Goal: Task Accomplishment & Management: Use online tool/utility

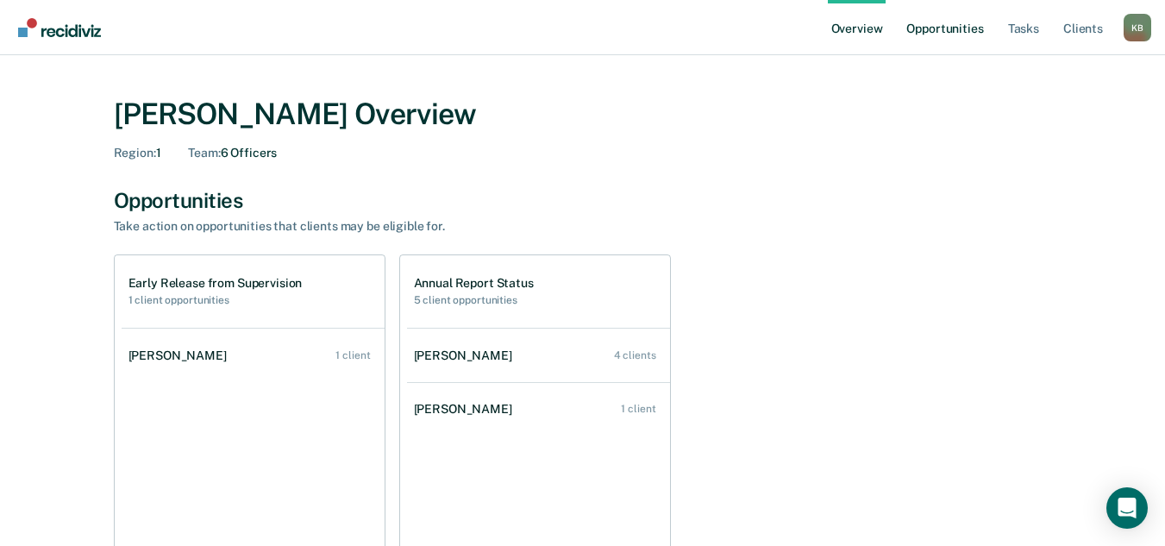
click at [951, 34] on link "Opportunities" at bounding box center [944, 27] width 84 height 55
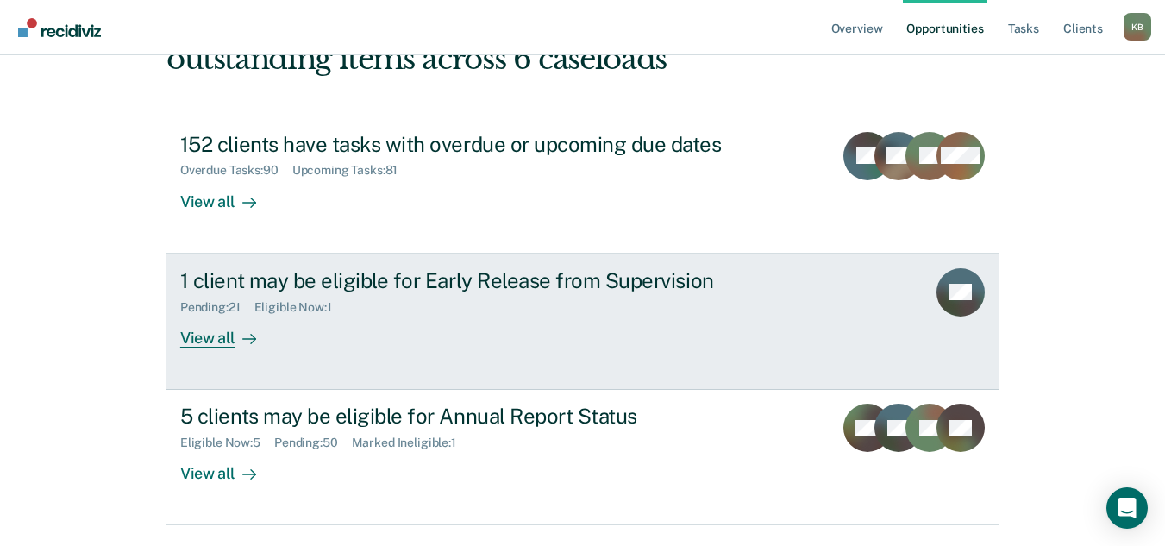
scroll to position [172, 0]
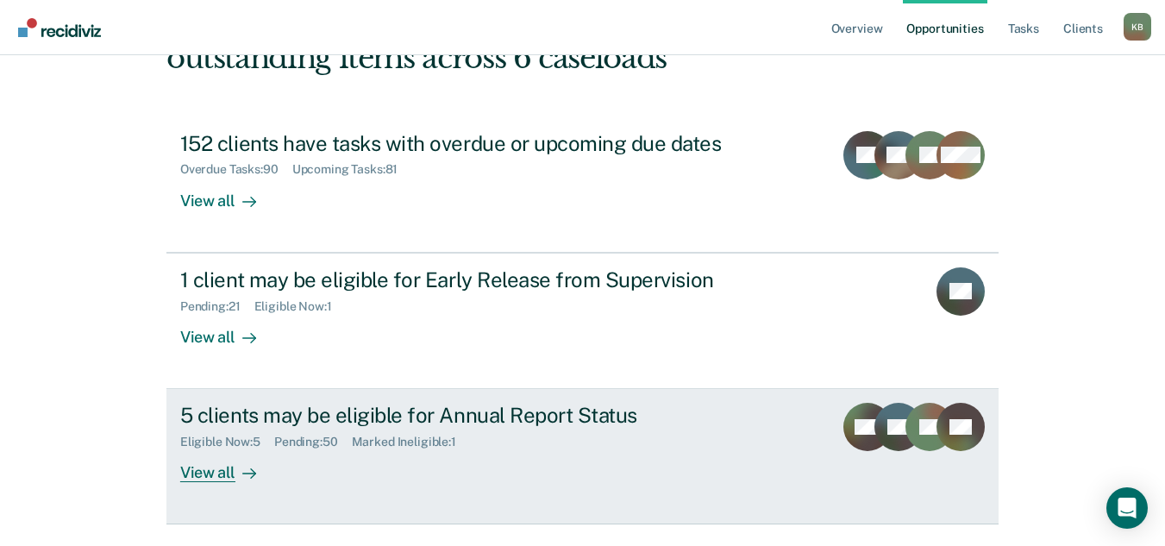
click at [190, 469] on div "View all" at bounding box center [228, 466] width 97 height 34
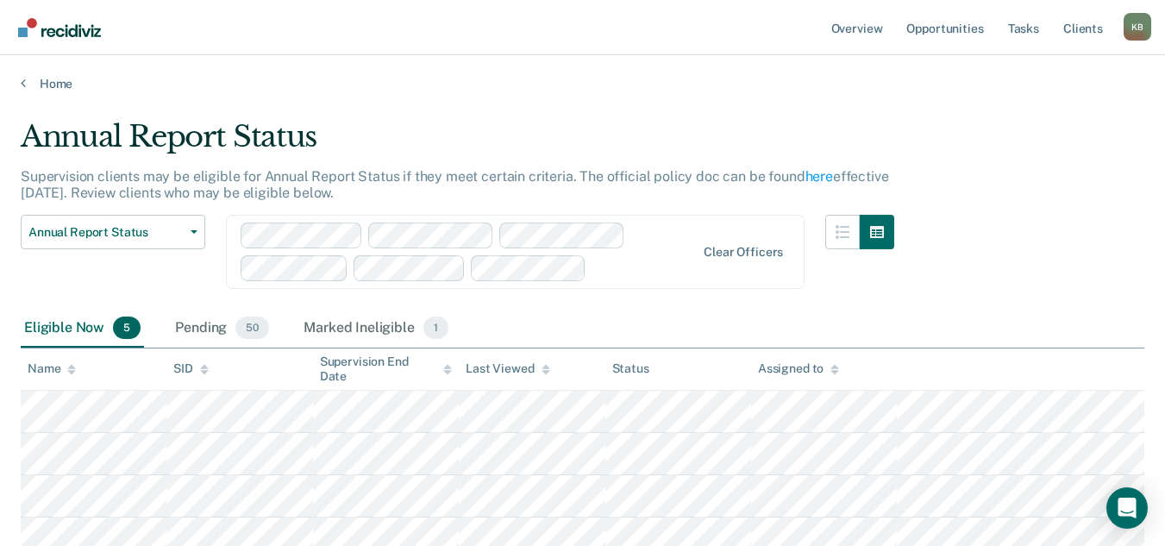
click at [830, 367] on icon at bounding box center [834, 369] width 9 height 11
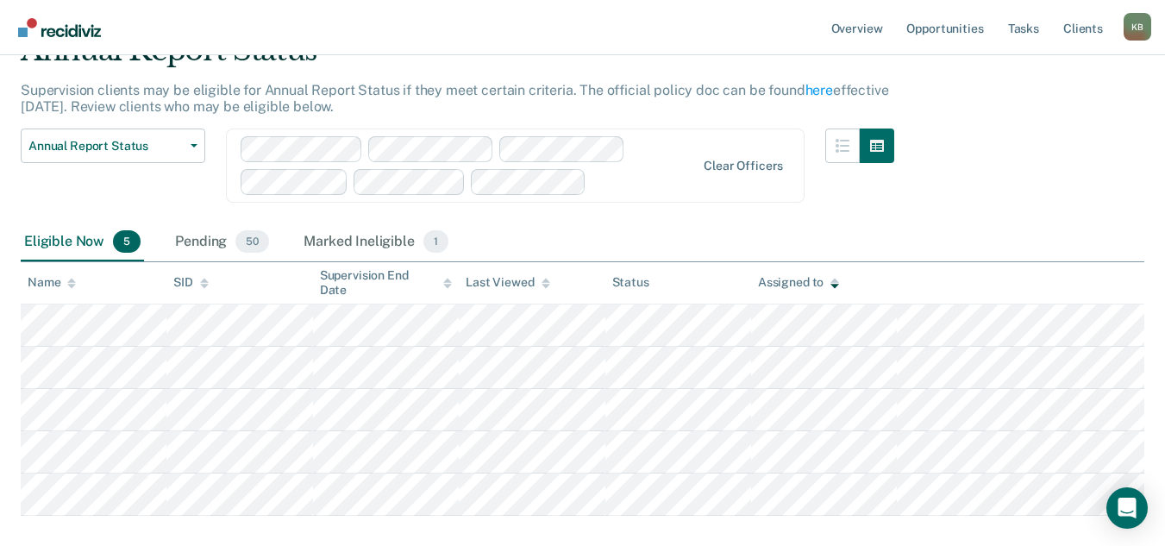
scroll to position [172, 0]
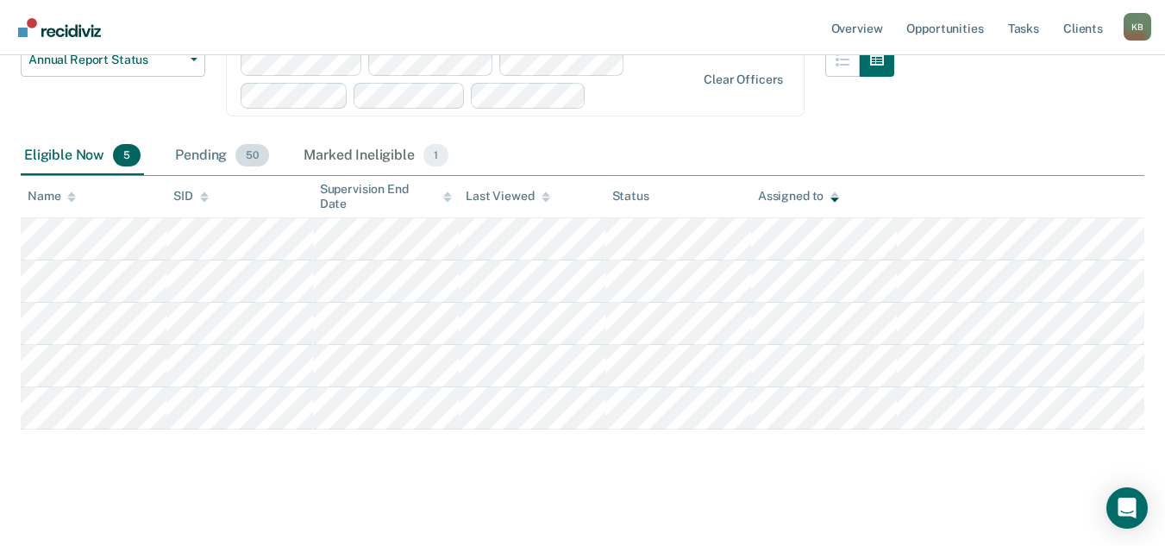
click at [196, 161] on div "Pending 50" at bounding box center [222, 156] width 101 height 38
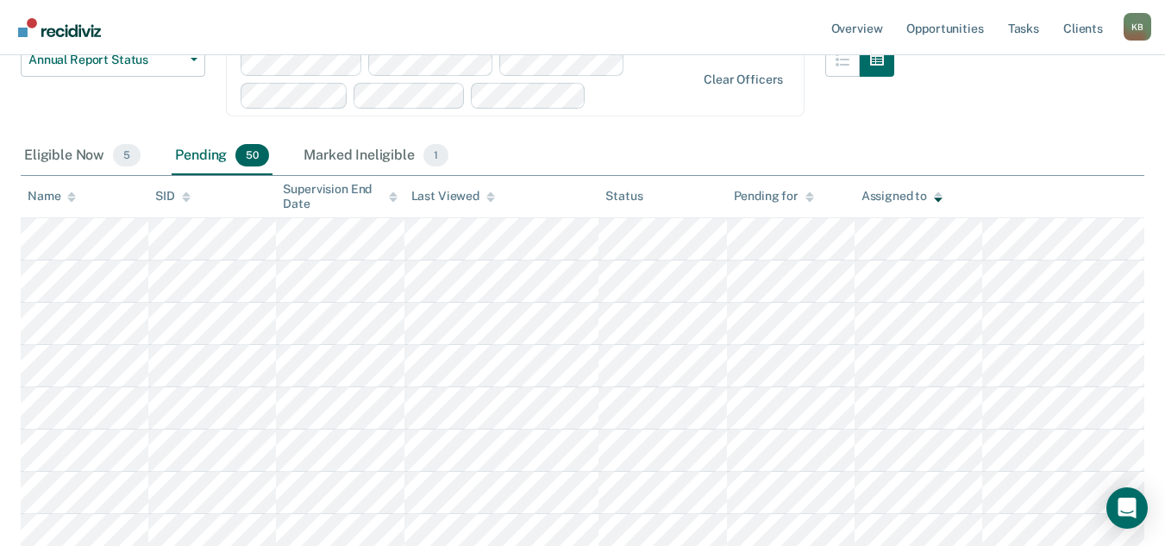
click at [938, 197] on icon at bounding box center [938, 196] width 9 height 11
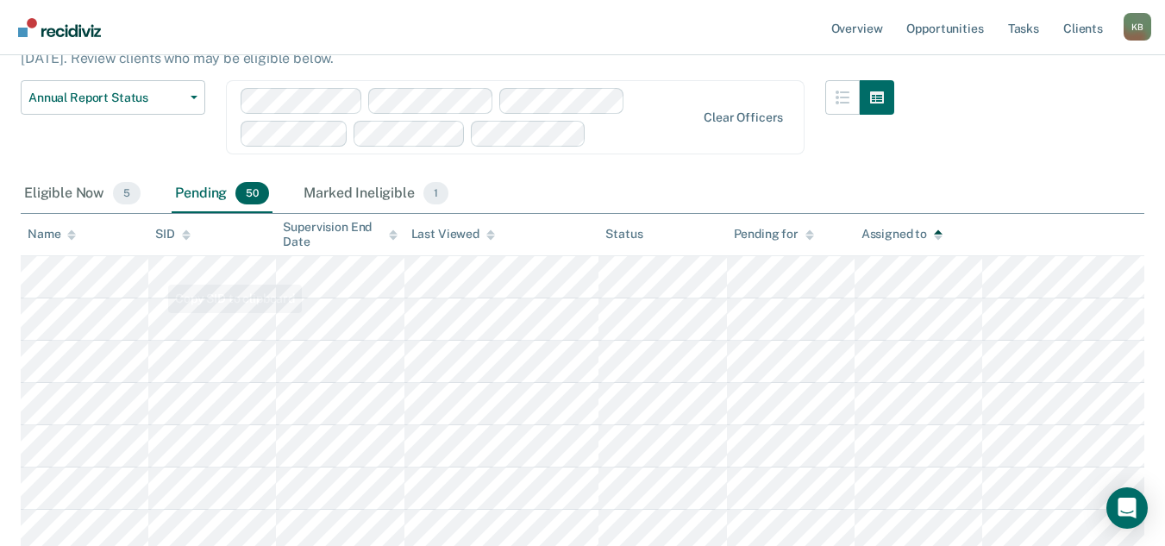
scroll to position [0, 0]
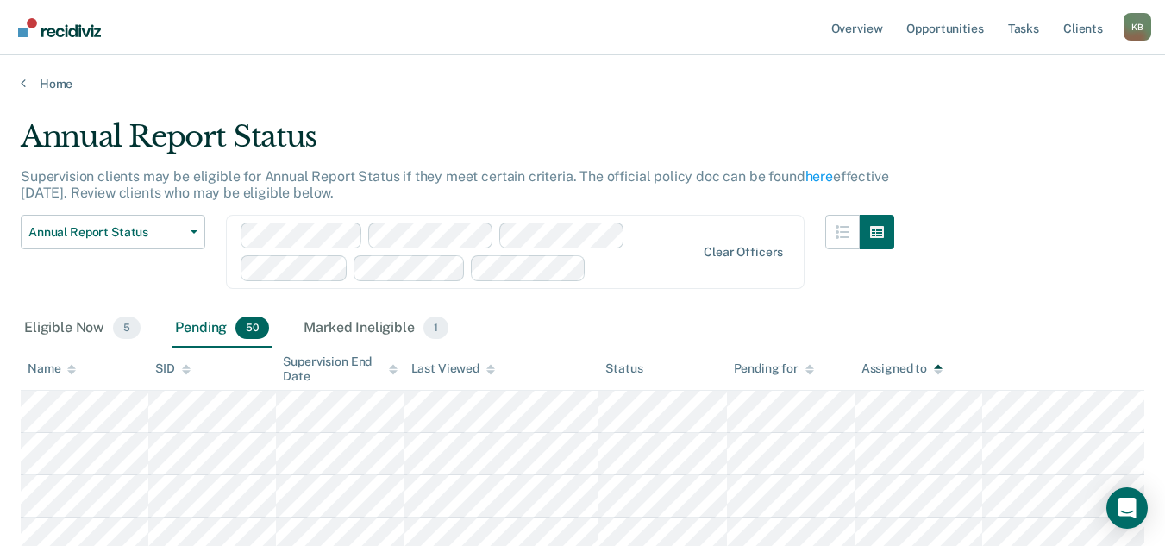
click at [67, 368] on icon at bounding box center [71, 369] width 9 height 11
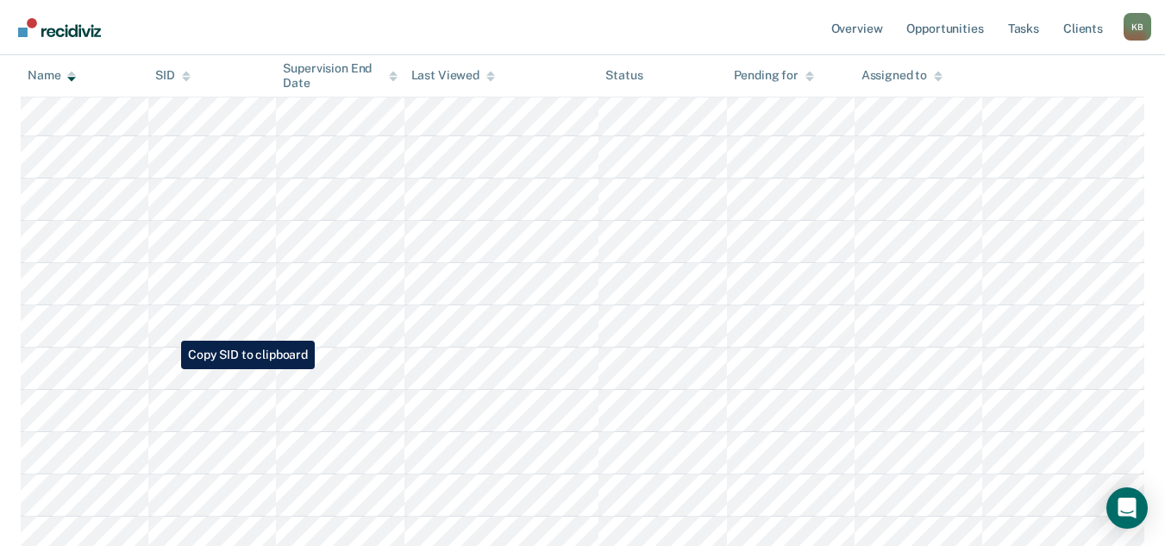
scroll to position [1552, 0]
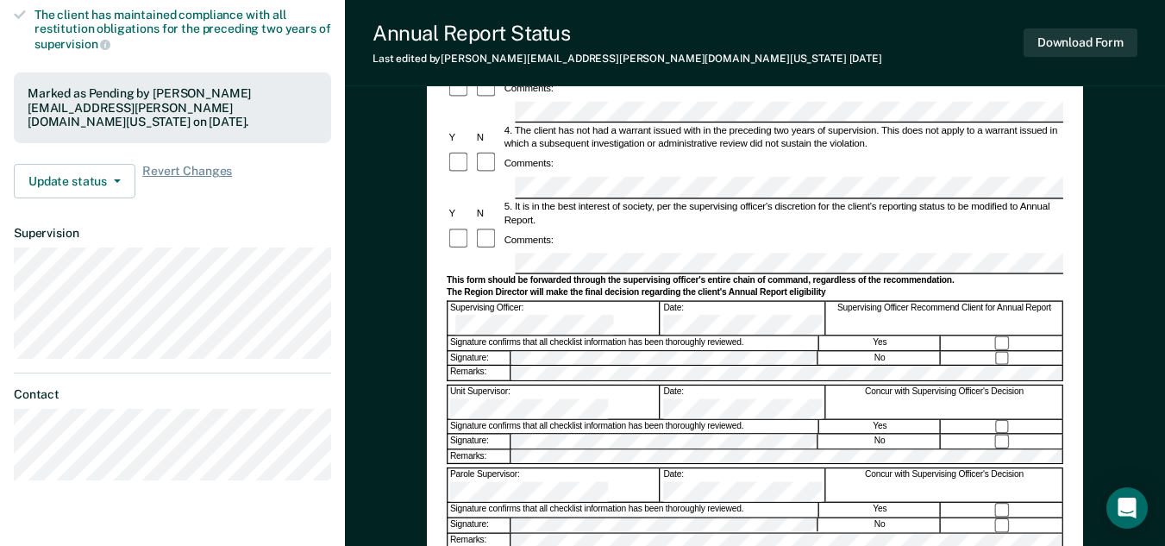
scroll to position [431, 0]
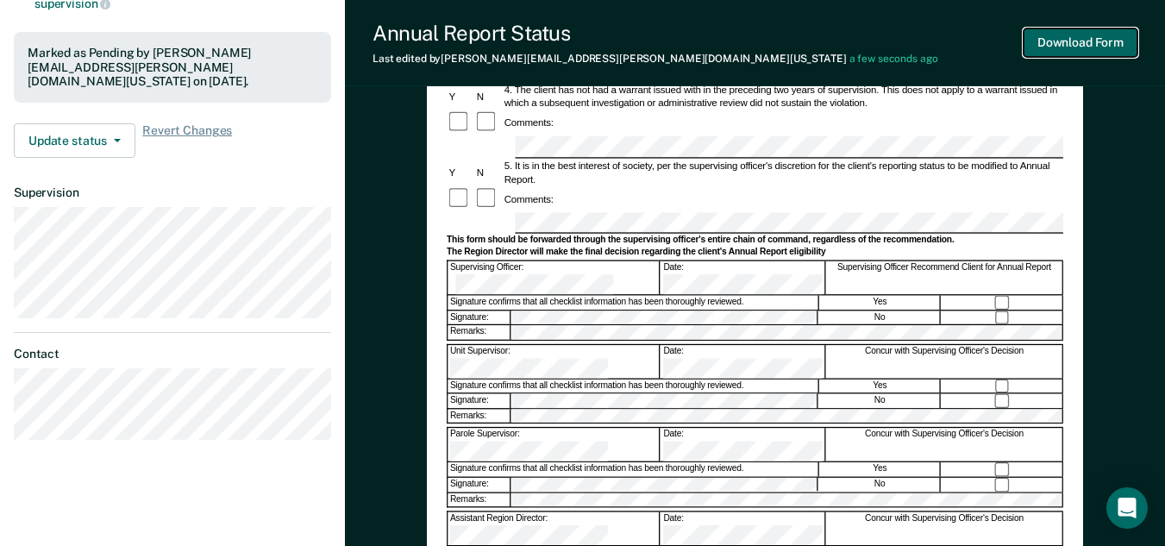
click at [1055, 51] on button "Download Form" at bounding box center [1080, 42] width 114 height 28
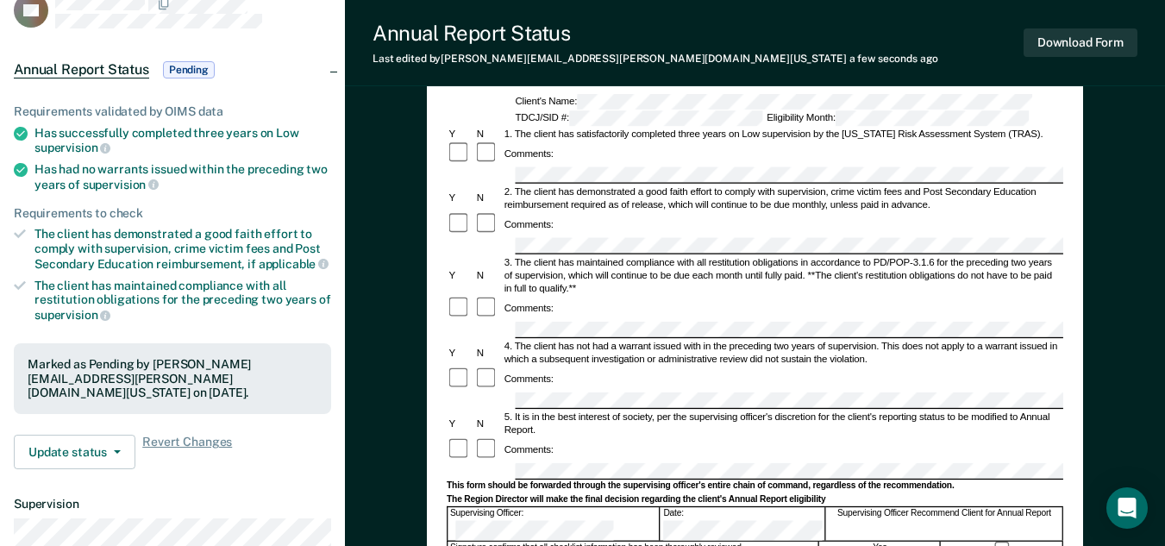
scroll to position [0, 0]
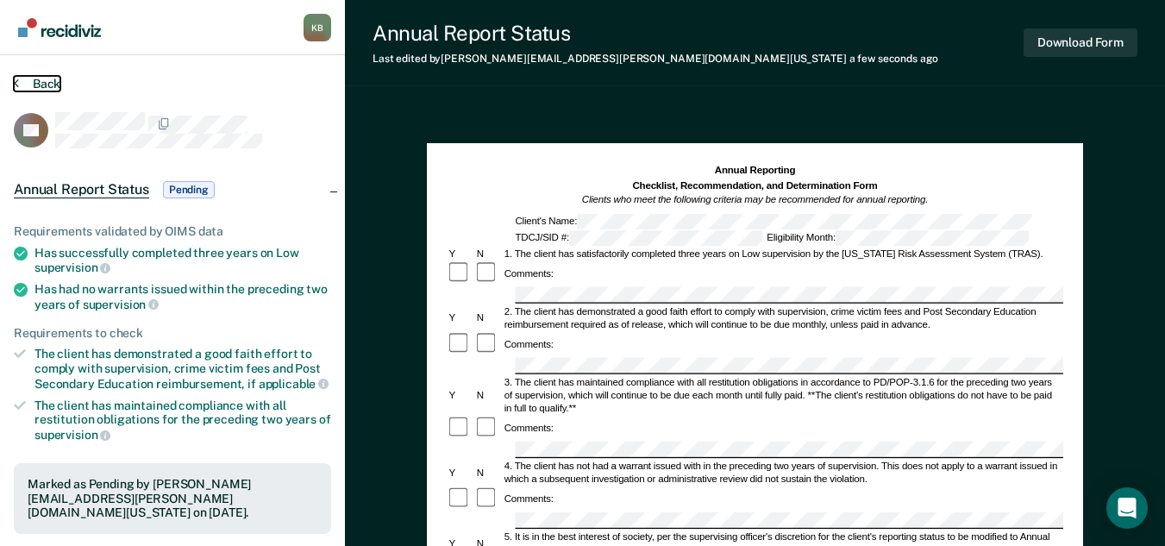
click at [36, 81] on button "Back" at bounding box center [37, 84] width 47 height 16
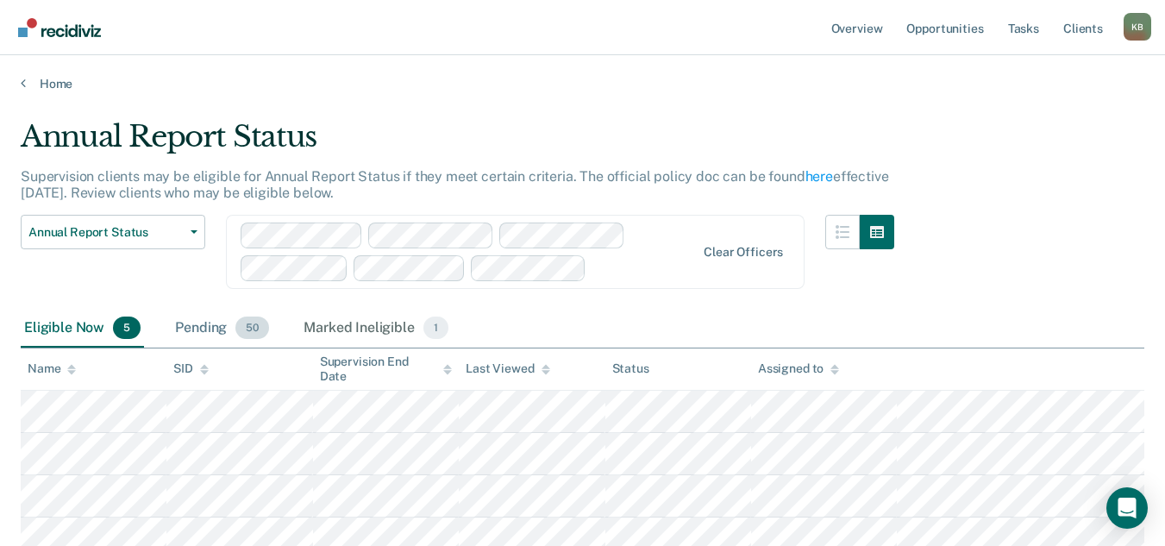
click at [197, 328] on div "Pending 50" at bounding box center [222, 328] width 101 height 38
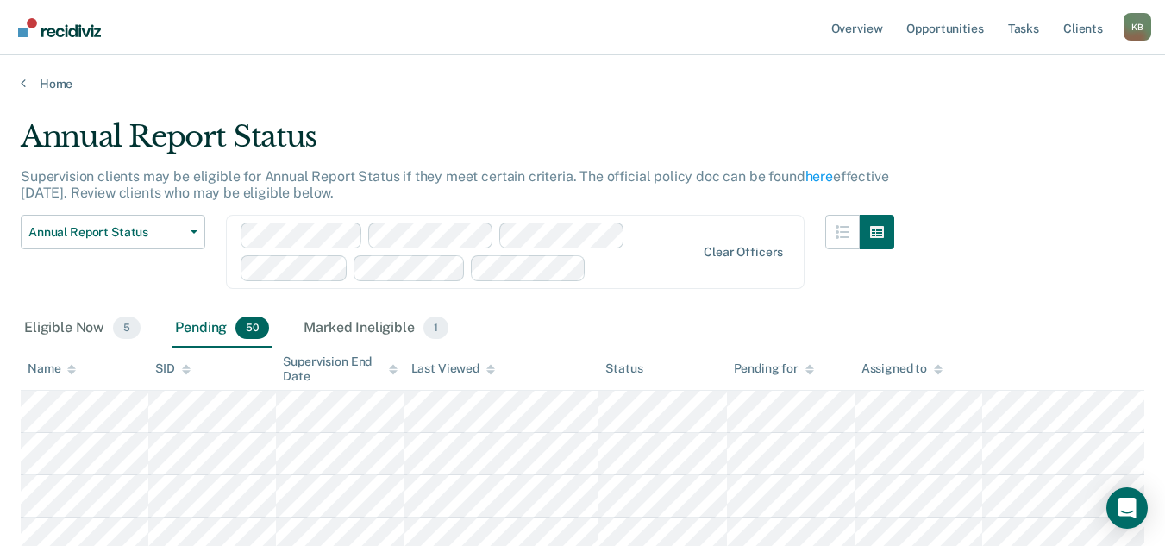
click at [68, 370] on icon at bounding box center [71, 369] width 9 height 11
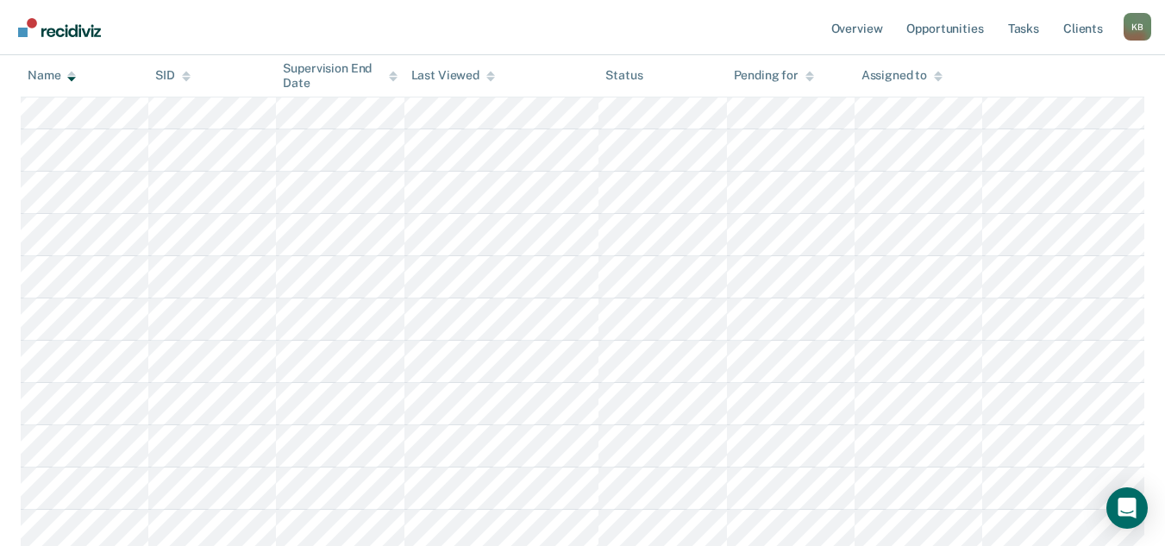
scroll to position [431, 0]
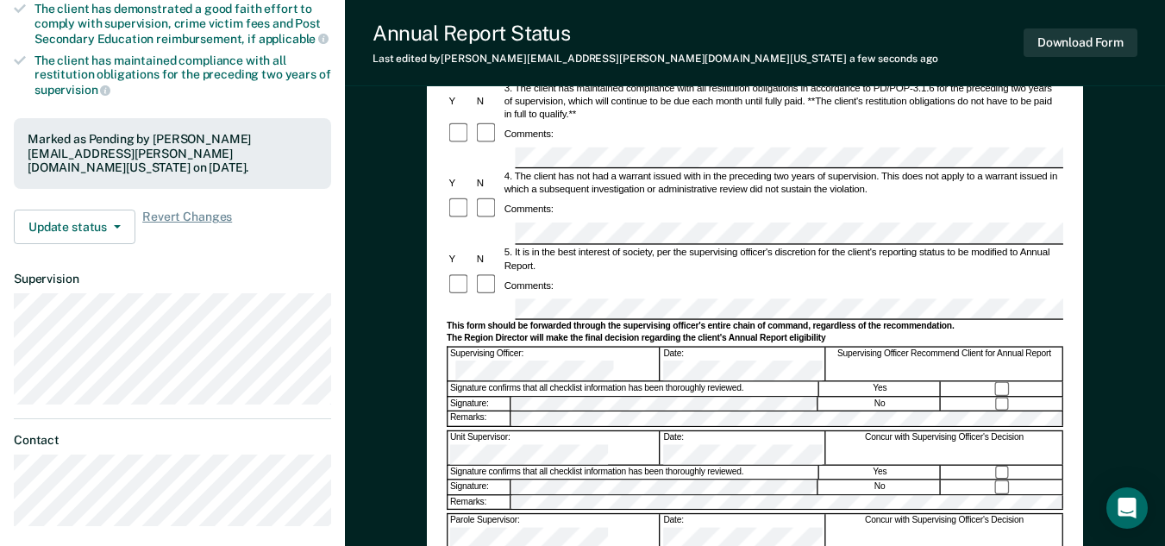
scroll to position [347, 0]
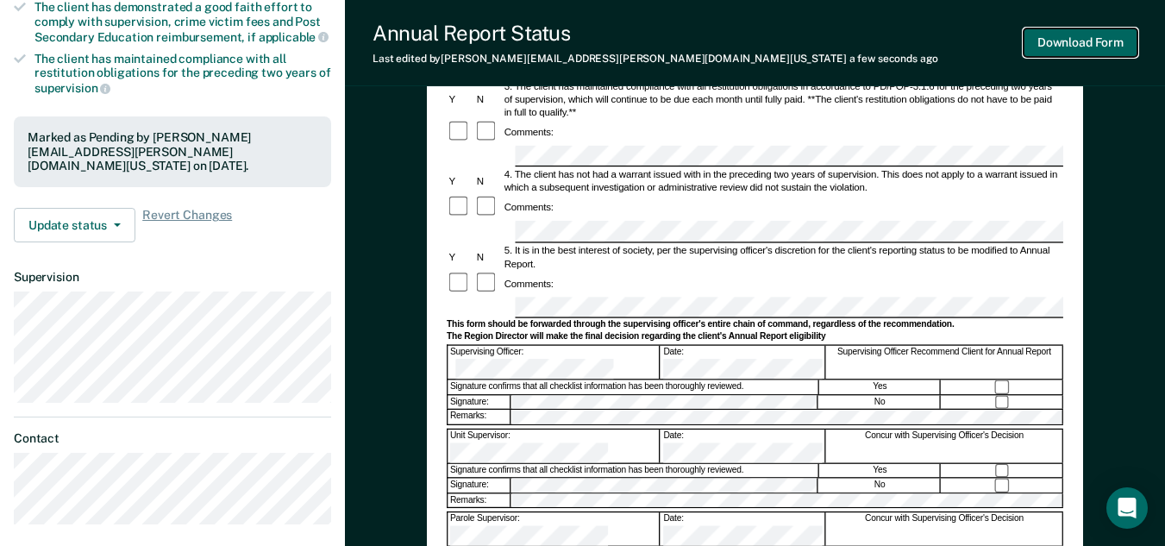
click at [1115, 48] on button "Download Form" at bounding box center [1080, 42] width 114 height 28
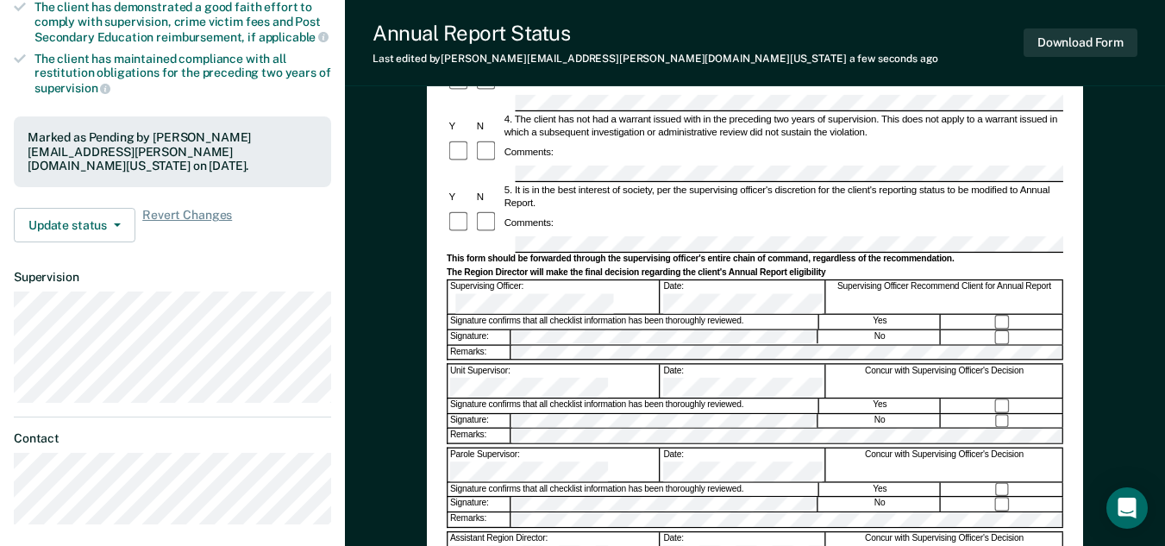
scroll to position [0, 0]
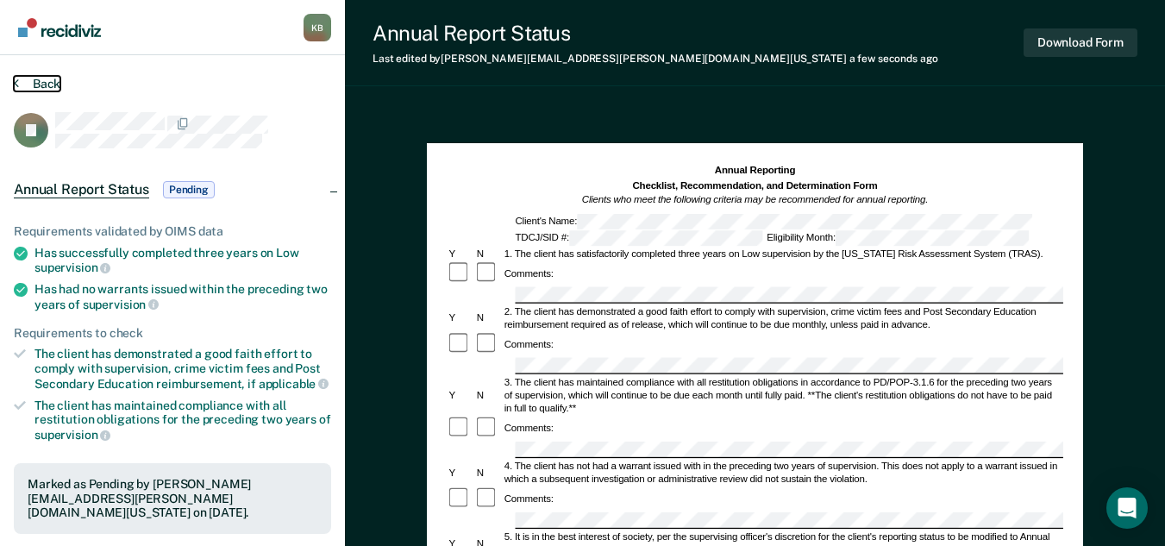
click at [45, 85] on button "Back" at bounding box center [37, 84] width 47 height 16
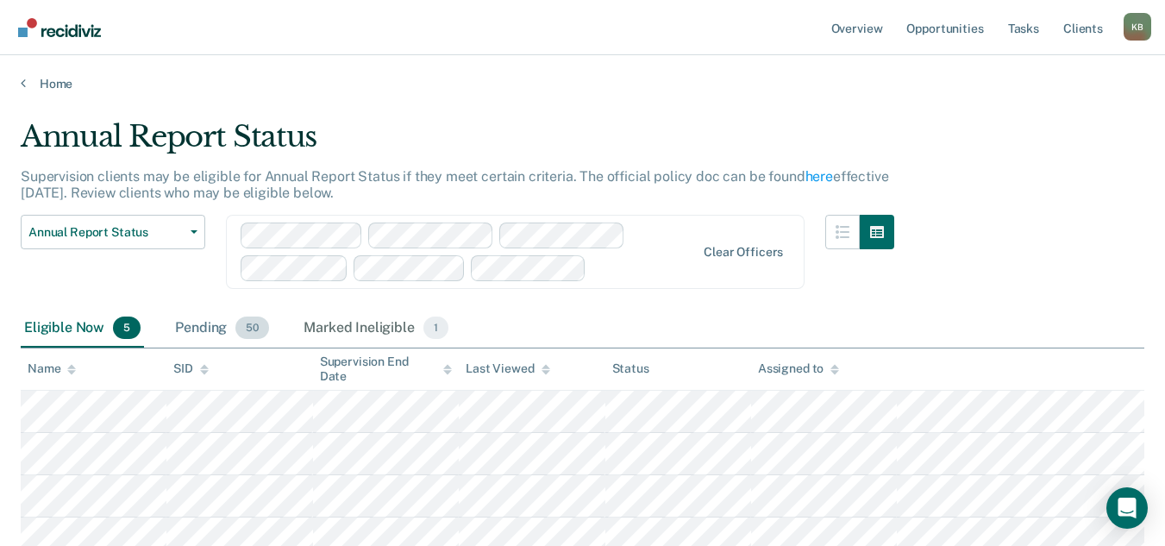
click at [194, 330] on div "Pending 50" at bounding box center [222, 328] width 101 height 38
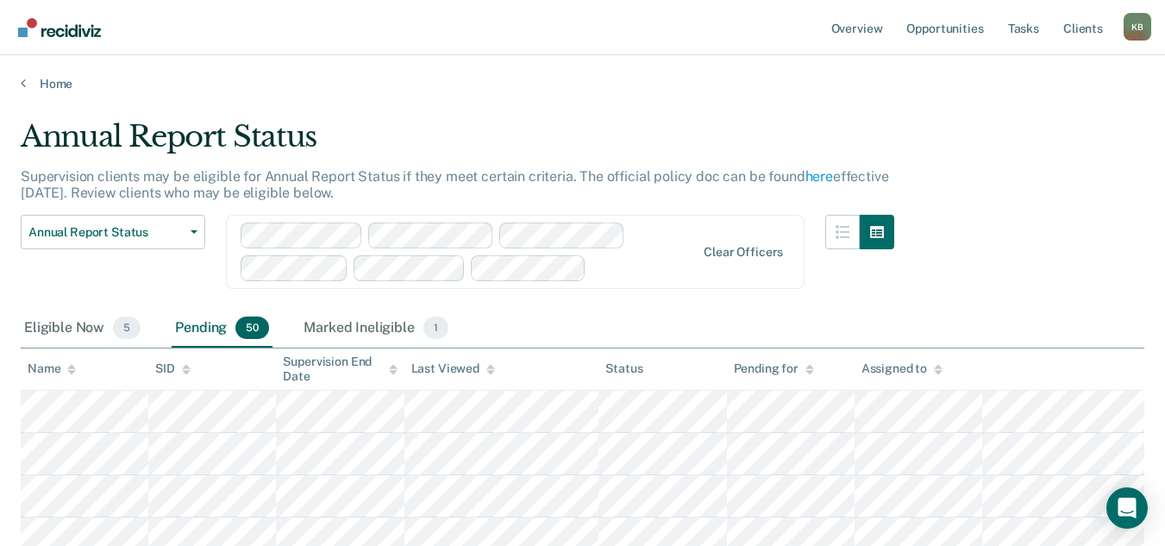
click at [74, 367] on icon at bounding box center [71, 367] width 9 height 4
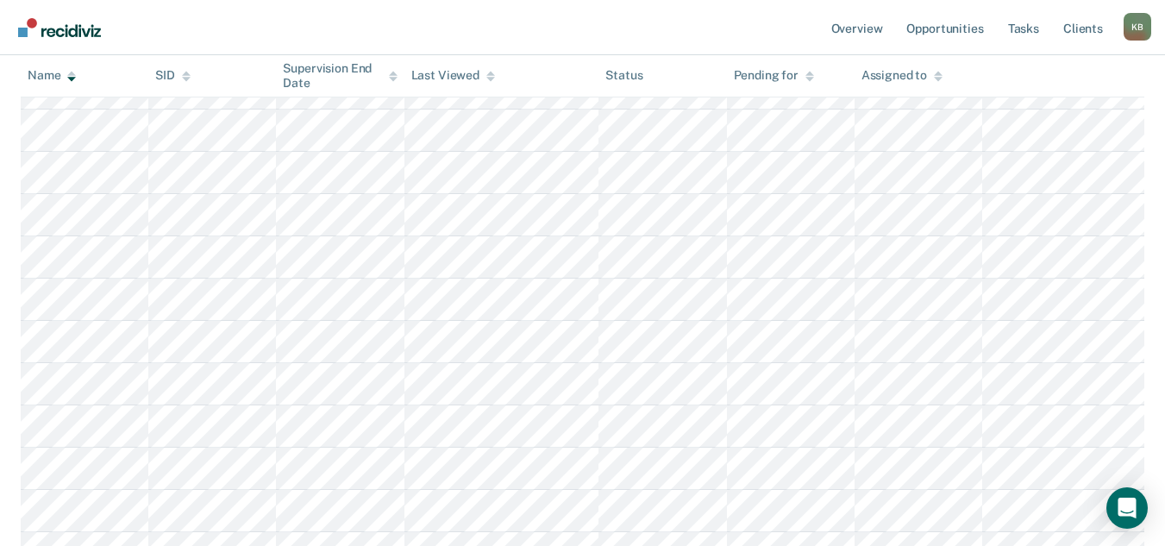
scroll to position [1379, 0]
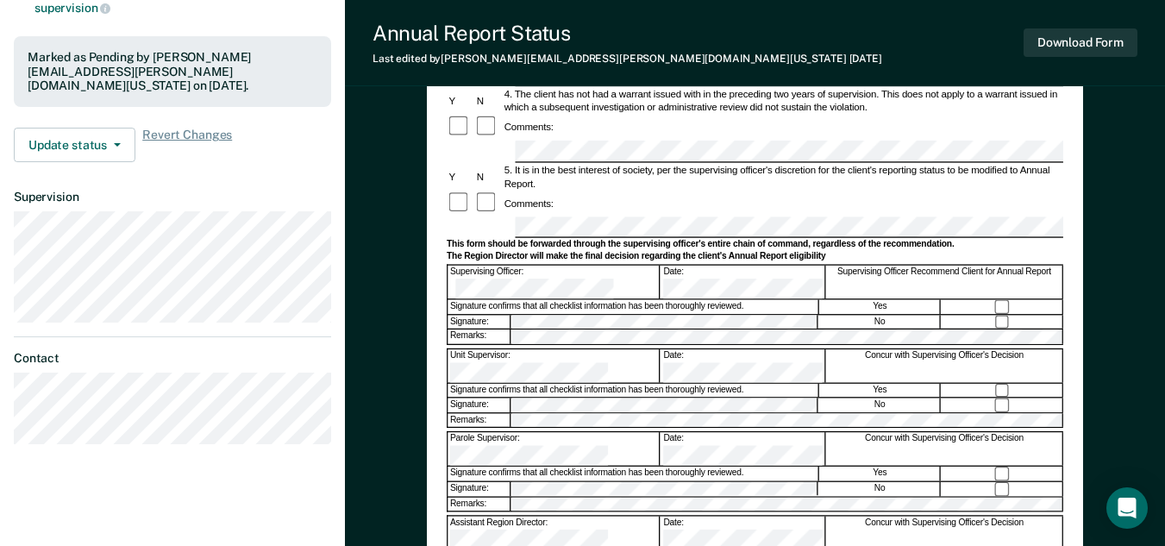
scroll to position [431, 0]
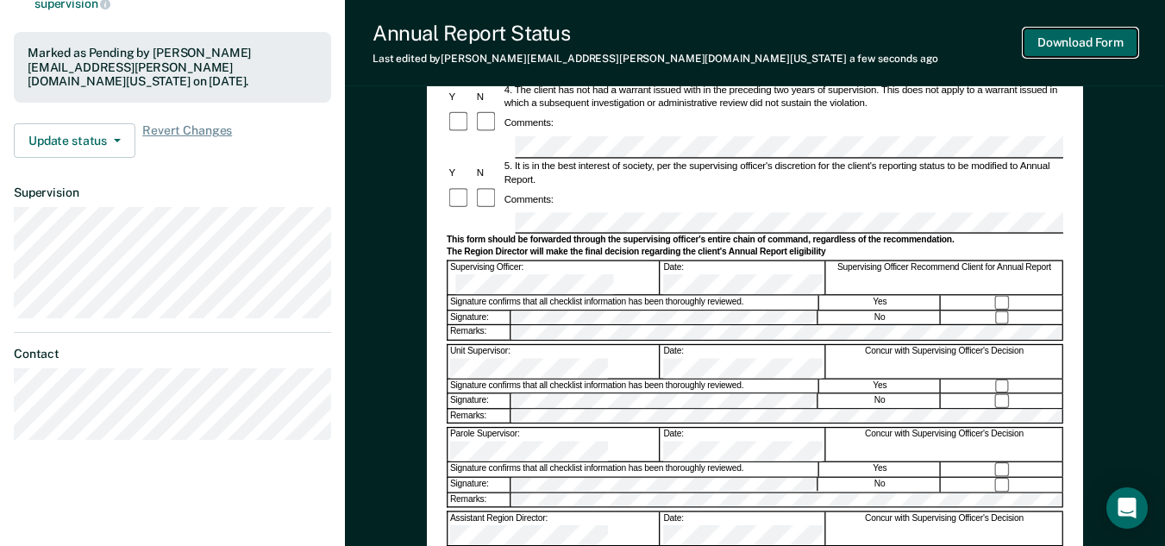
click at [1061, 53] on button "Download Form" at bounding box center [1080, 42] width 114 height 28
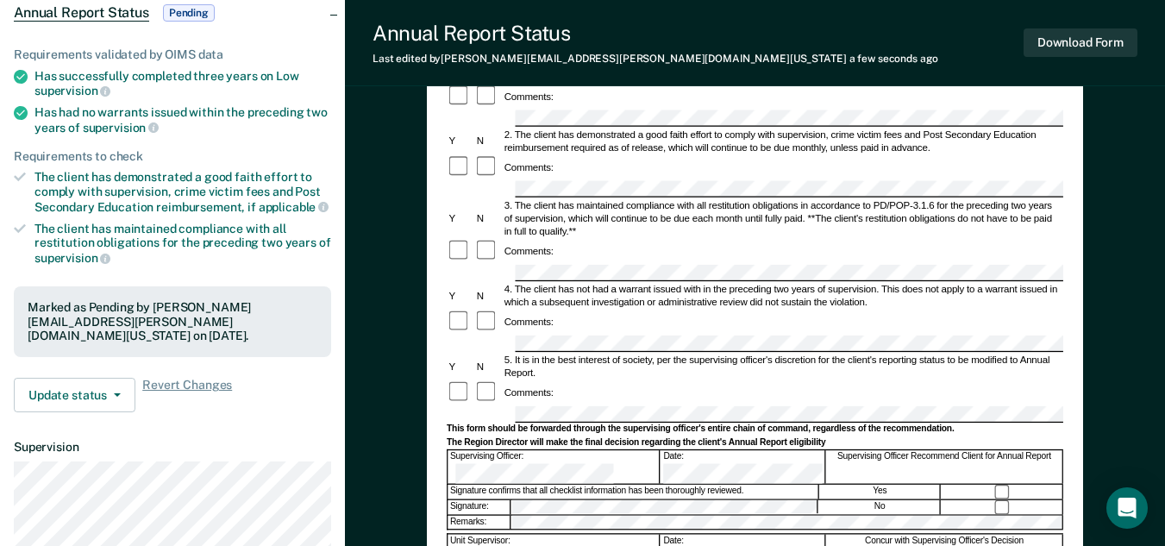
scroll to position [0, 0]
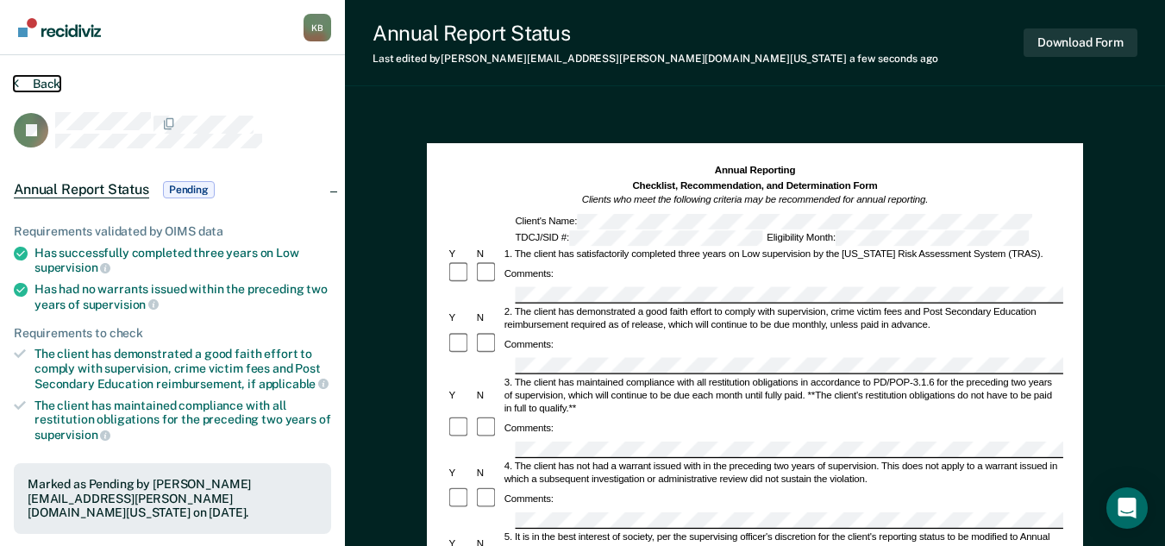
click at [43, 83] on button "Back" at bounding box center [37, 84] width 47 height 16
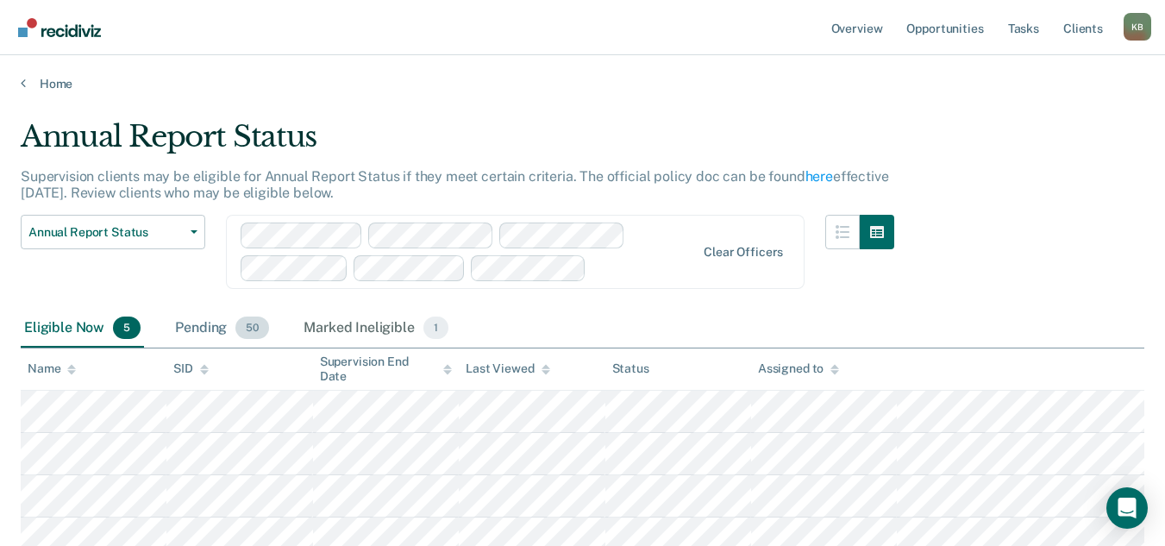
click at [211, 328] on div "Pending 50" at bounding box center [222, 328] width 101 height 38
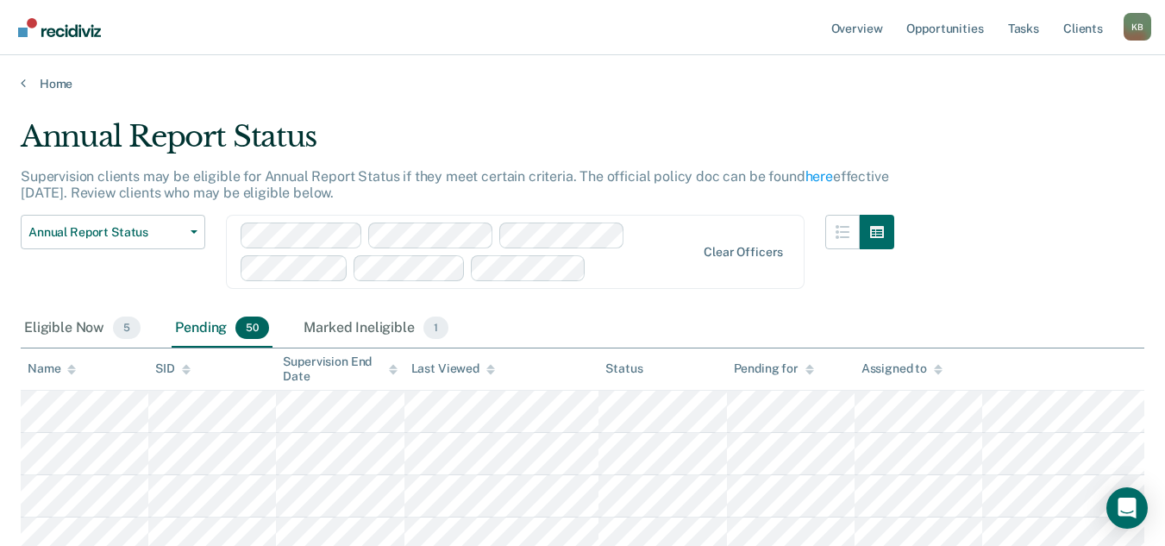
click at [68, 371] on icon at bounding box center [71, 372] width 9 height 4
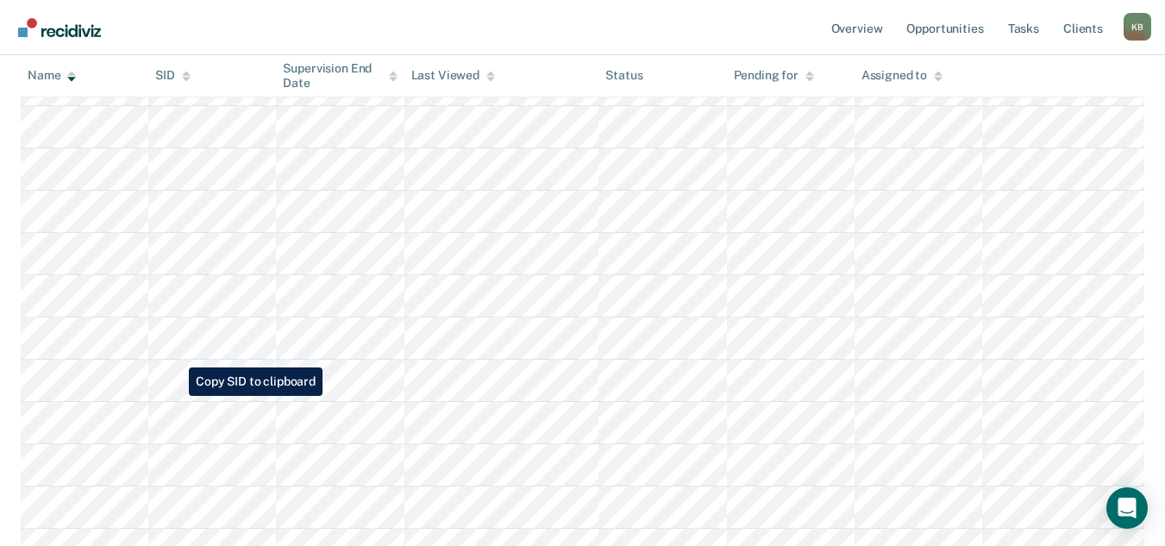
scroll to position [948, 0]
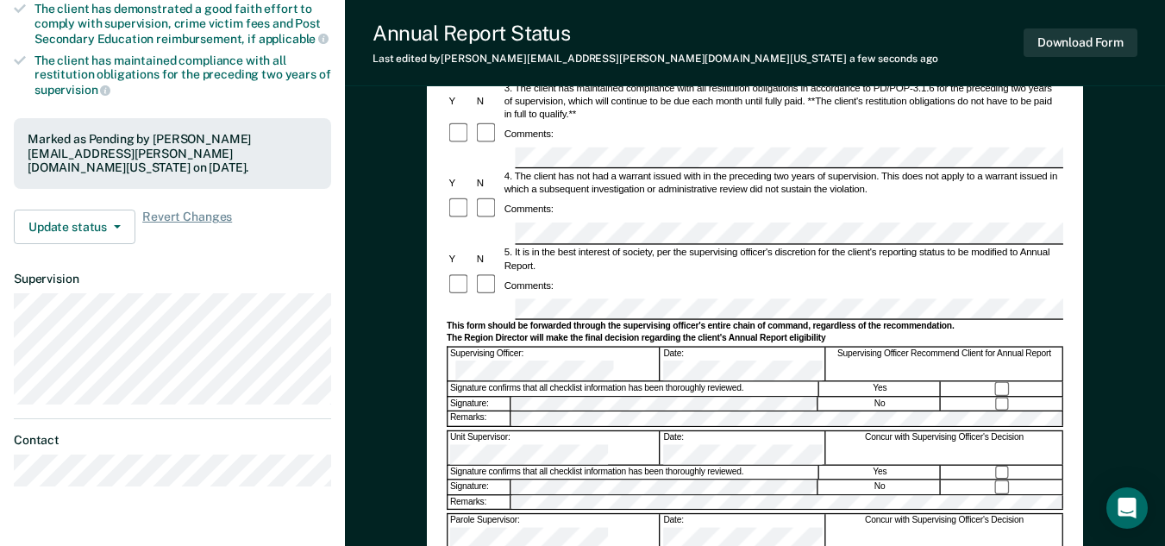
scroll to position [347, 0]
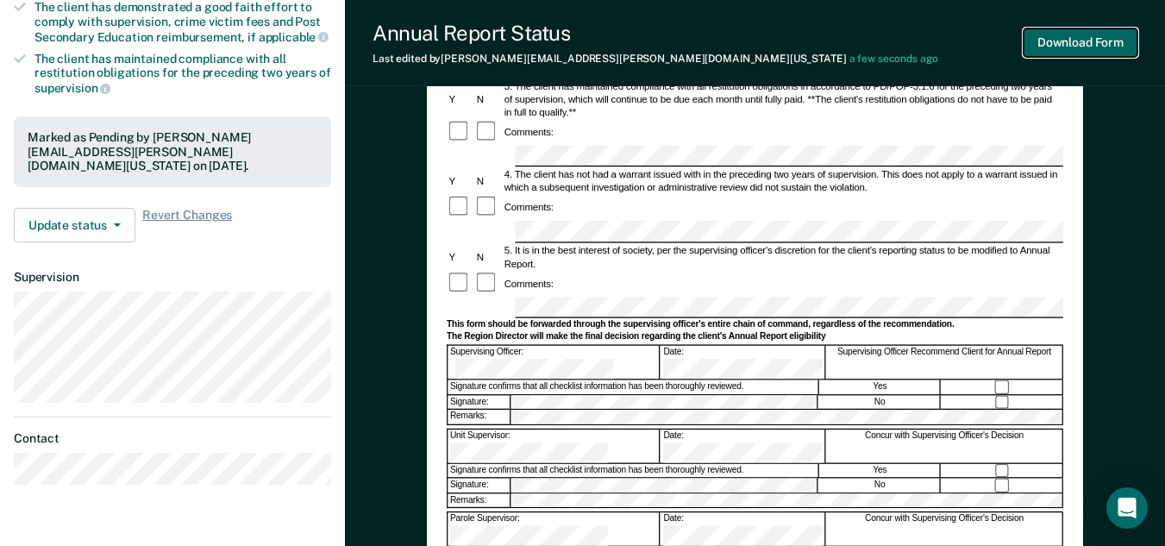
click at [1086, 52] on button "Download Form" at bounding box center [1080, 42] width 114 height 28
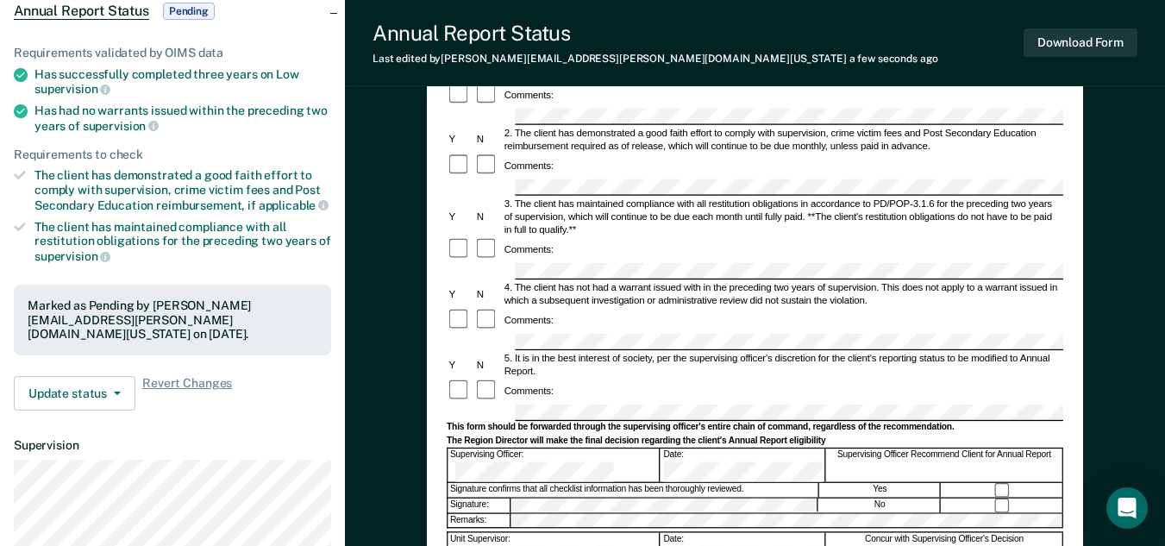
scroll to position [0, 0]
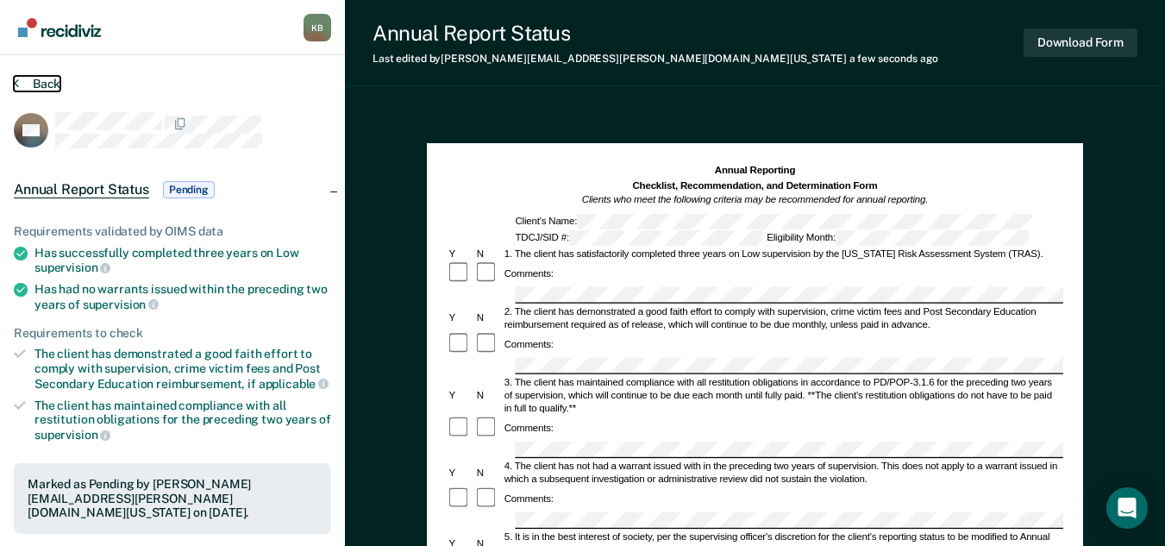
click at [50, 84] on button "Back" at bounding box center [37, 84] width 47 height 16
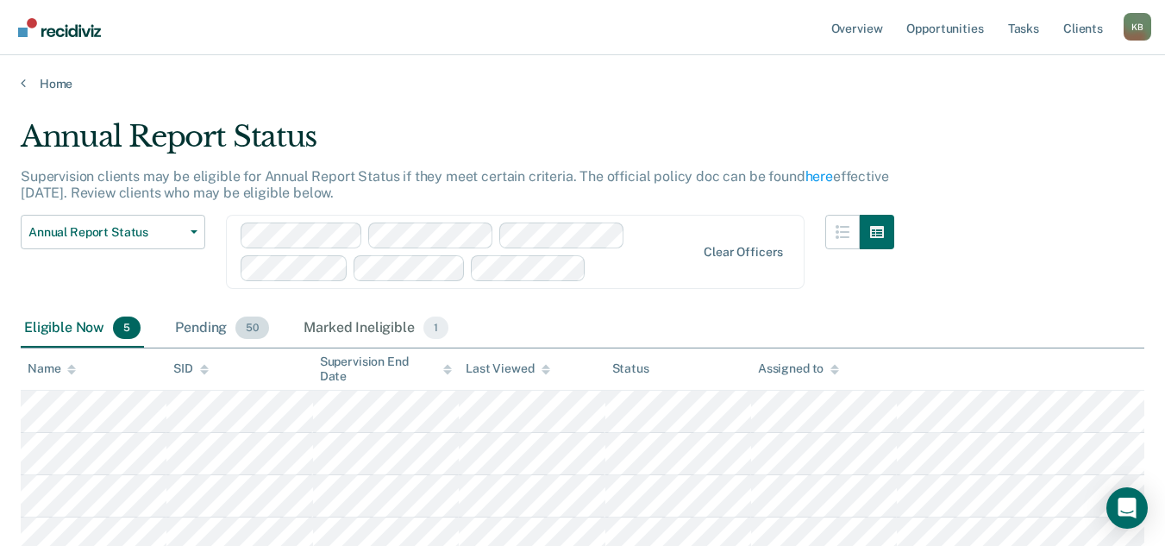
click at [194, 326] on div "Pending 50" at bounding box center [222, 328] width 101 height 38
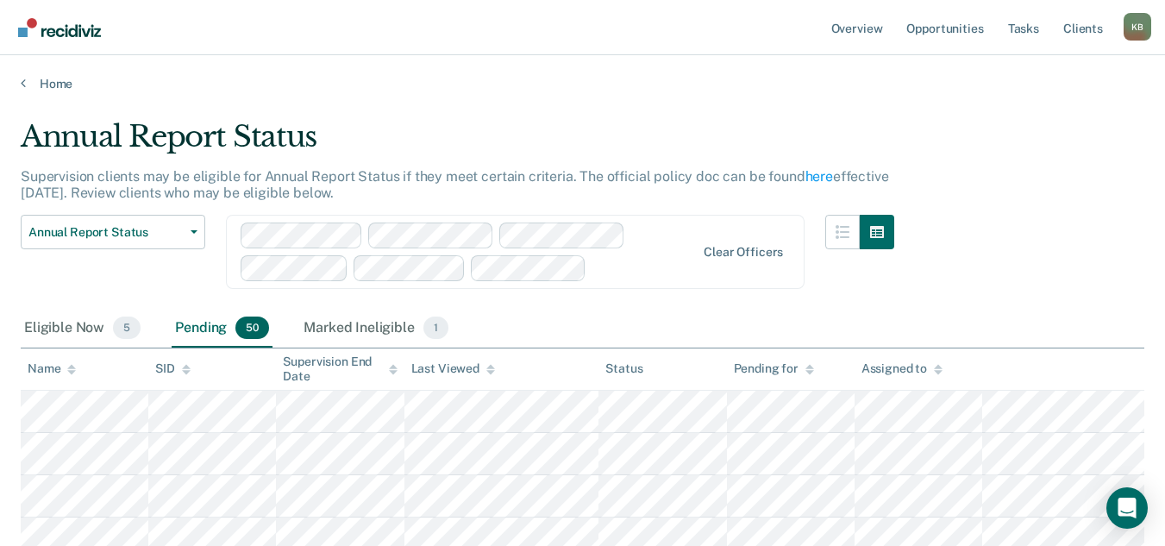
scroll to position [86, 0]
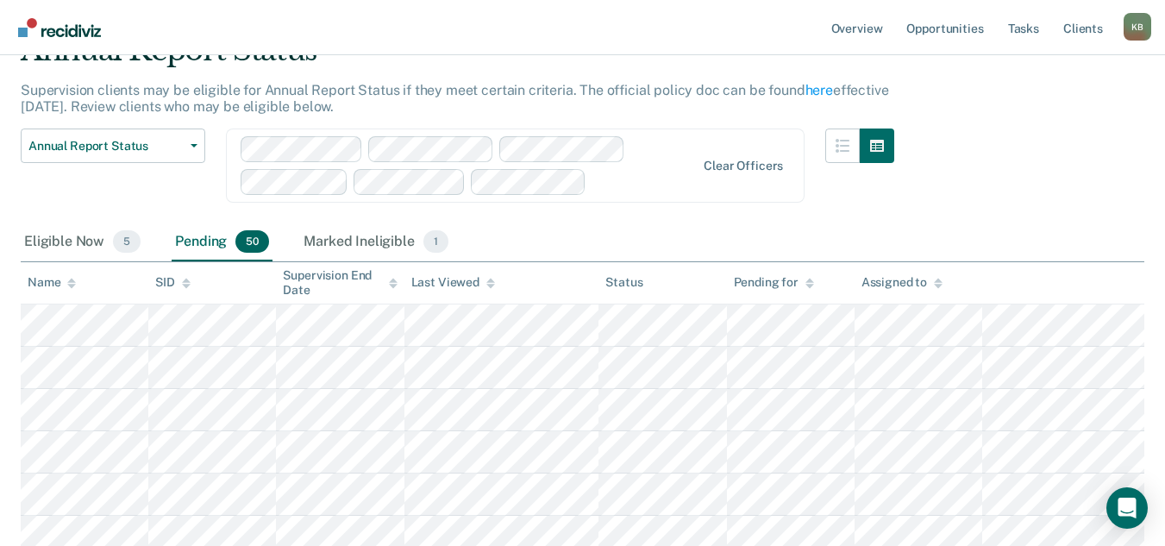
click at [62, 280] on div "Name" at bounding box center [52, 282] width 48 height 15
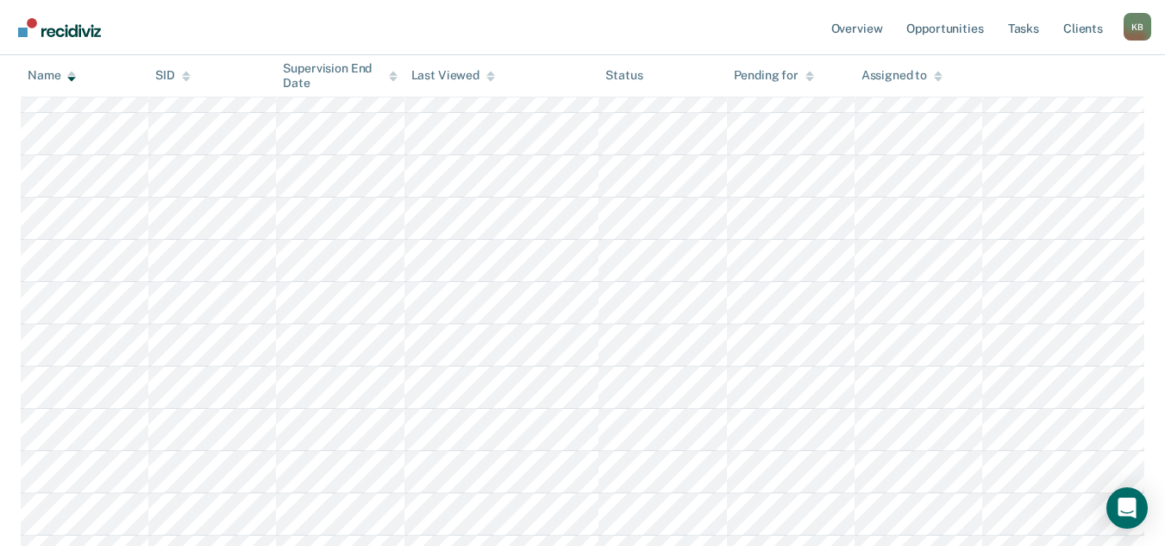
scroll to position [603, 0]
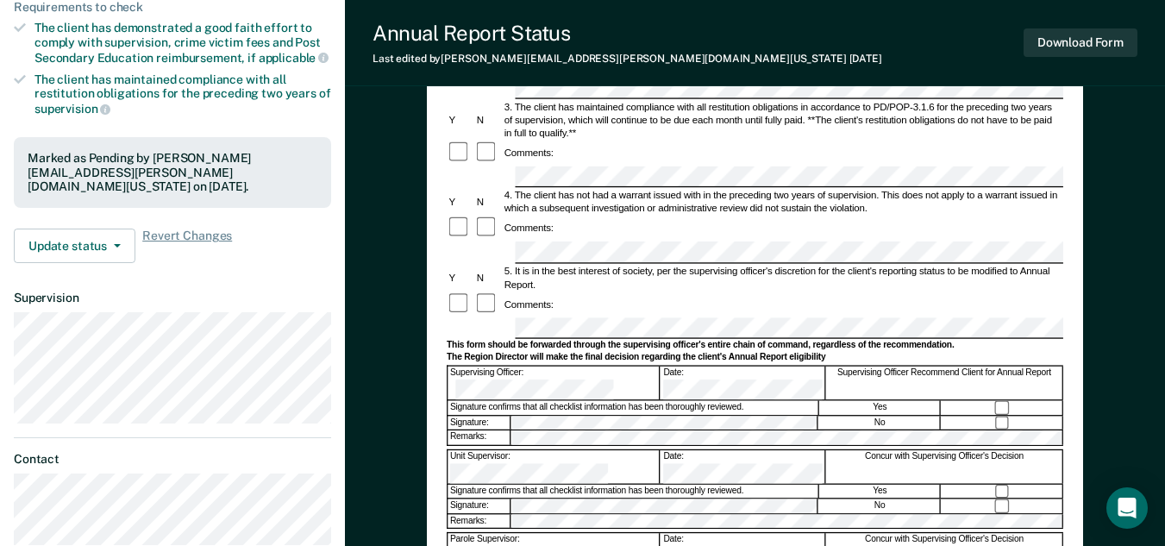
scroll to position [431, 0]
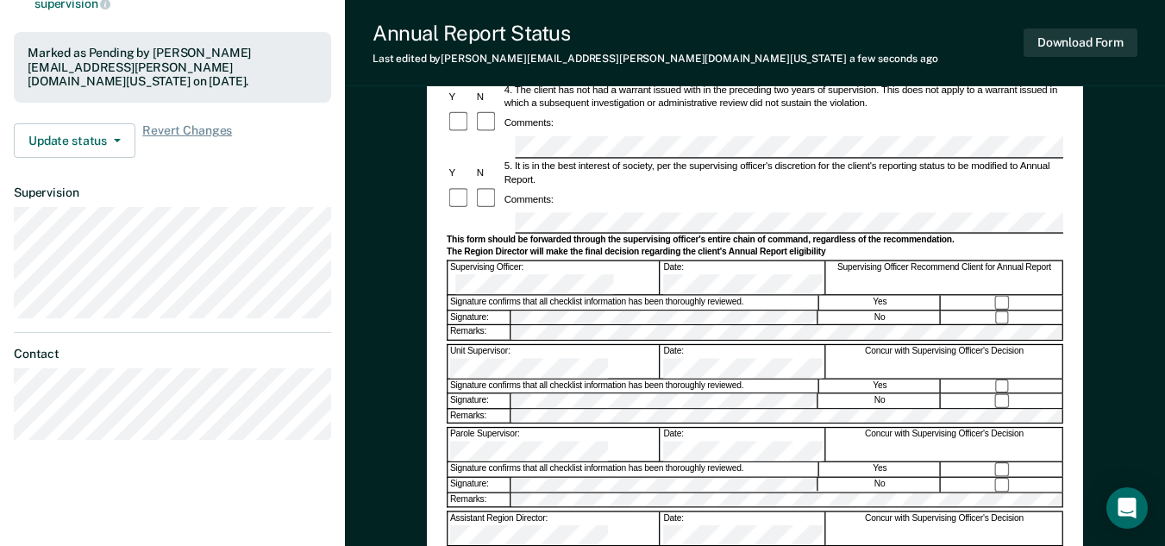
click at [1121, 342] on div "Annual Reporting Checklist, Recommendation, and Determination Form Clients who …" at bounding box center [755, 189] width 820 height 1026
click at [1138, 272] on div "Annual Reporting Checklist, Recommendation, and Determination Form Clients who …" at bounding box center [755, 189] width 820 height 1026
click at [1112, 51] on button "Download Form" at bounding box center [1080, 42] width 114 height 28
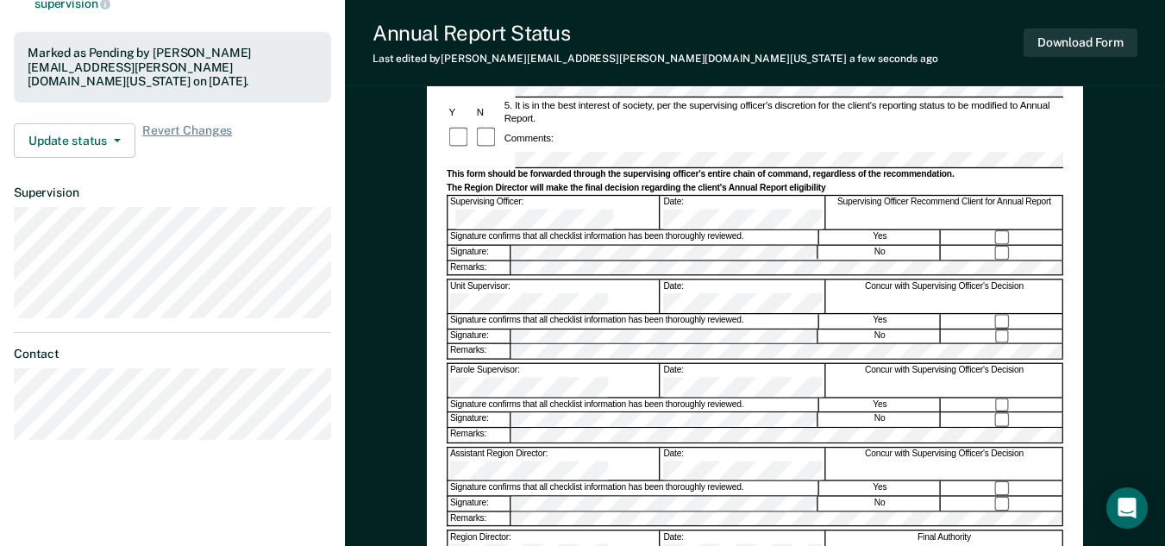
scroll to position [0, 0]
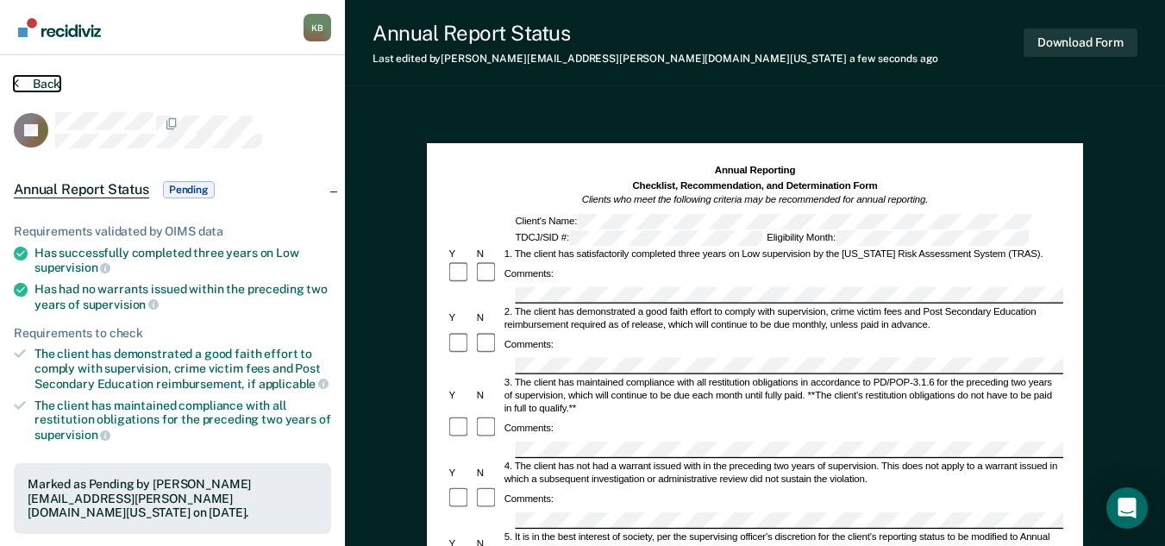
click at [48, 84] on button "Back" at bounding box center [37, 84] width 47 height 16
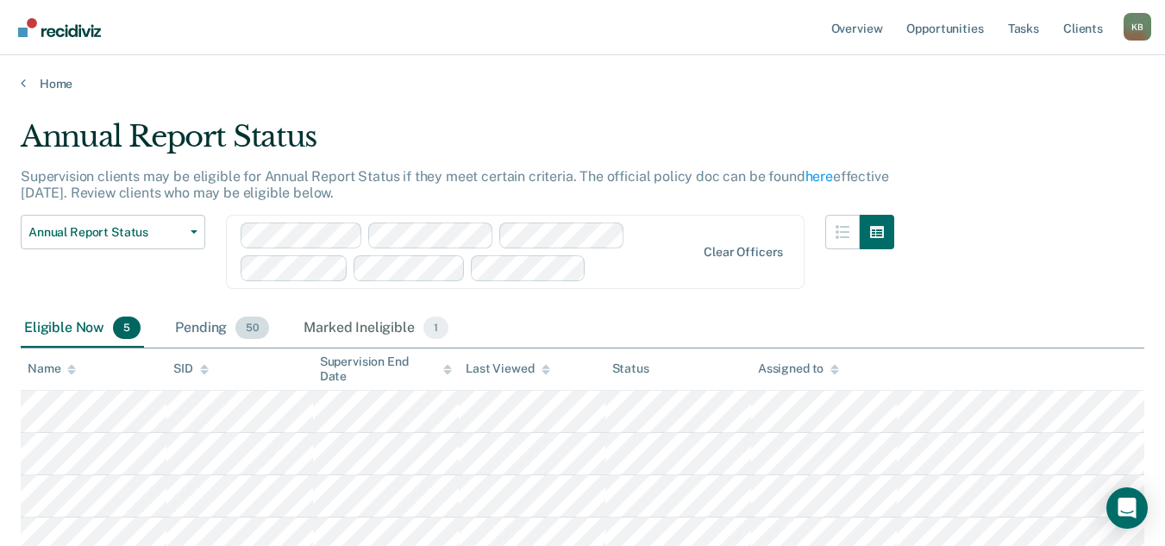
click at [203, 328] on div "Pending 50" at bounding box center [222, 328] width 101 height 38
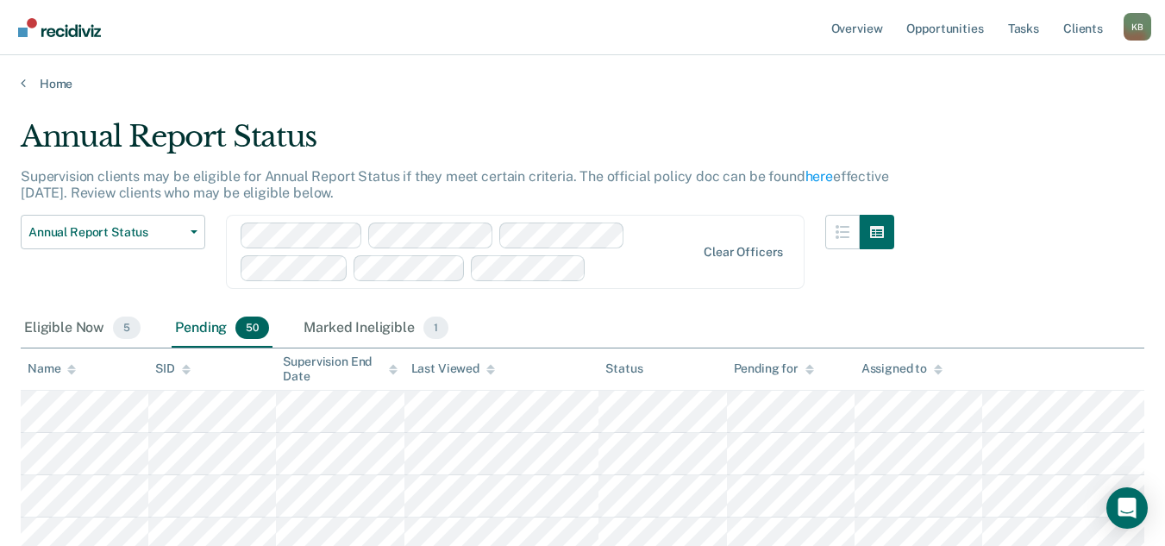
click at [72, 367] on icon at bounding box center [71, 367] width 9 height 4
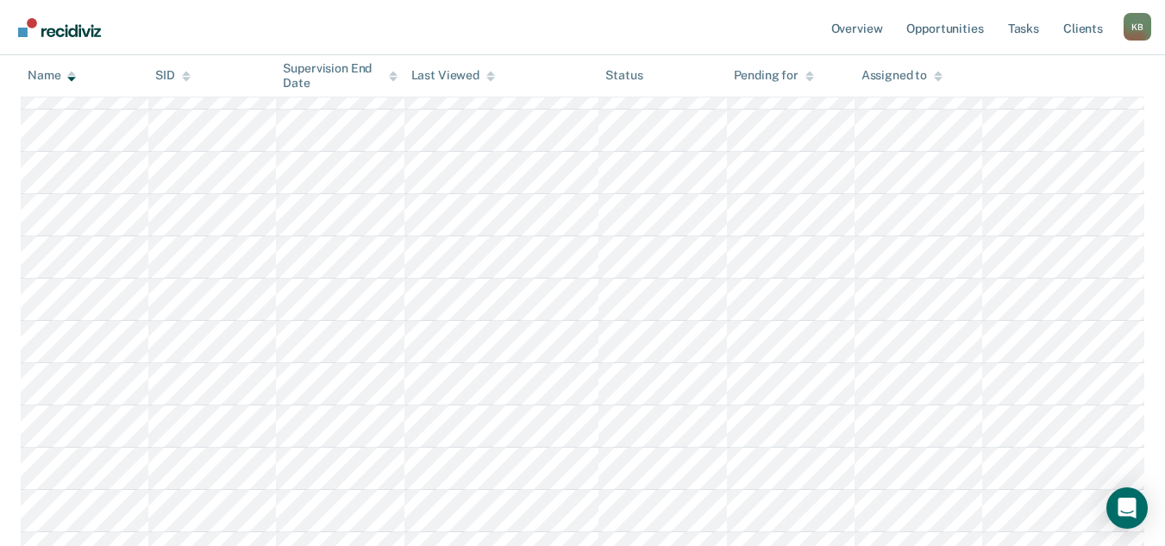
scroll to position [776, 0]
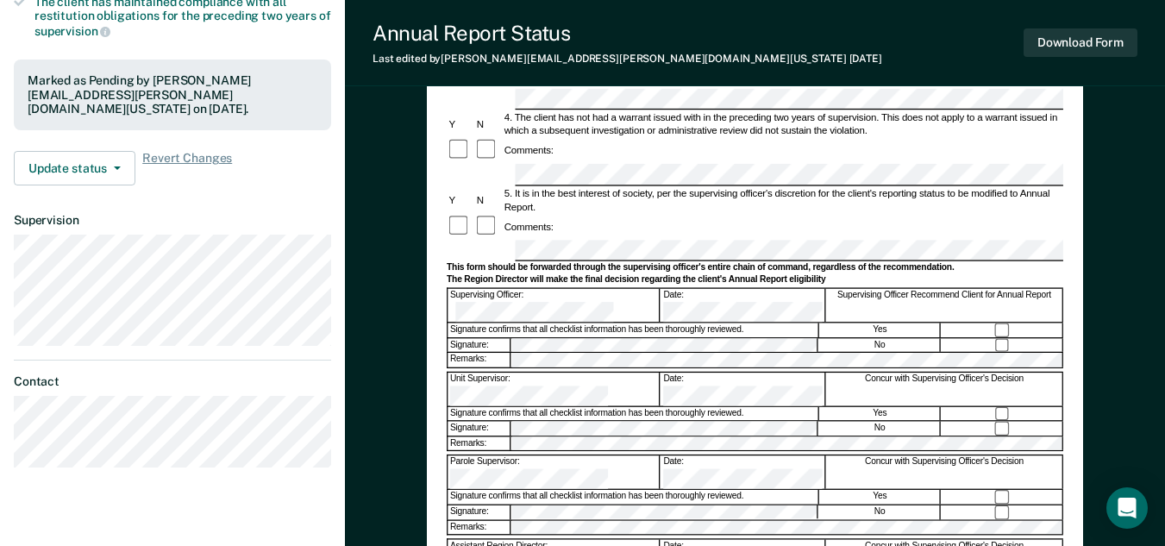
scroll to position [431, 0]
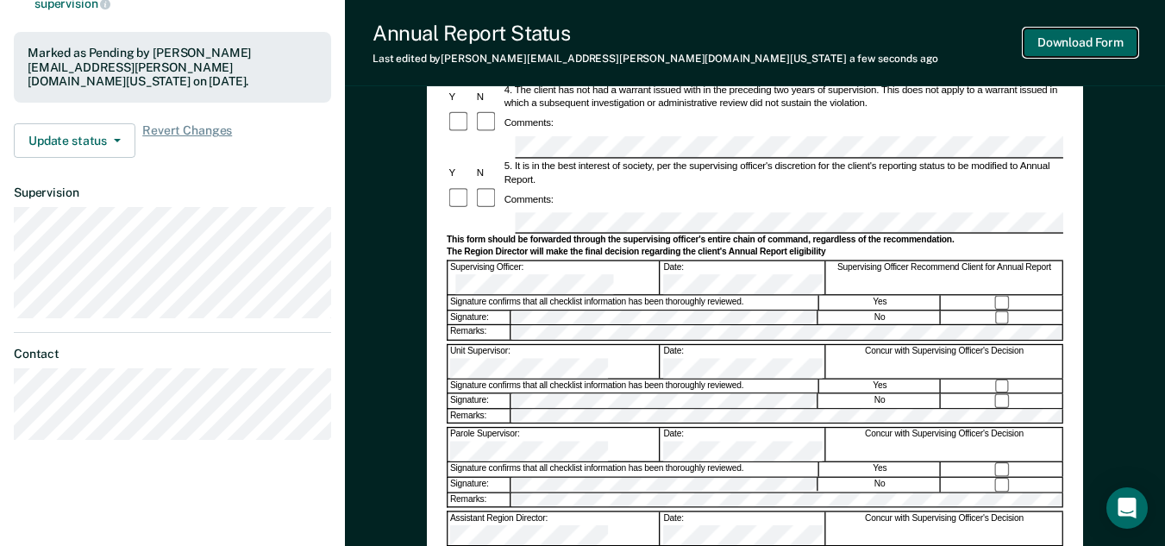
click at [1086, 44] on button "Download Form" at bounding box center [1080, 42] width 114 height 28
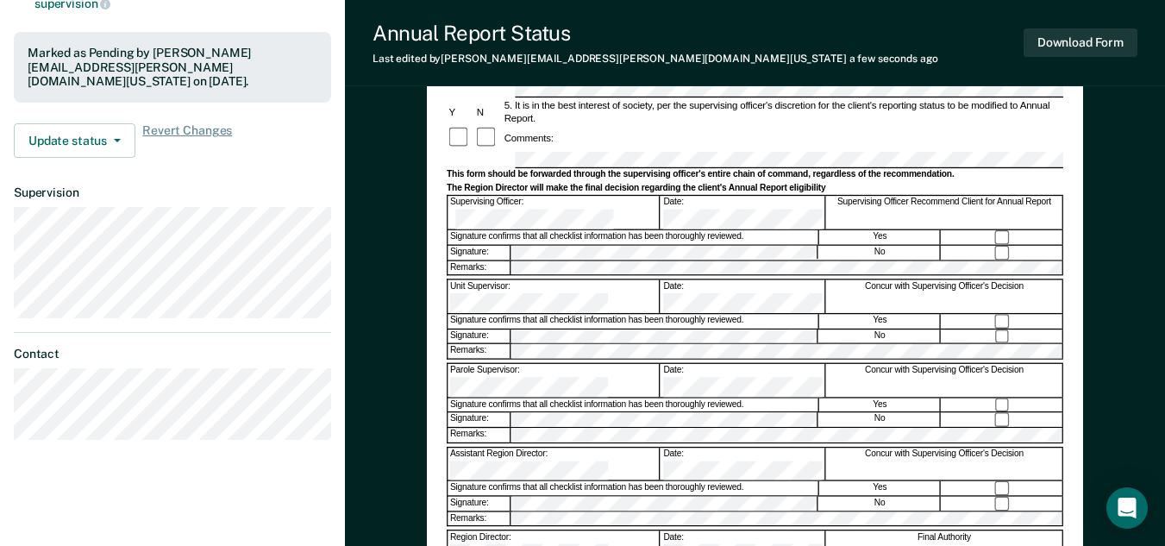
scroll to position [0, 0]
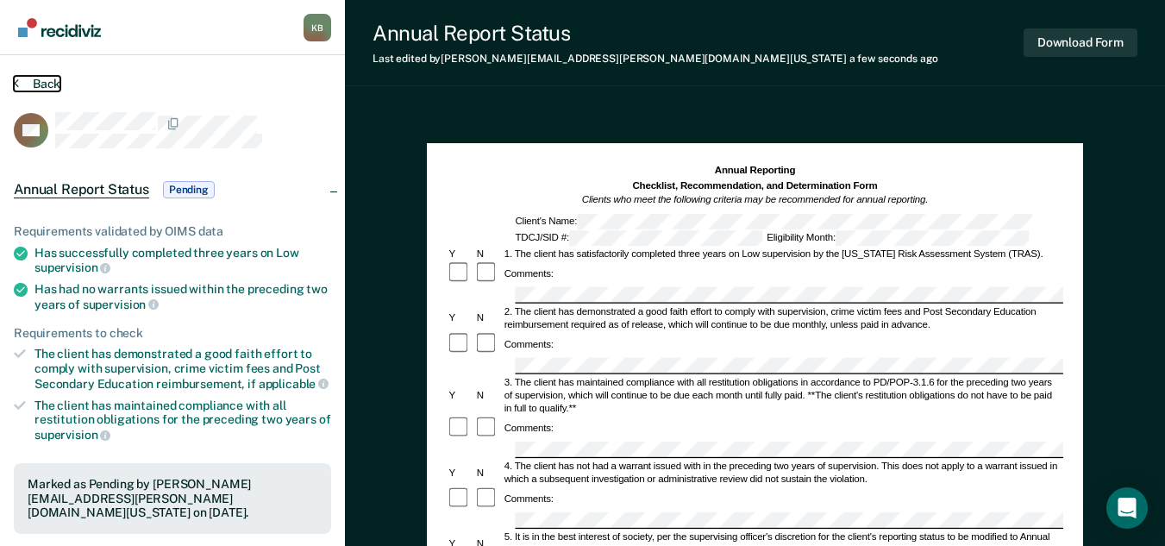
click at [54, 80] on button "Back" at bounding box center [37, 84] width 47 height 16
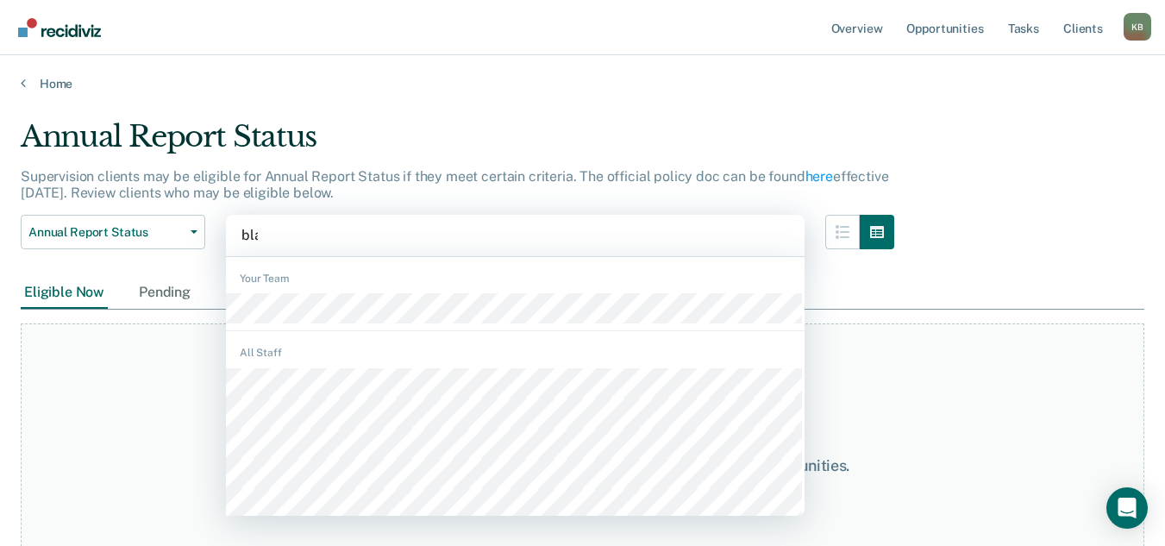
type input "blak"
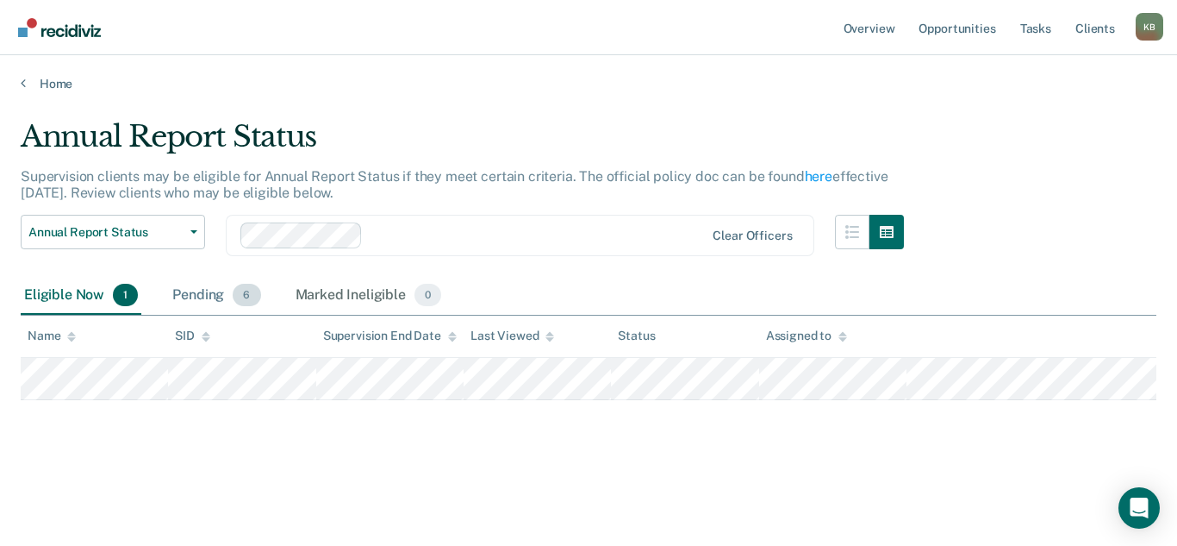
click at [209, 293] on div "Pending 6" at bounding box center [216, 296] width 95 height 38
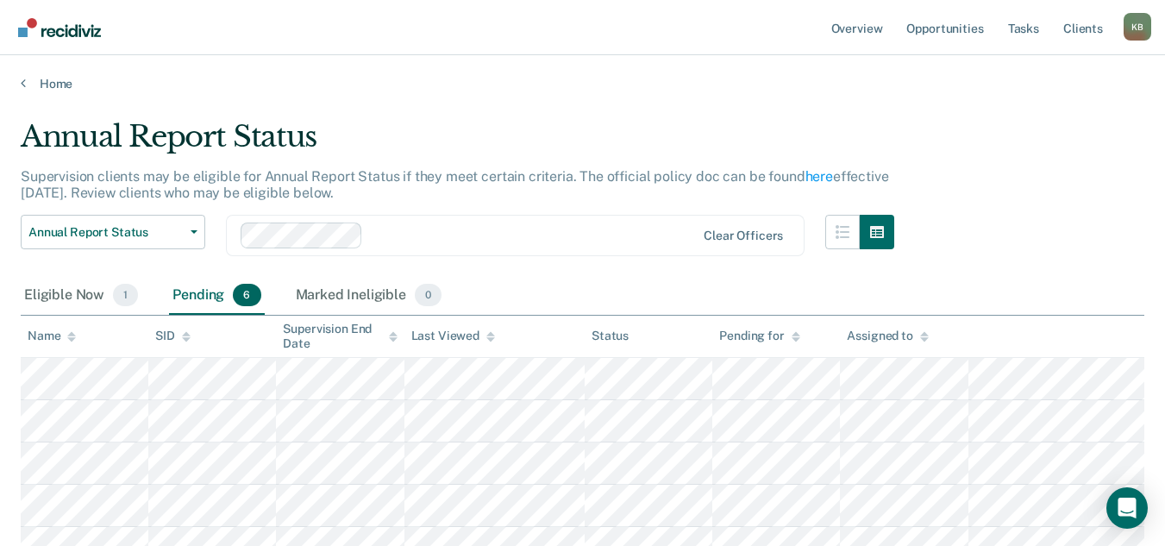
scroll to position [86, 0]
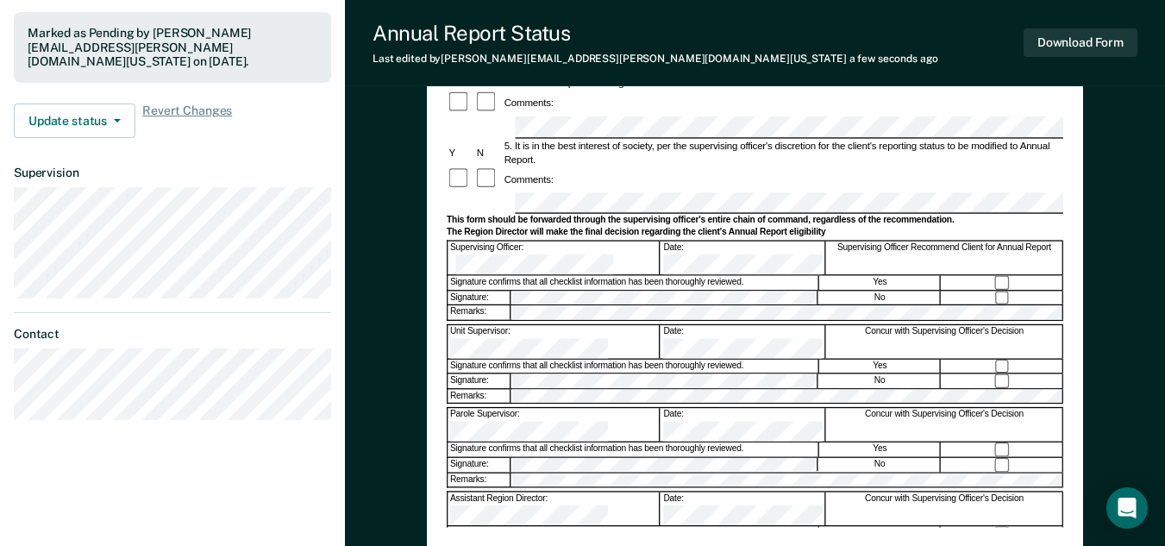
scroll to position [431, 0]
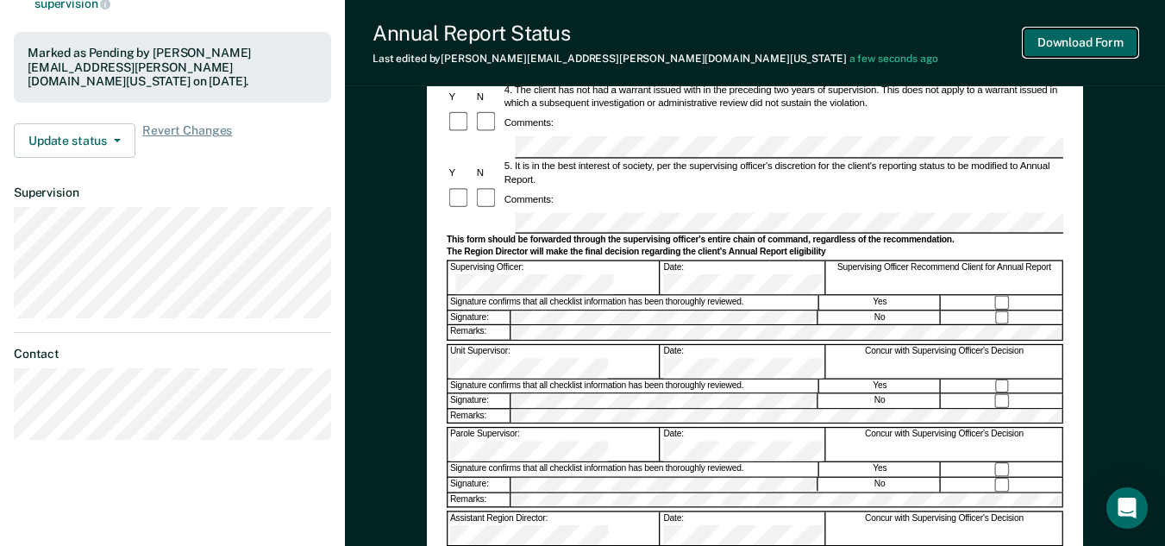
click at [1121, 44] on button "Download Form" at bounding box center [1080, 42] width 114 height 28
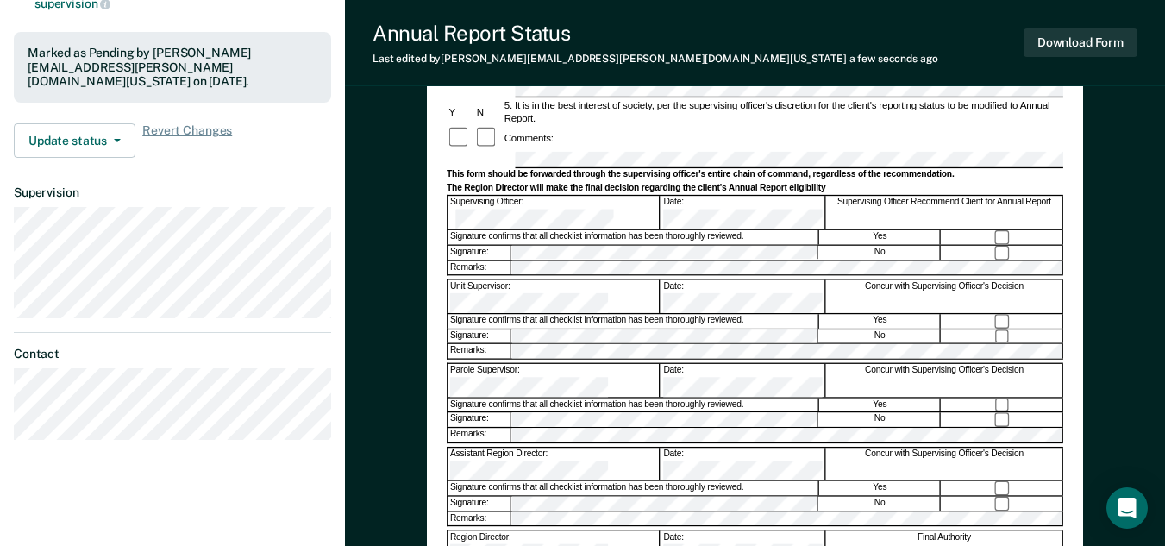
scroll to position [0, 0]
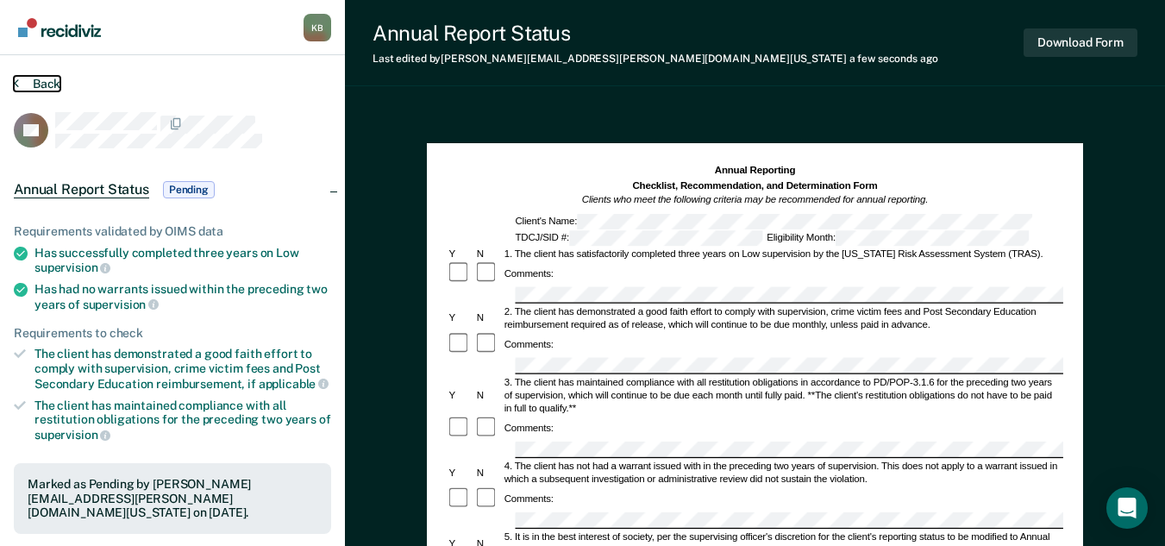
click at [53, 84] on button "Back" at bounding box center [37, 84] width 47 height 16
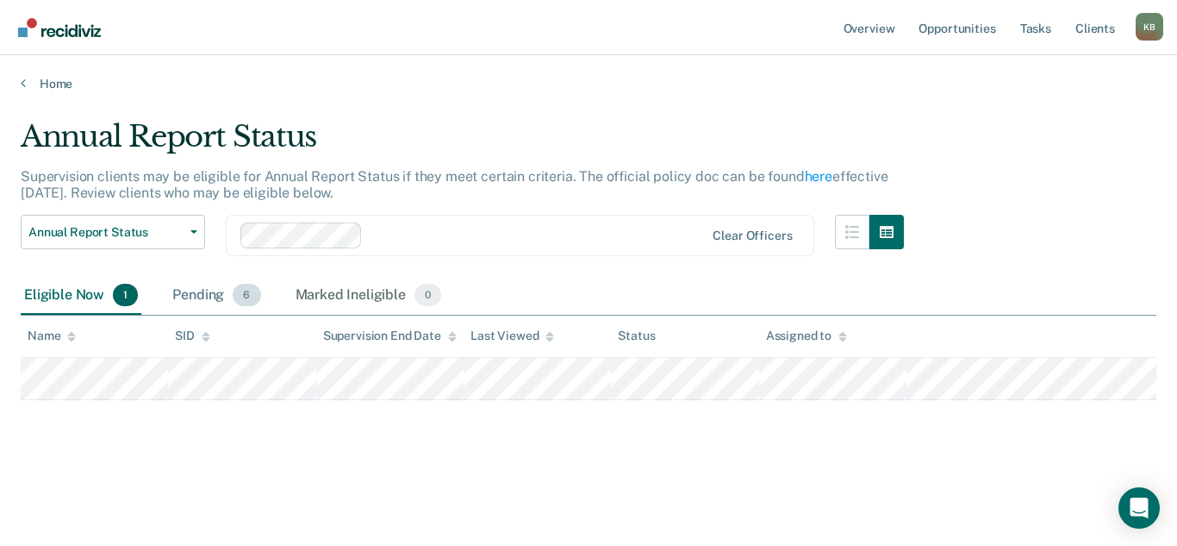
click at [209, 292] on div "Pending 6" at bounding box center [216, 296] width 95 height 38
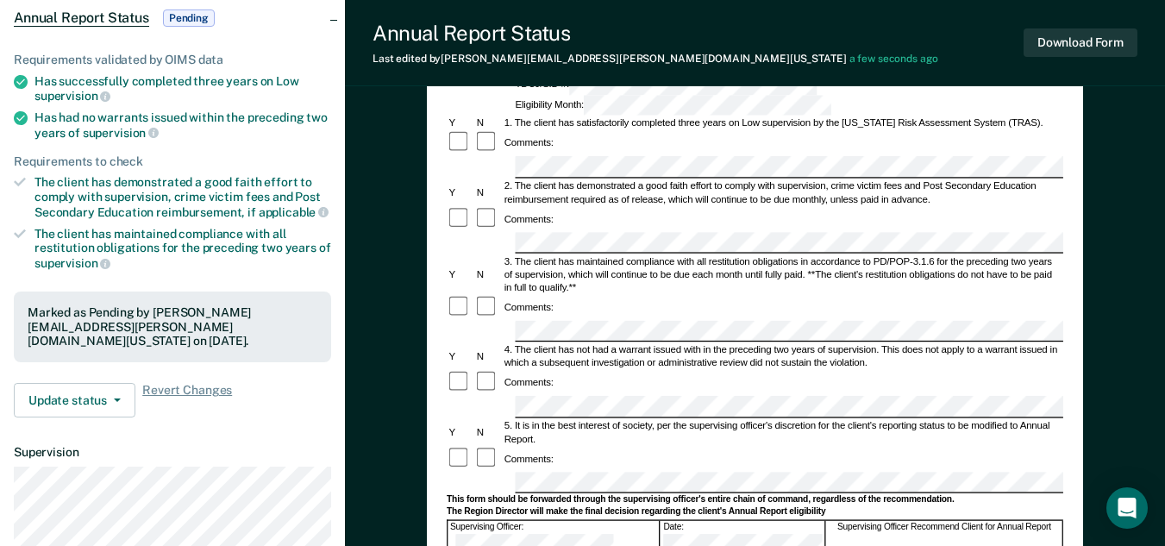
scroll to position [172, 0]
click at [790, 446] on div "Comments:" at bounding box center [755, 458] width 616 height 24
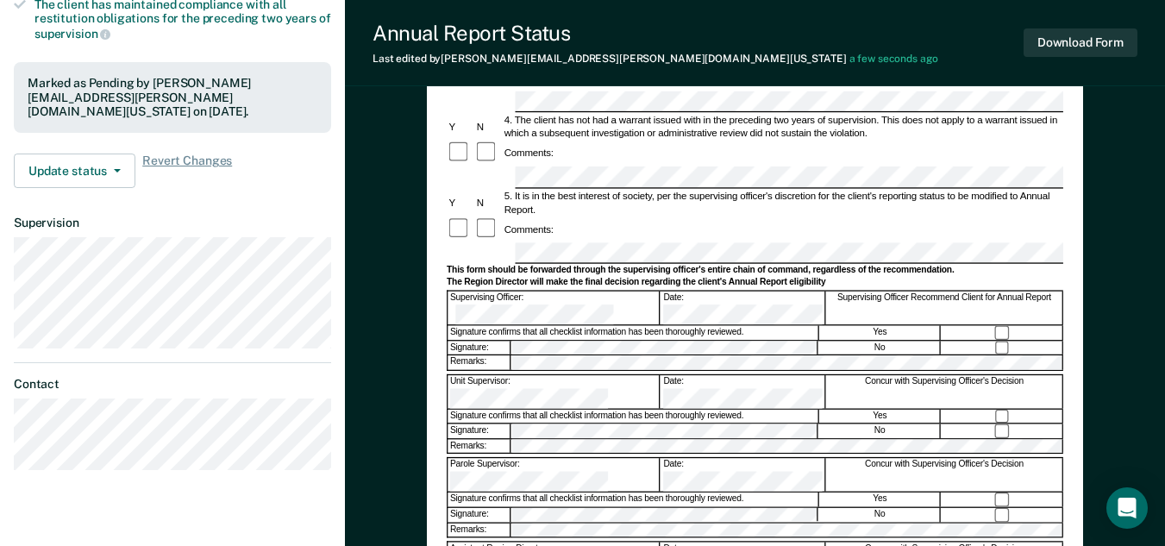
scroll to position [431, 0]
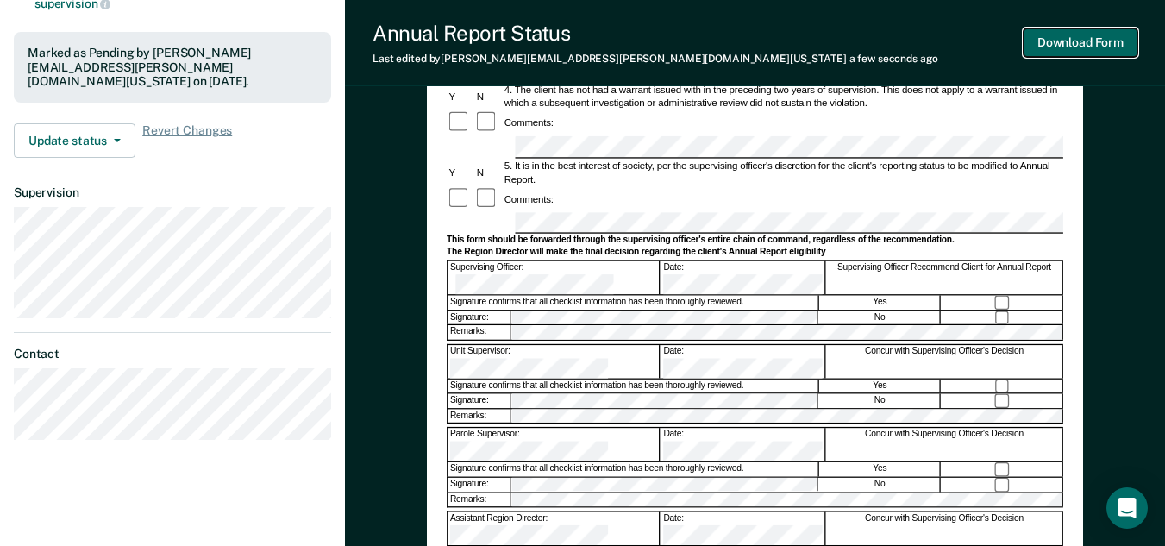
click at [1122, 47] on button "Download Form" at bounding box center [1080, 42] width 114 height 28
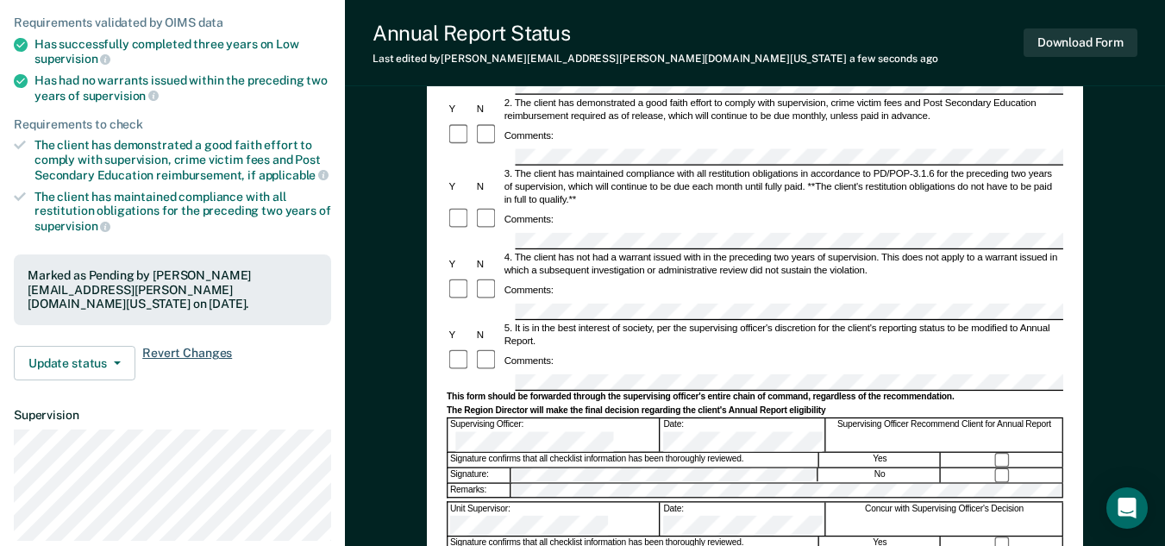
scroll to position [0, 0]
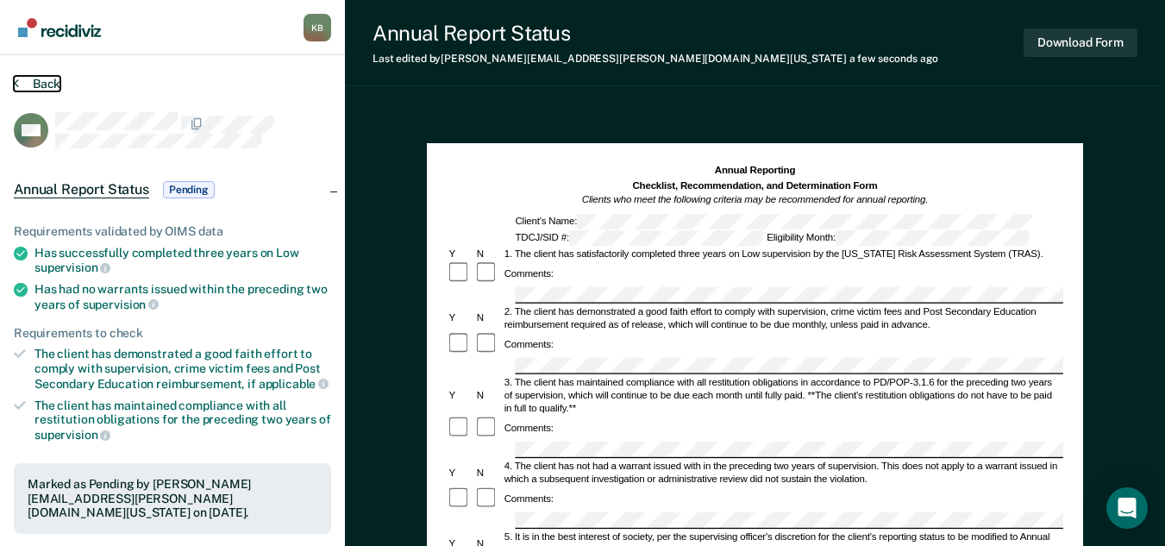
click at [52, 84] on button "Back" at bounding box center [37, 84] width 47 height 16
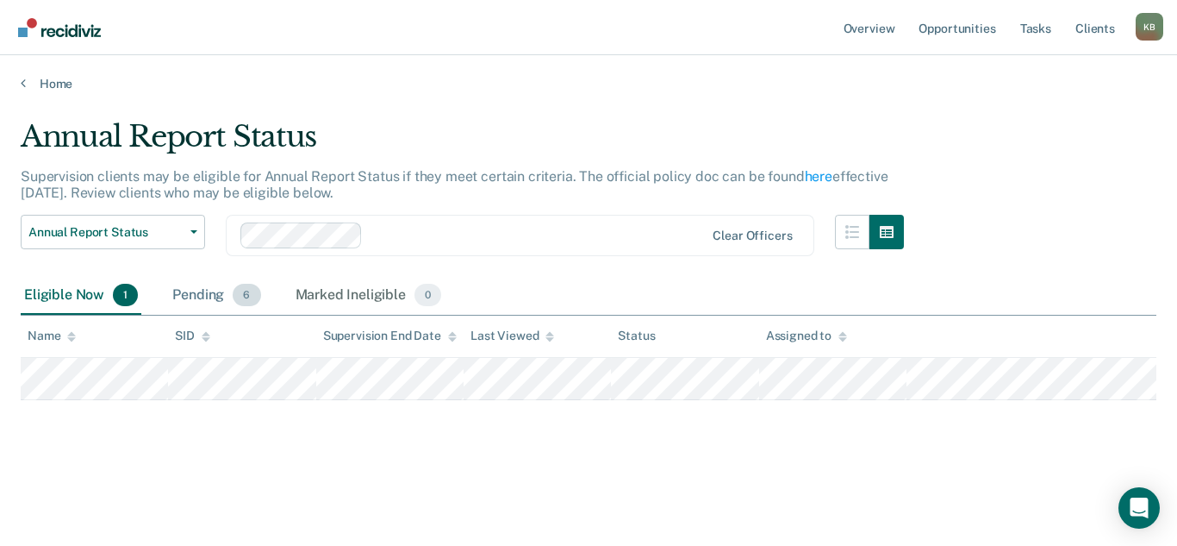
click at [204, 289] on div "Pending 6" at bounding box center [216, 296] width 95 height 38
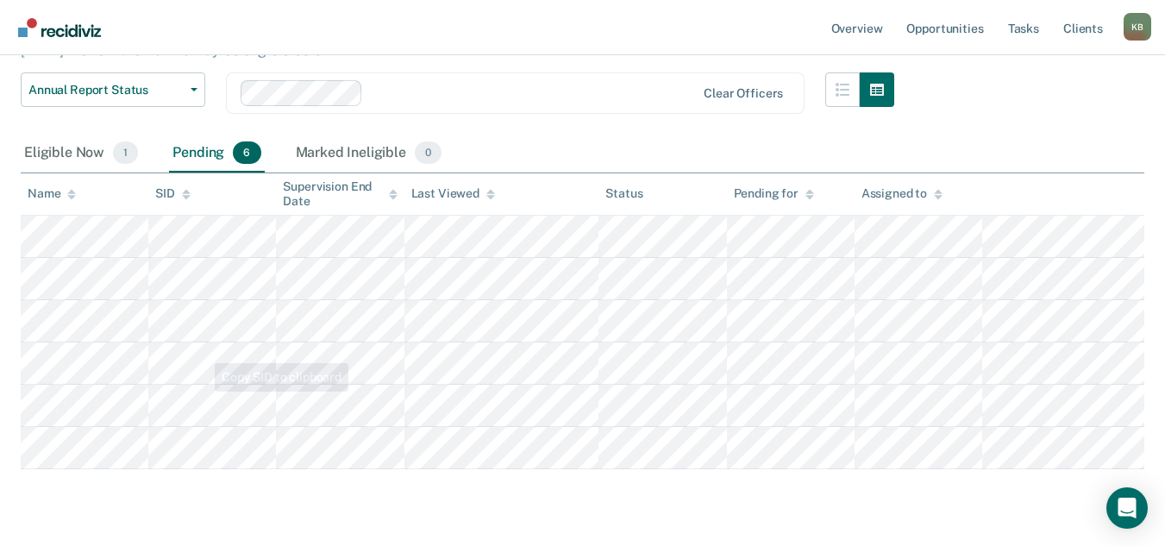
scroll to position [172, 0]
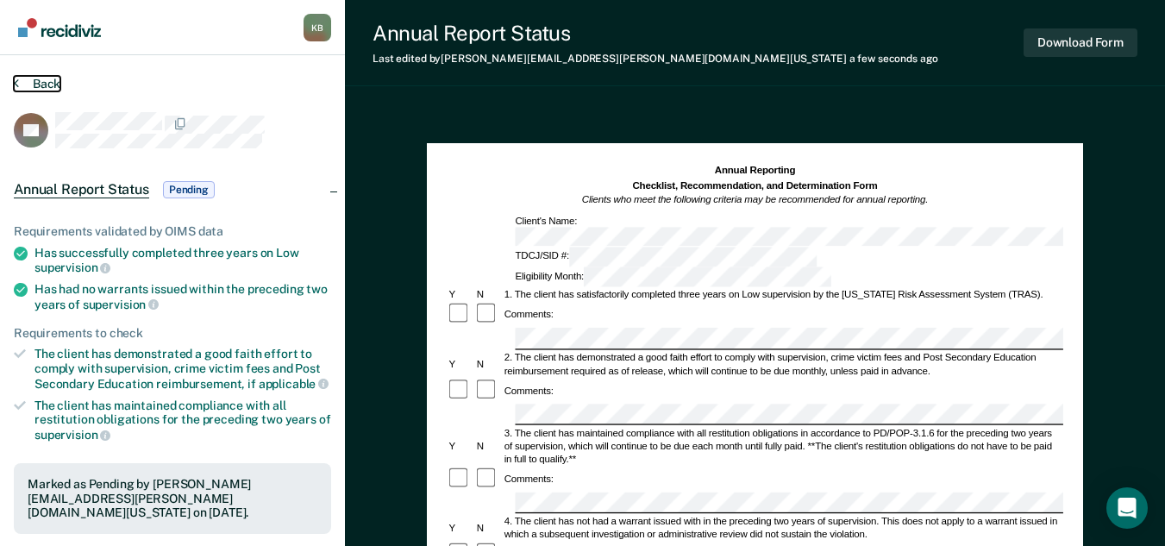
click at [43, 83] on button "Back" at bounding box center [37, 84] width 47 height 16
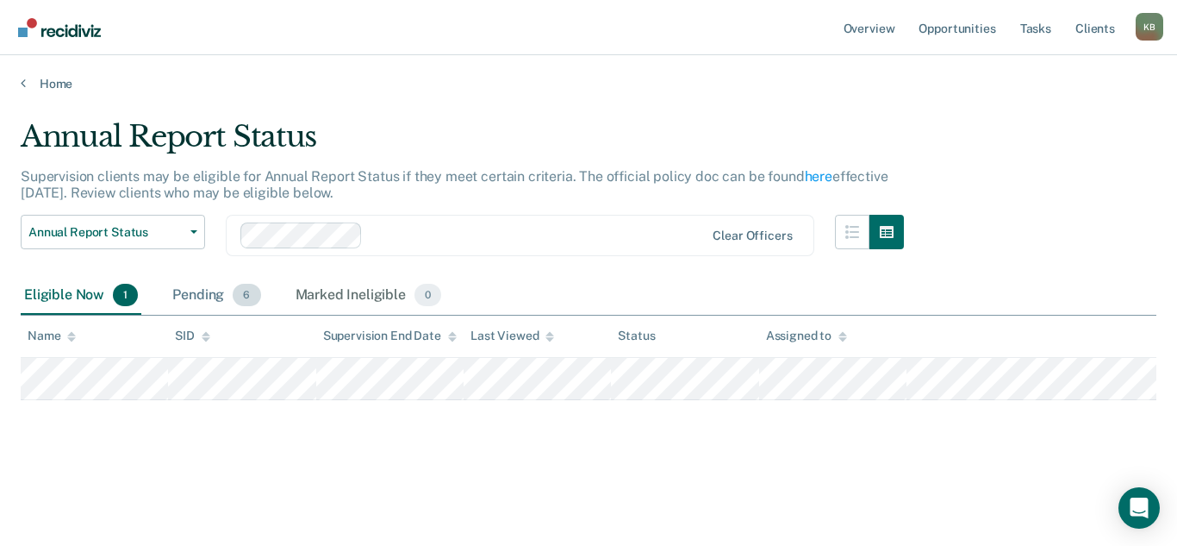
click at [197, 293] on div "Pending 6" at bounding box center [216, 296] width 95 height 38
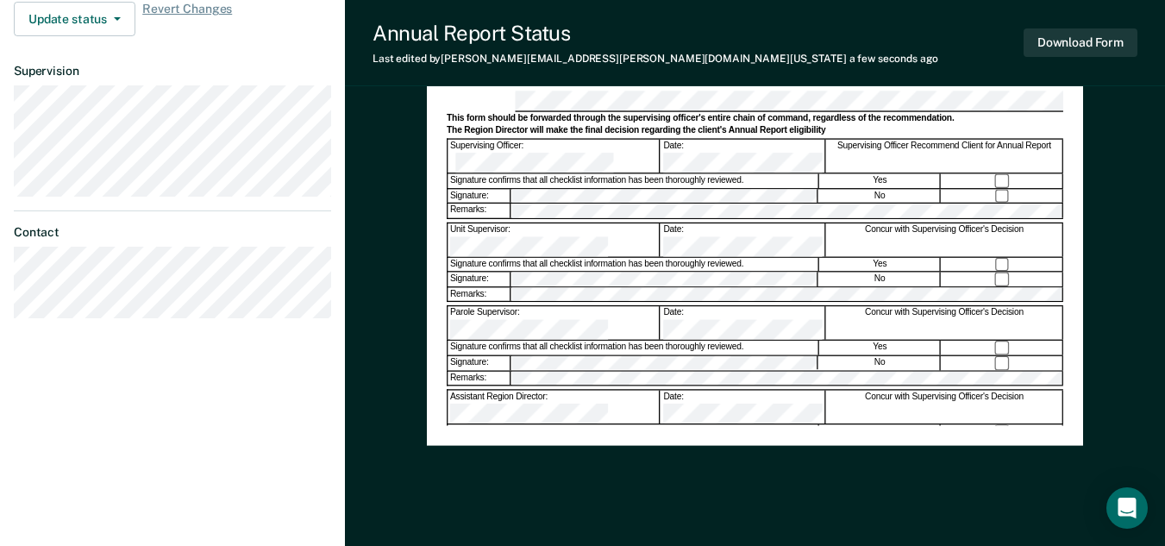
scroll to position [587, 0]
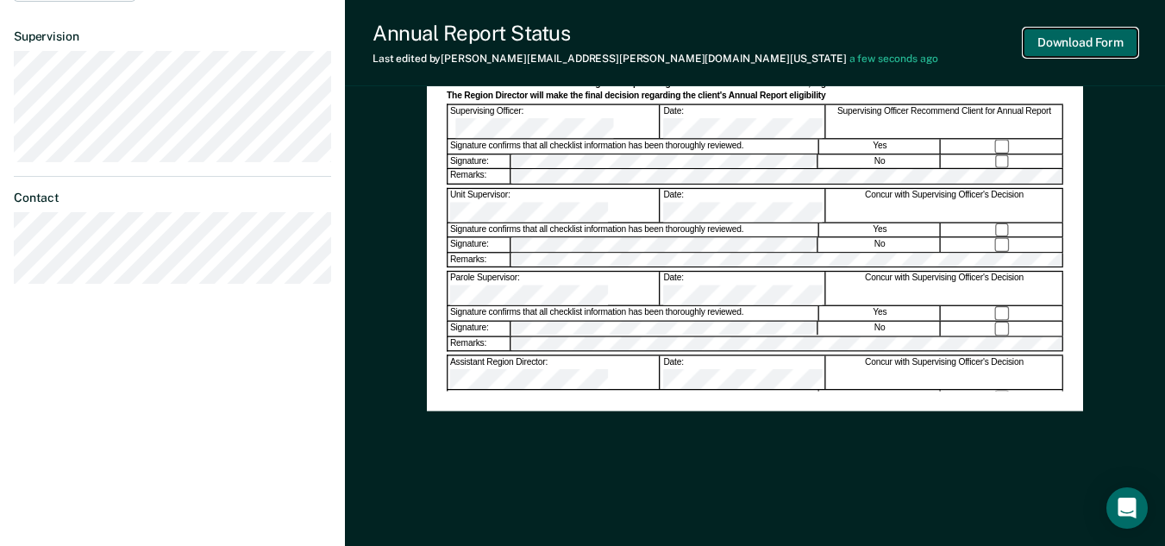
click at [1090, 50] on button "Download Form" at bounding box center [1080, 42] width 114 height 28
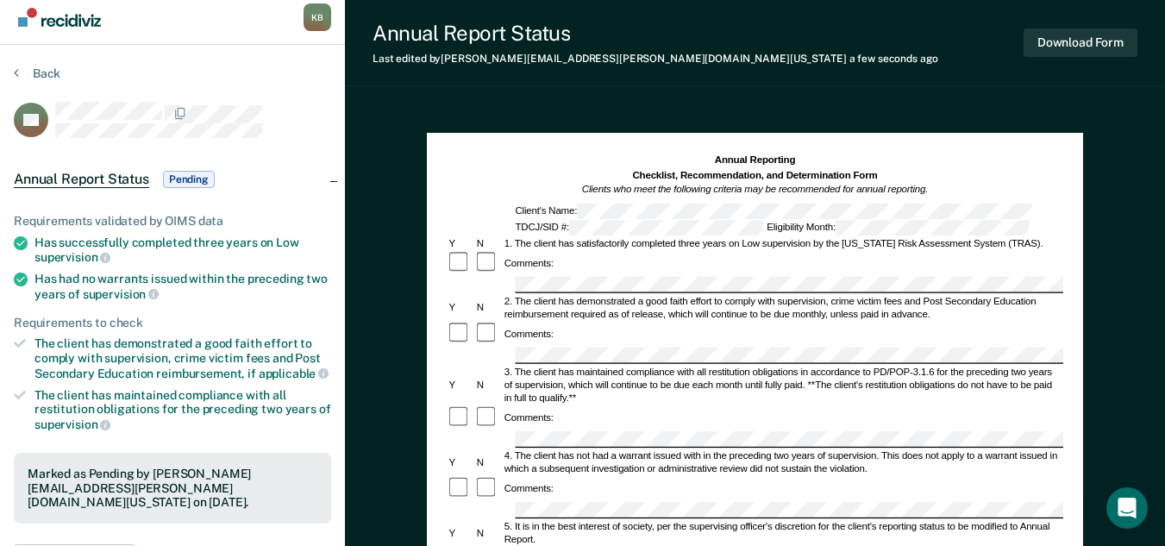
scroll to position [0, 0]
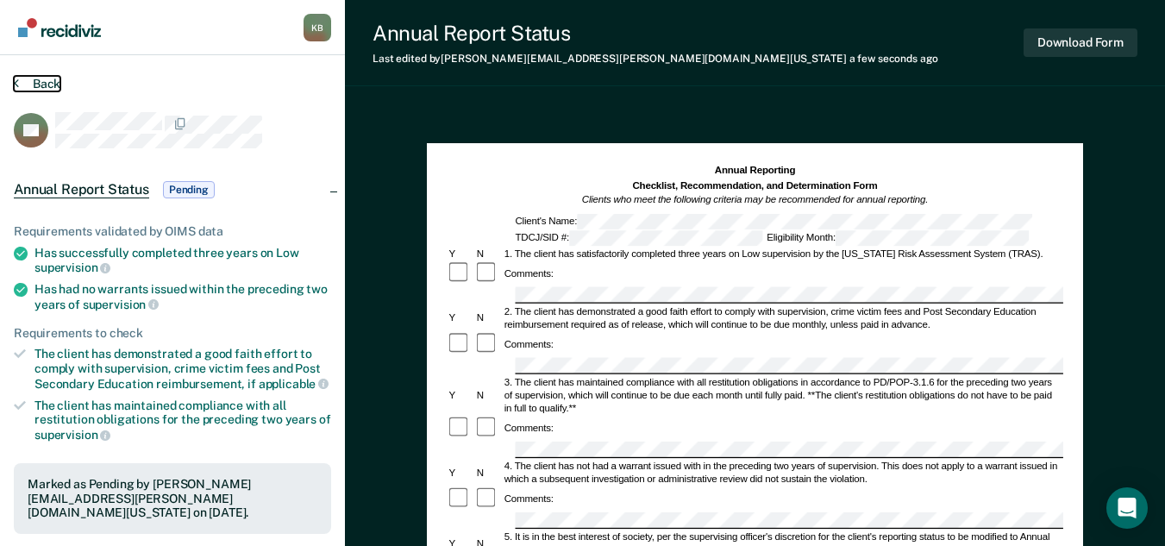
click at [53, 82] on button "Back" at bounding box center [37, 84] width 47 height 16
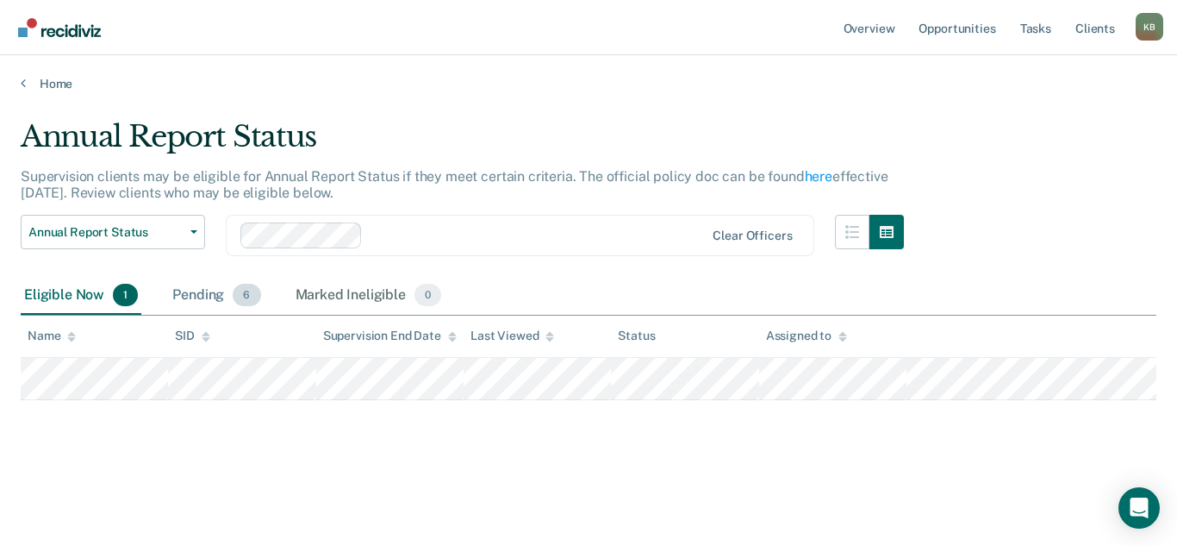
click at [197, 288] on div "Pending 6" at bounding box center [216, 296] width 95 height 38
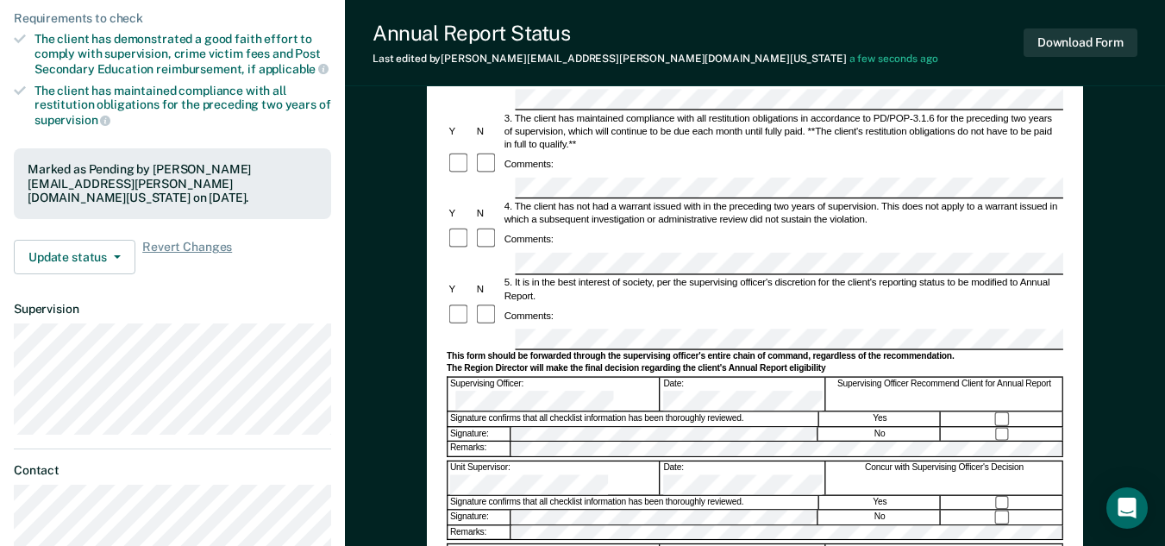
scroll to position [431, 0]
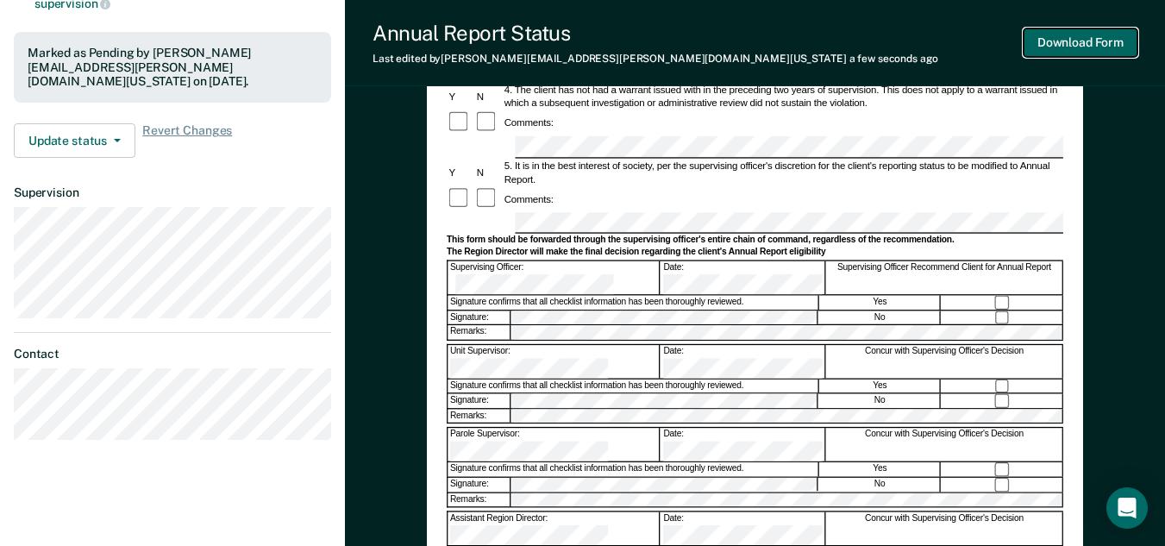
click at [1096, 48] on button "Download Form" at bounding box center [1080, 42] width 114 height 28
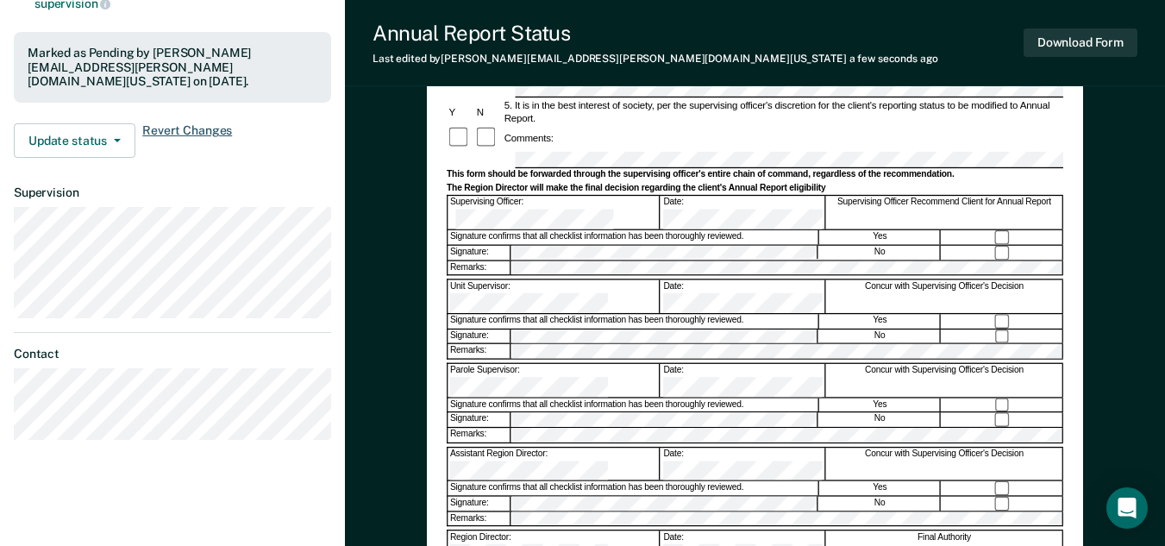
scroll to position [0, 0]
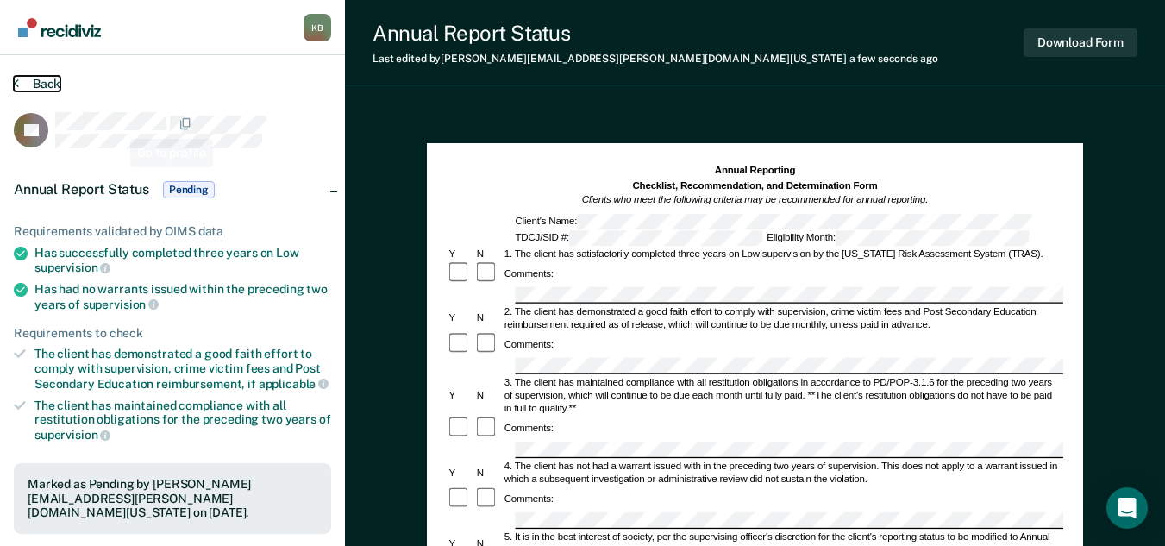
click at [53, 81] on button "Back" at bounding box center [37, 84] width 47 height 16
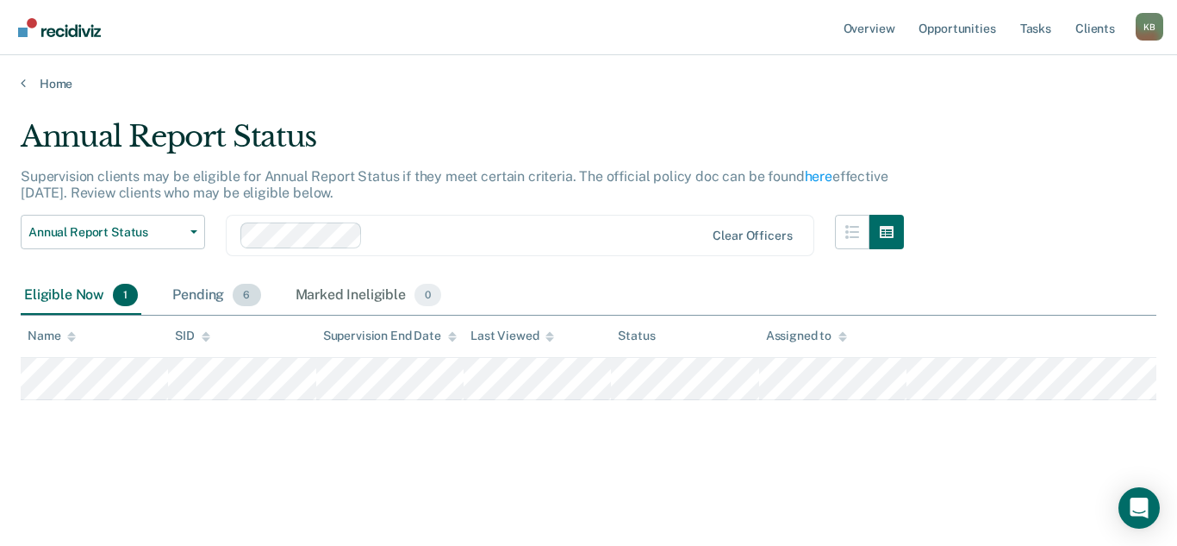
click at [183, 300] on div "Pending 6" at bounding box center [216, 296] width 95 height 38
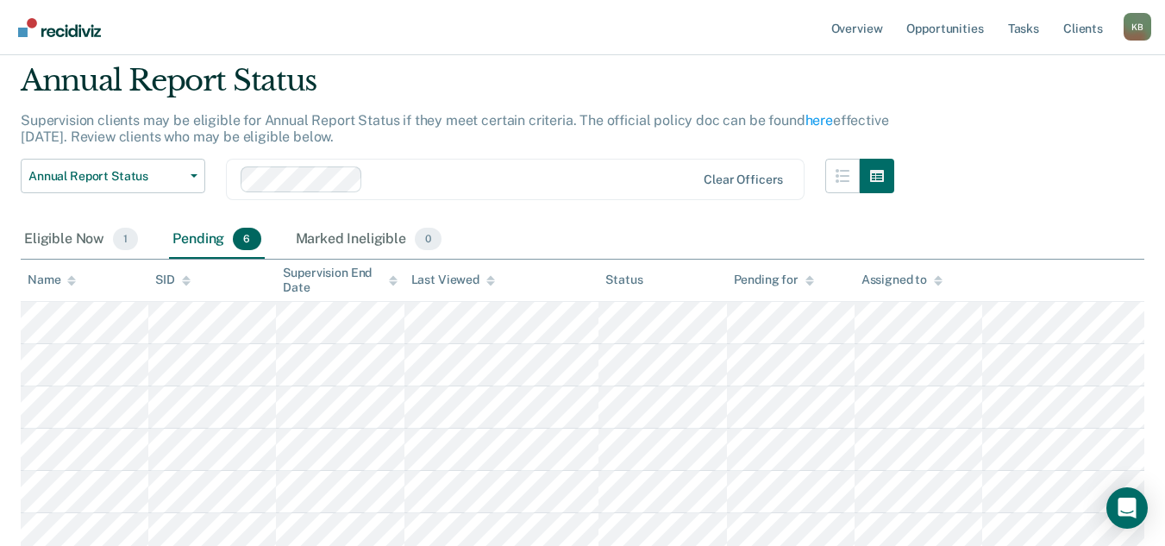
scroll to position [86, 0]
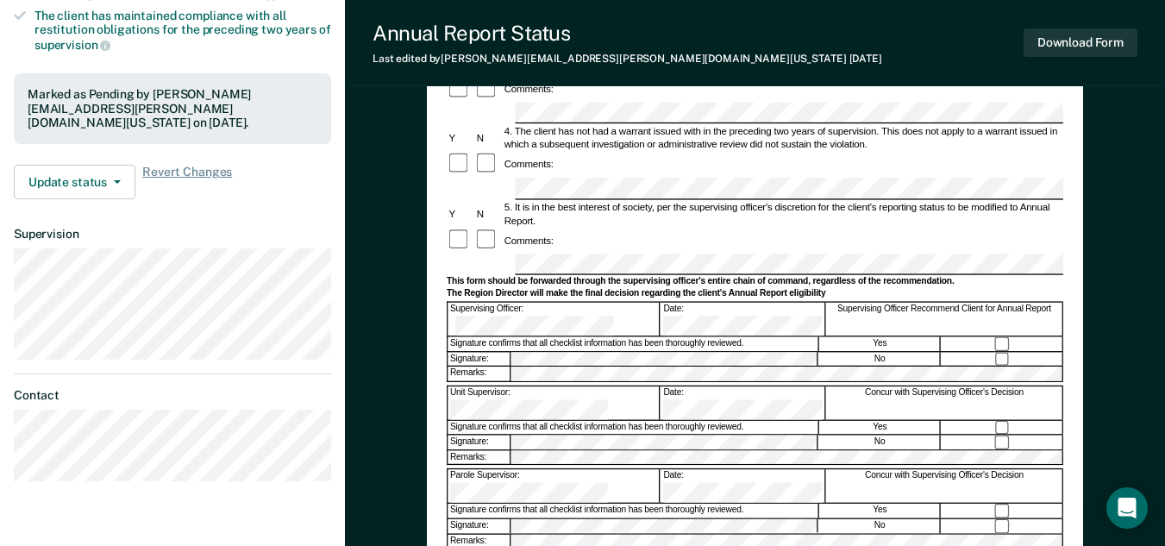
scroll to position [431, 0]
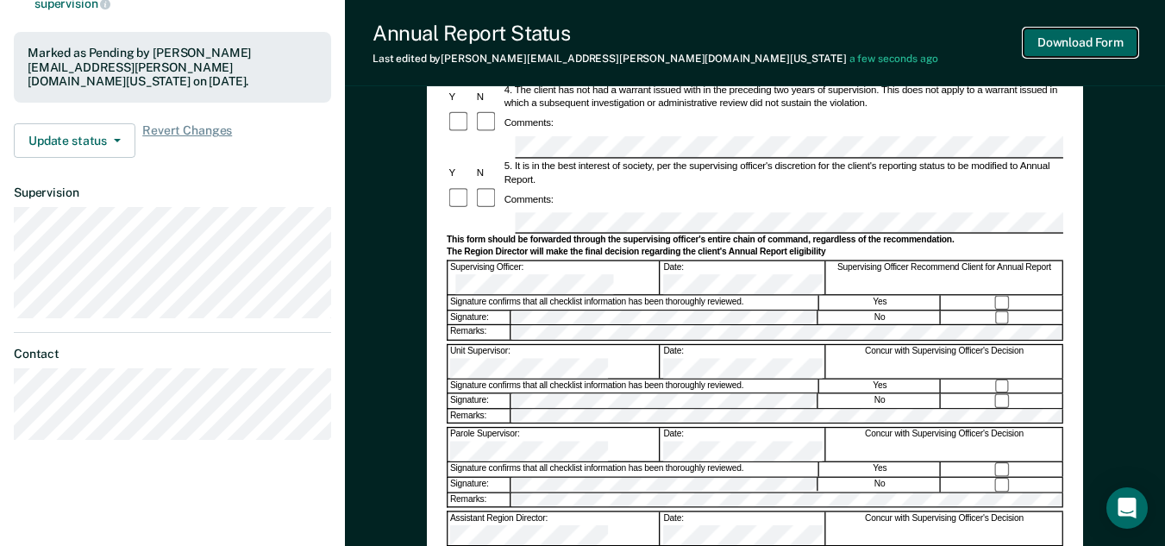
click at [1119, 44] on button "Download Form" at bounding box center [1080, 42] width 114 height 28
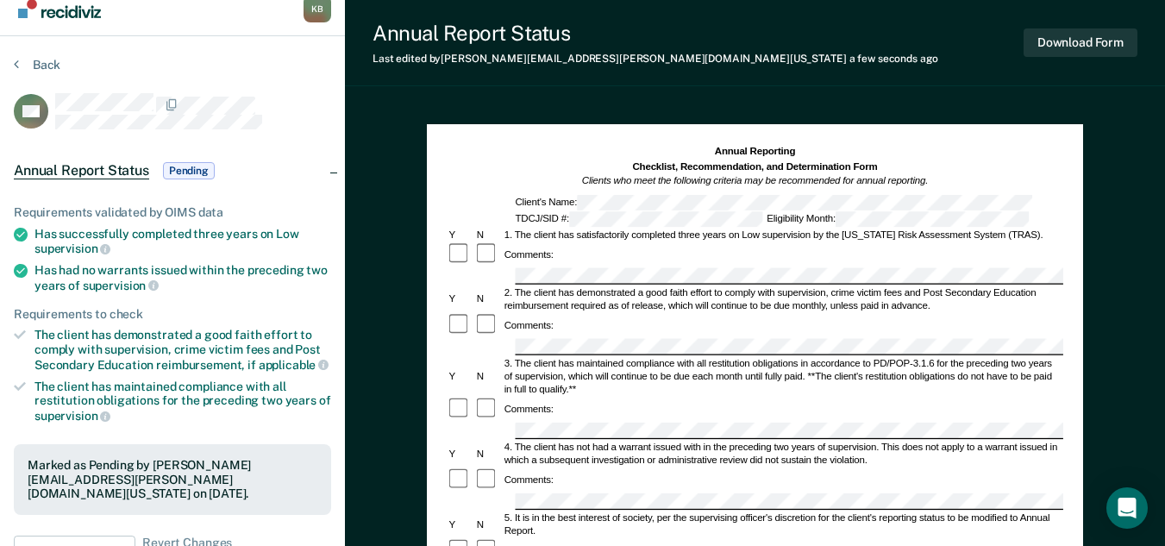
scroll to position [0, 0]
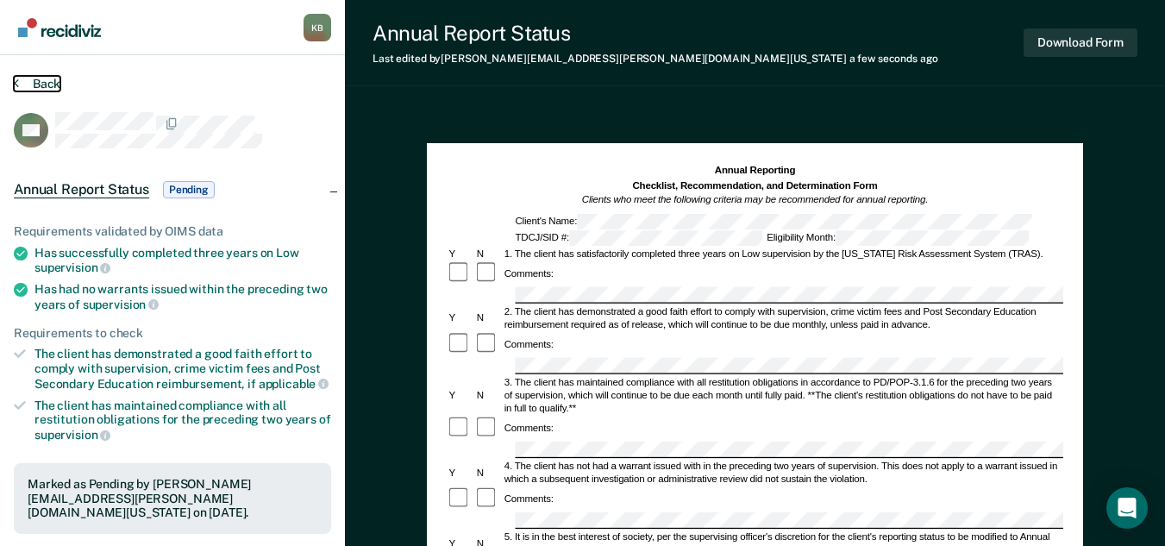
click at [53, 85] on button "Back" at bounding box center [37, 84] width 47 height 16
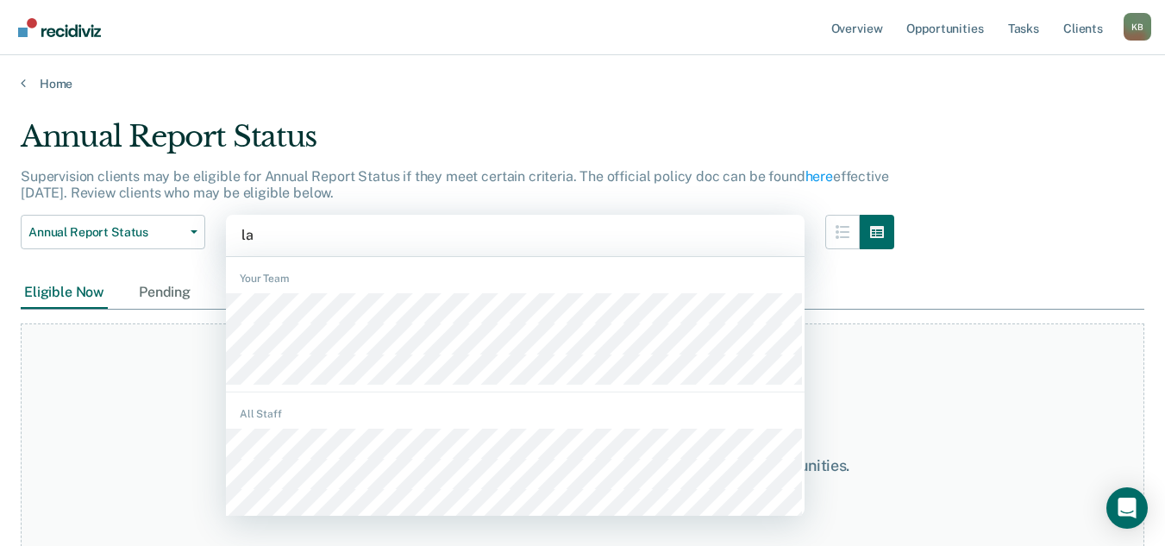
type input "[PERSON_NAME]"
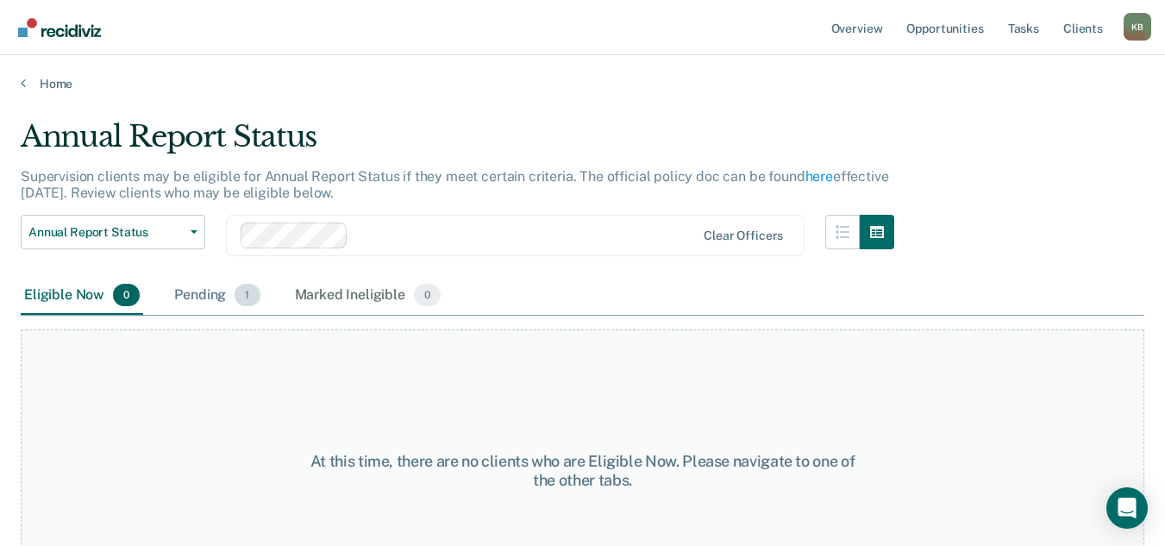
click at [211, 289] on div "Pending 1" at bounding box center [217, 296] width 92 height 38
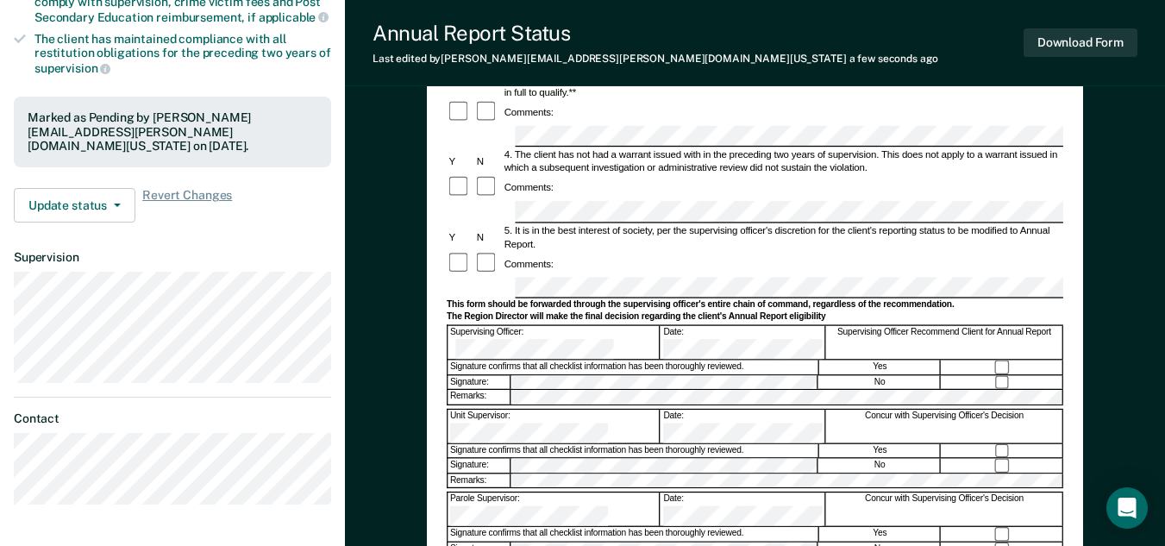
scroll to position [345, 0]
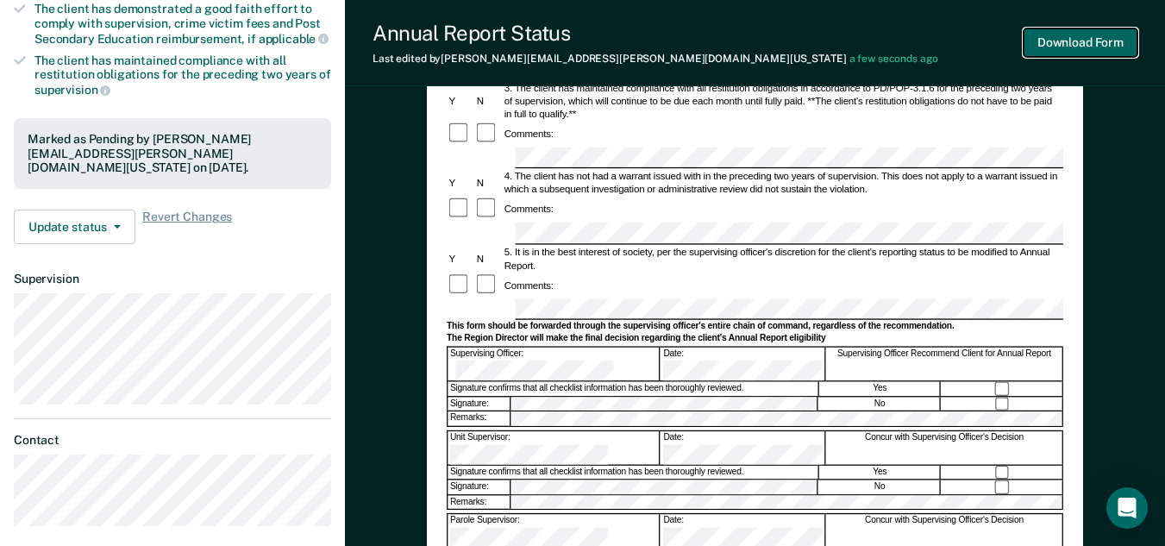
click at [1127, 39] on button "Download Form" at bounding box center [1080, 42] width 114 height 28
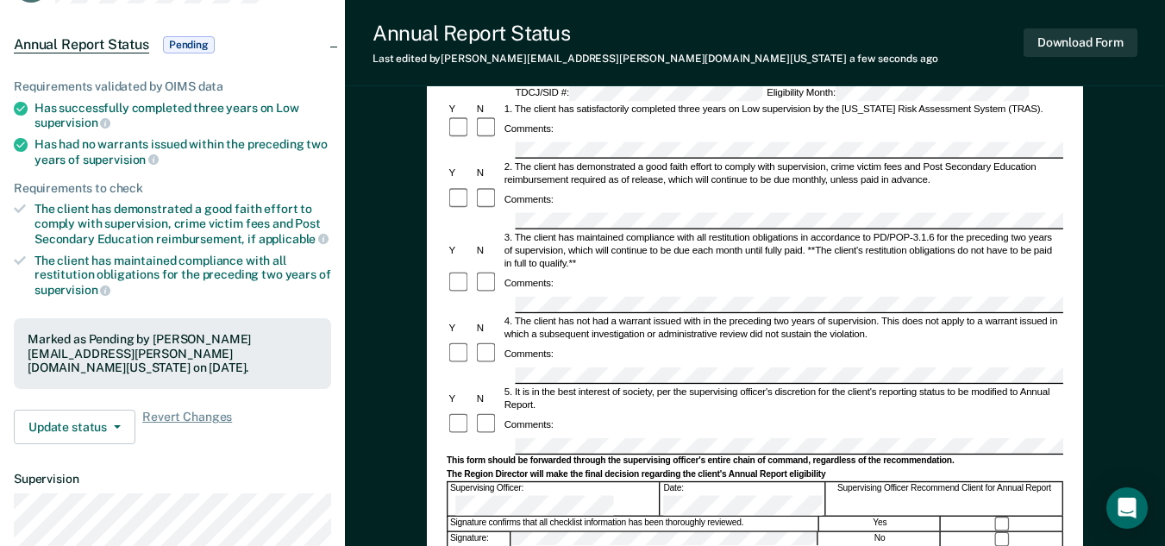
scroll to position [0, 0]
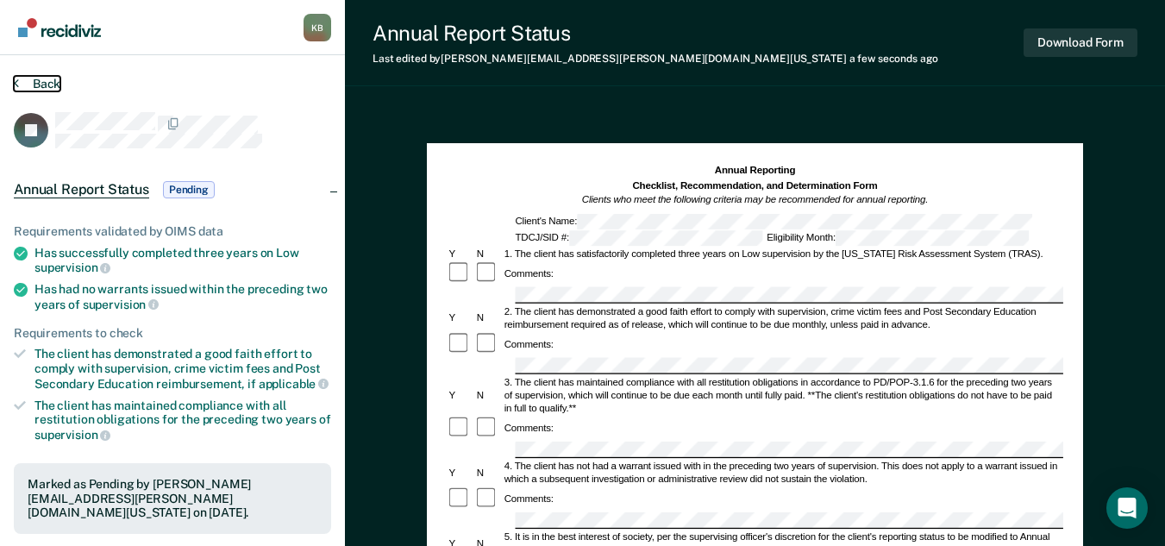
click at [50, 86] on button "Back" at bounding box center [37, 84] width 47 height 16
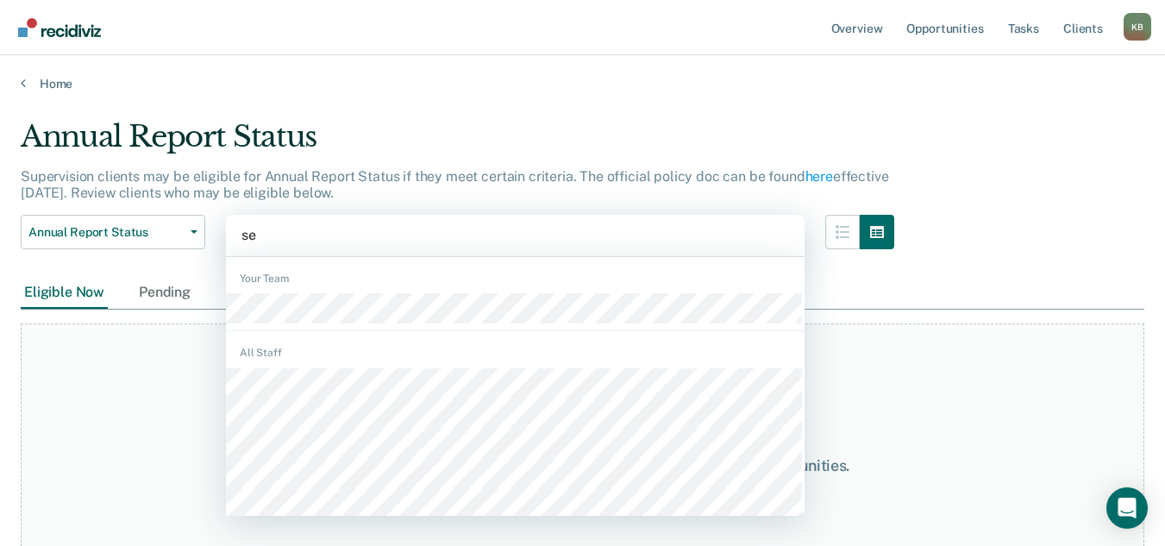
type input "sed"
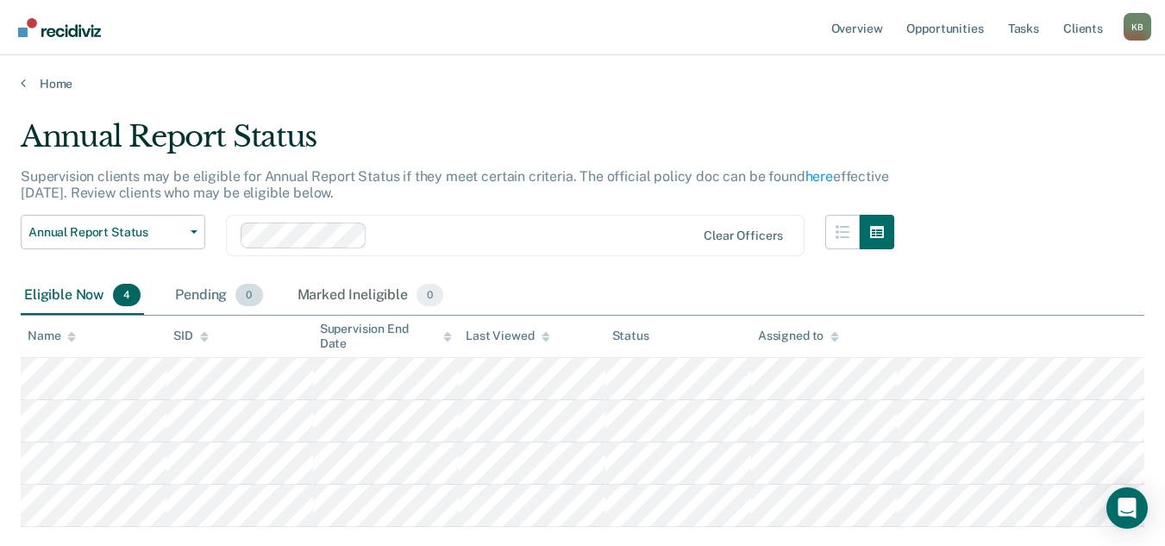
click at [199, 296] on div "Pending 0" at bounding box center [219, 296] width 94 height 38
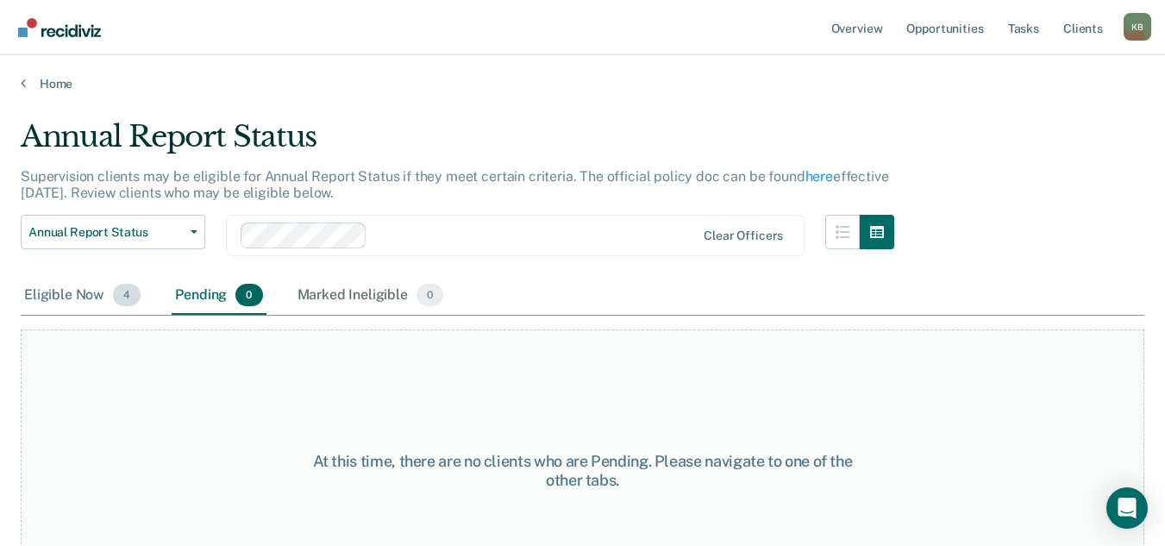
click at [63, 299] on div "Eligible Now 4" at bounding box center [82, 296] width 123 height 38
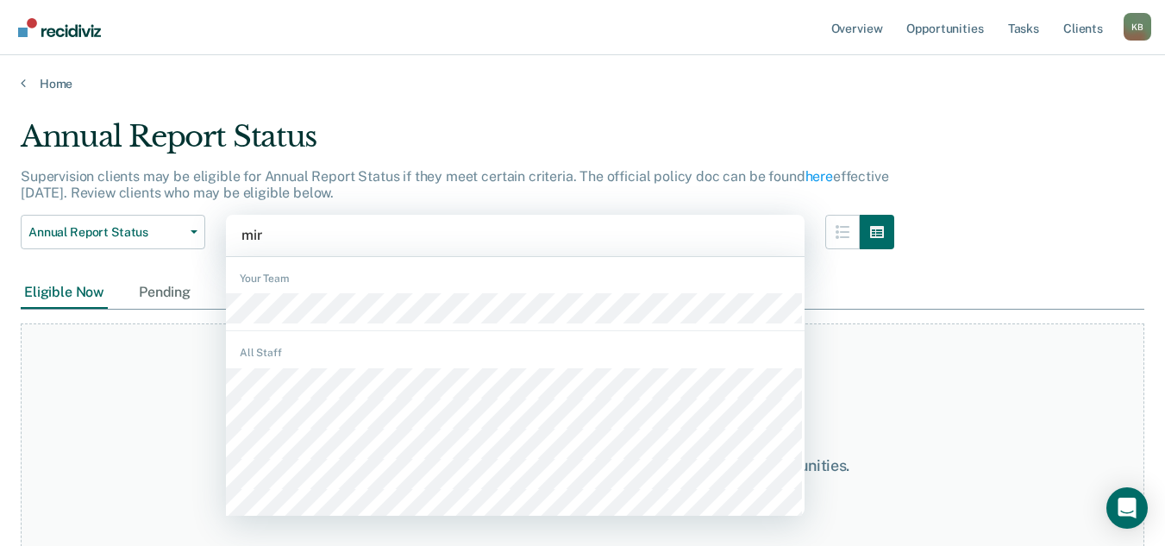
type input "[PERSON_NAME]"
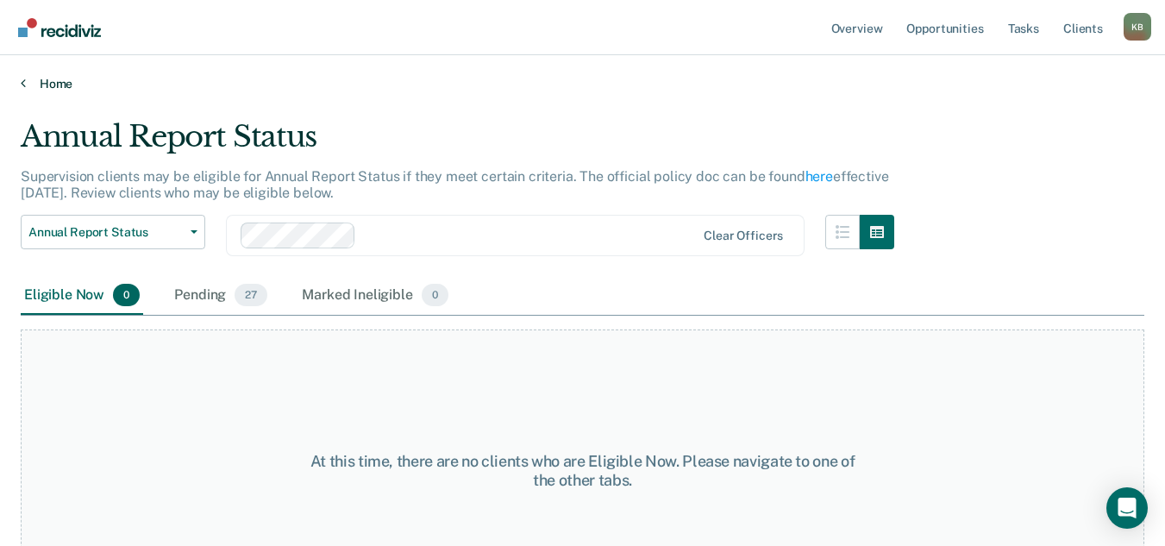
click at [59, 80] on link "Home" at bounding box center [582, 84] width 1123 height 16
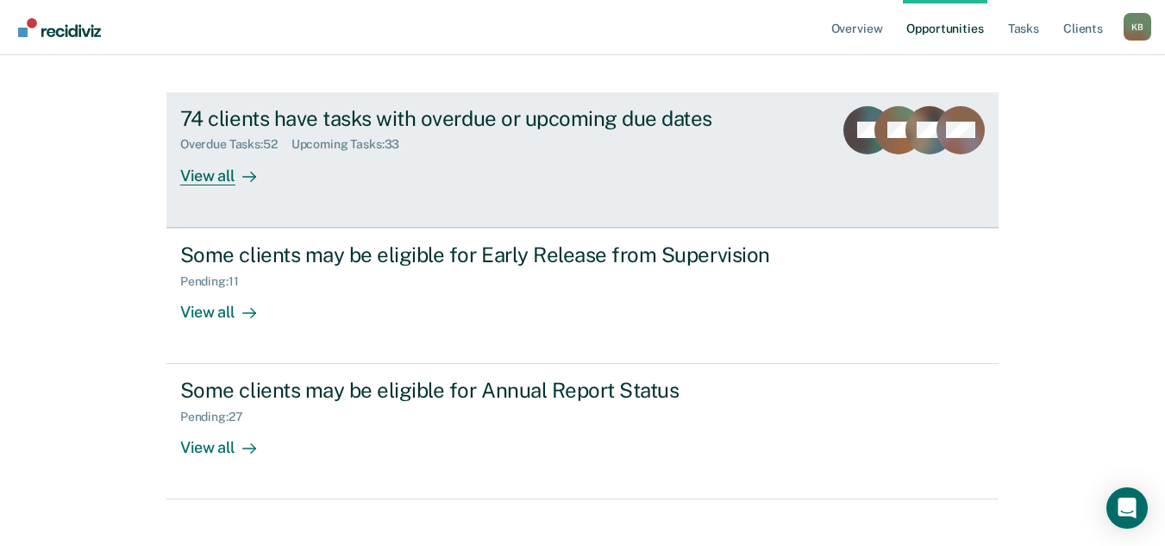
scroll to position [172, 0]
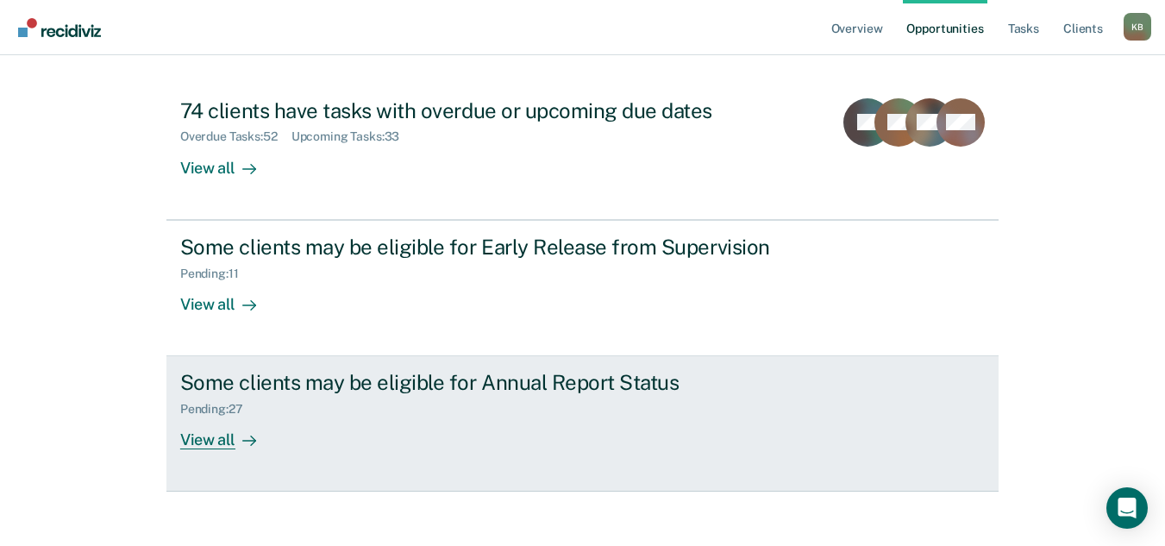
click at [219, 440] on div "View all" at bounding box center [228, 433] width 97 height 34
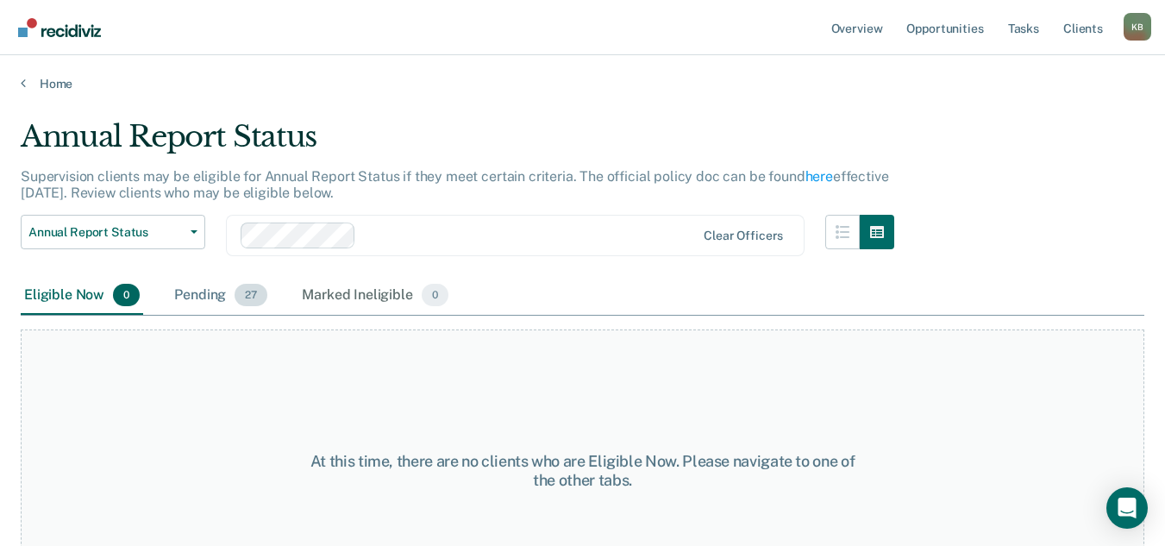
click at [204, 297] on div "Pending 27" at bounding box center [221, 296] width 100 height 38
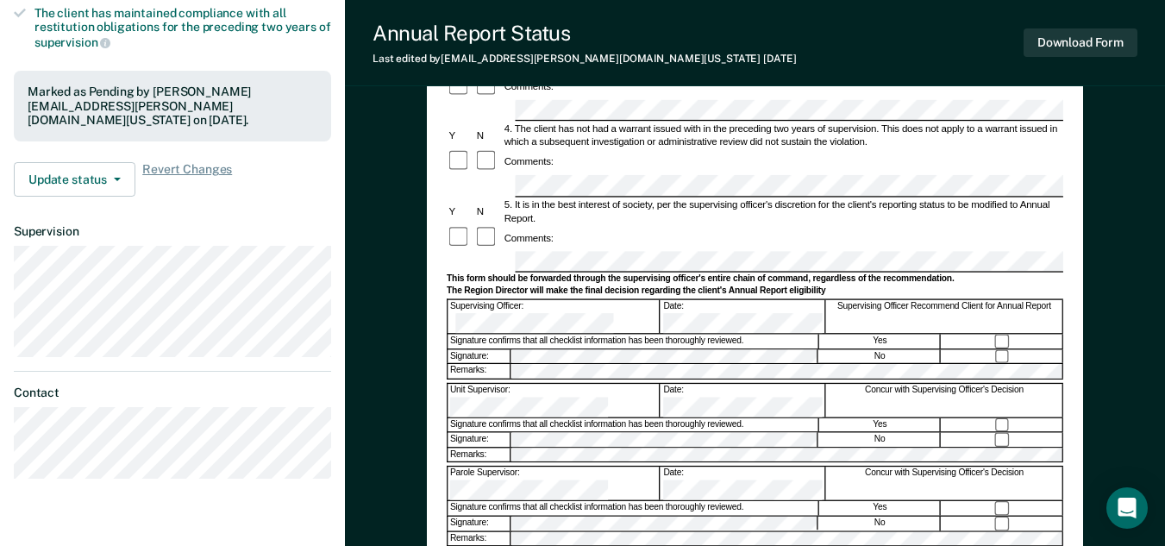
scroll to position [431, 0]
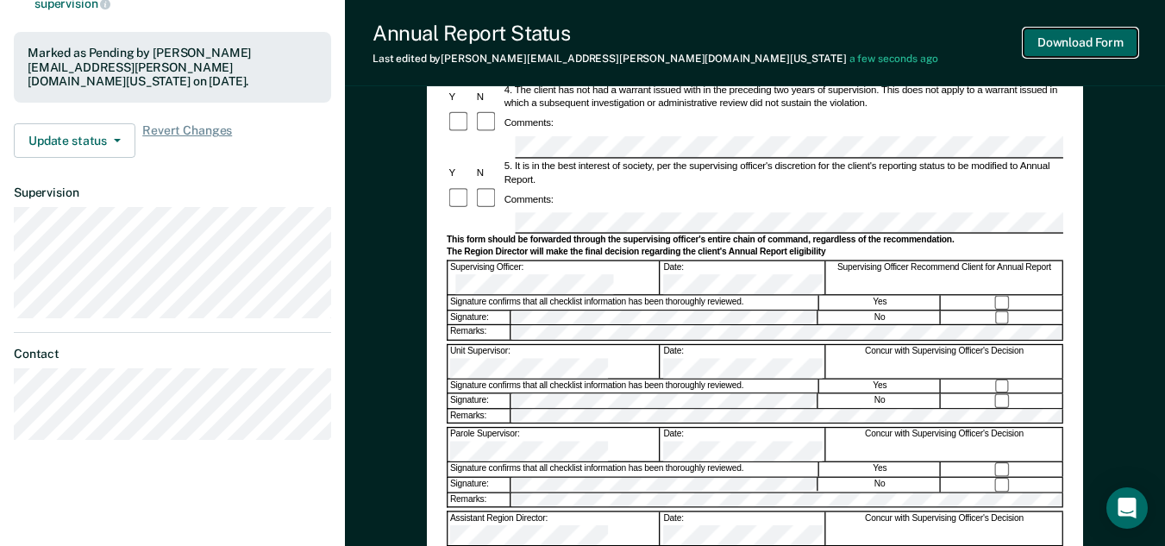
click at [1109, 50] on button "Download Form" at bounding box center [1080, 42] width 114 height 28
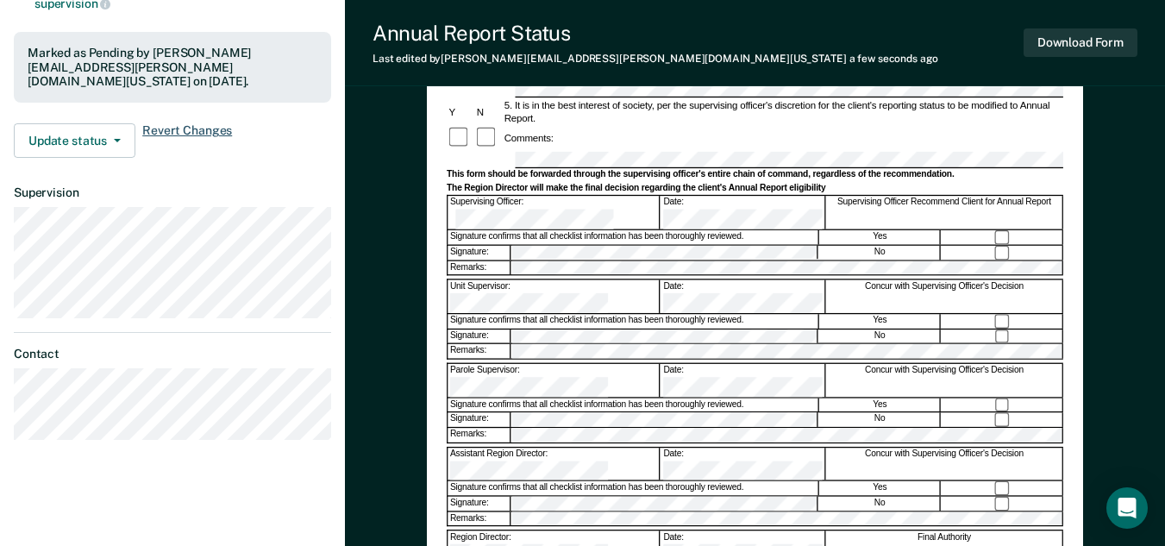
scroll to position [0, 0]
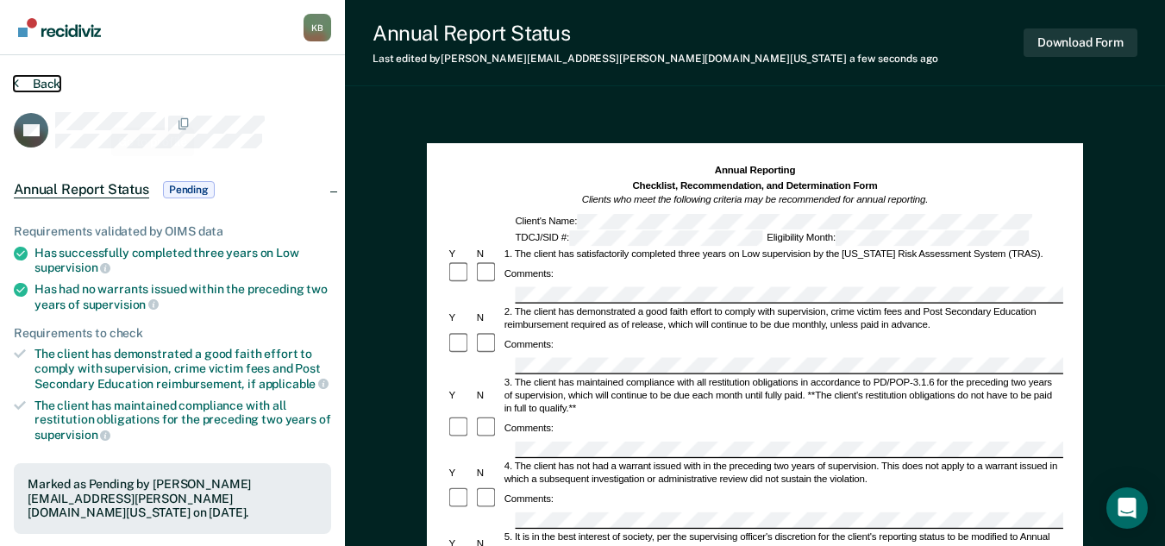
click at [47, 81] on button "Back" at bounding box center [37, 84] width 47 height 16
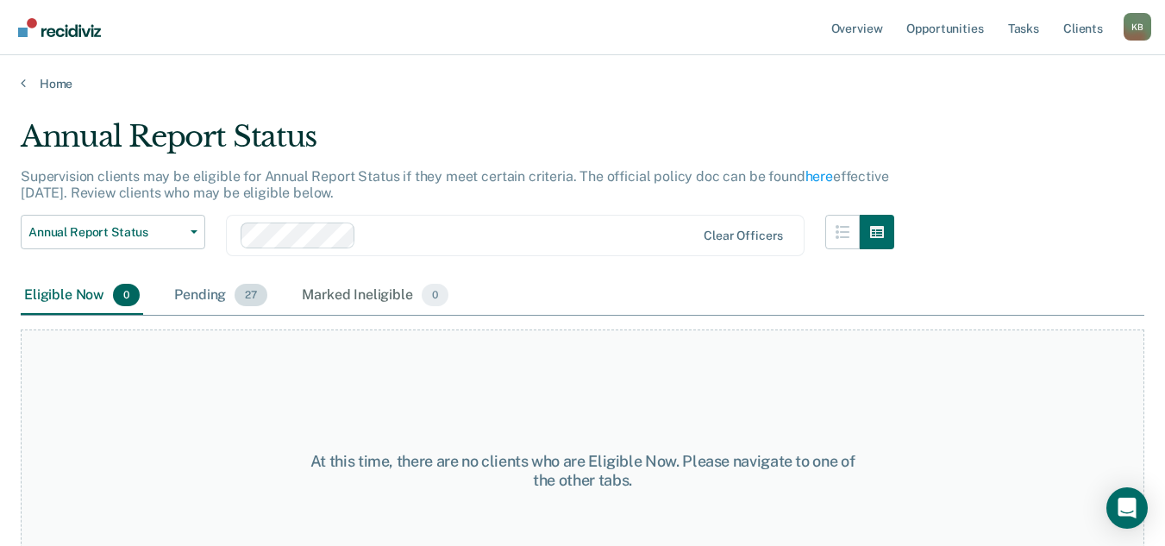
click at [214, 291] on div "Pending 27" at bounding box center [221, 296] width 100 height 38
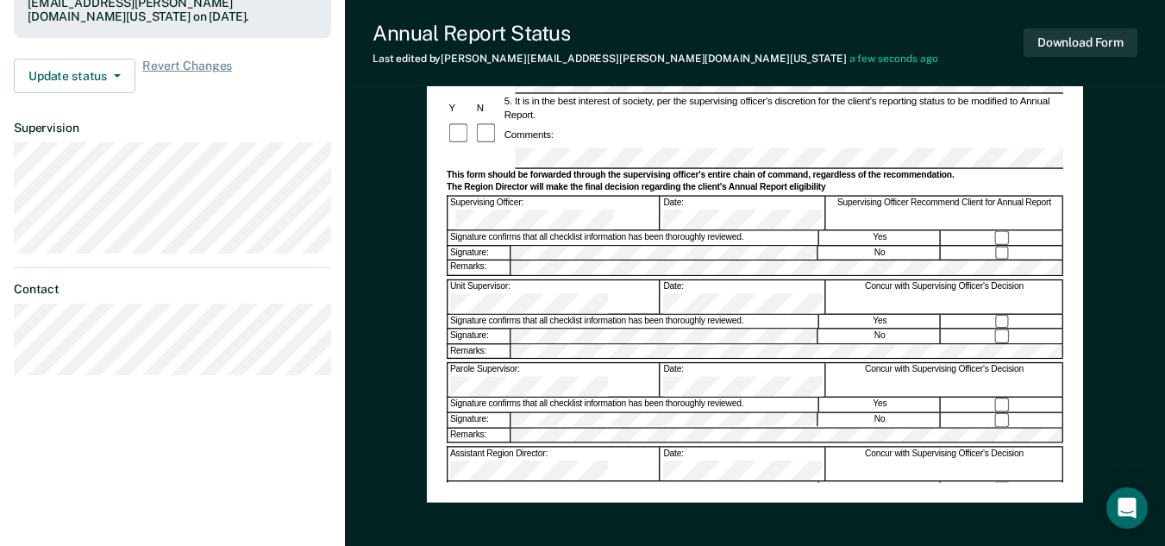
scroll to position [587, 0]
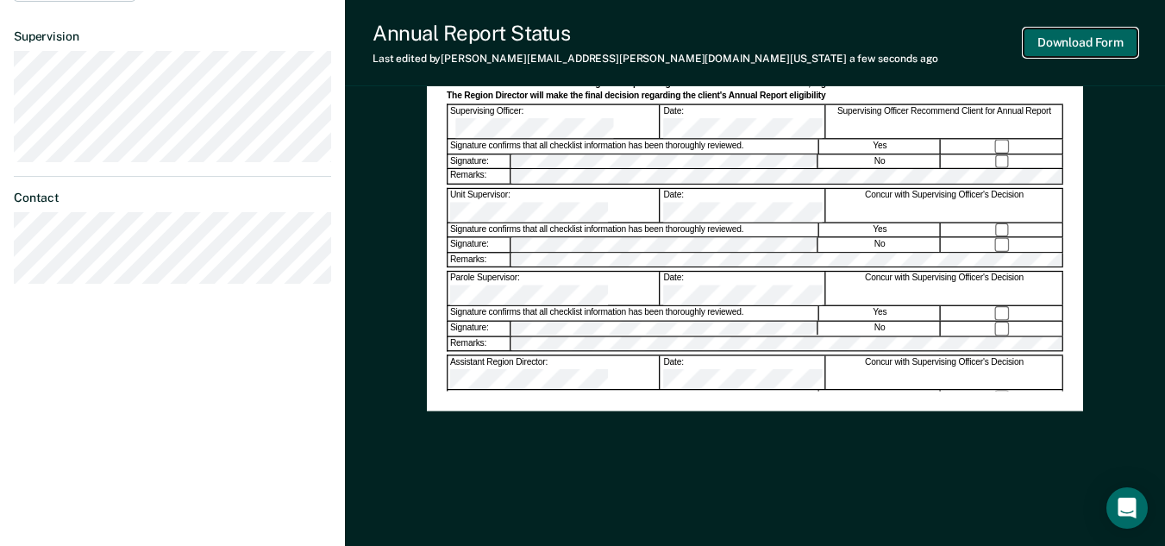
click at [1115, 51] on button "Download Form" at bounding box center [1080, 42] width 114 height 28
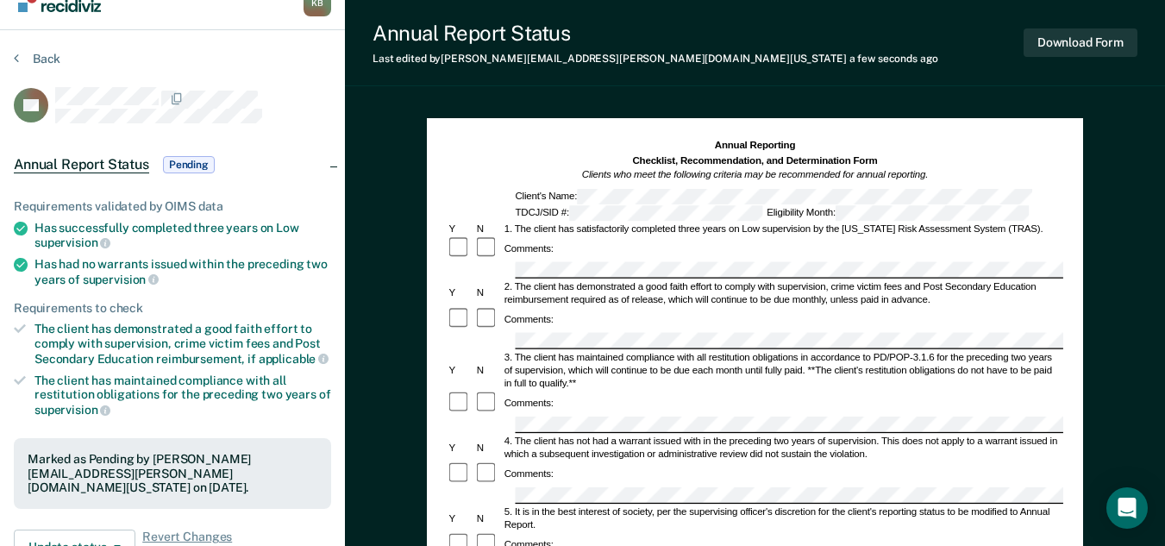
scroll to position [0, 0]
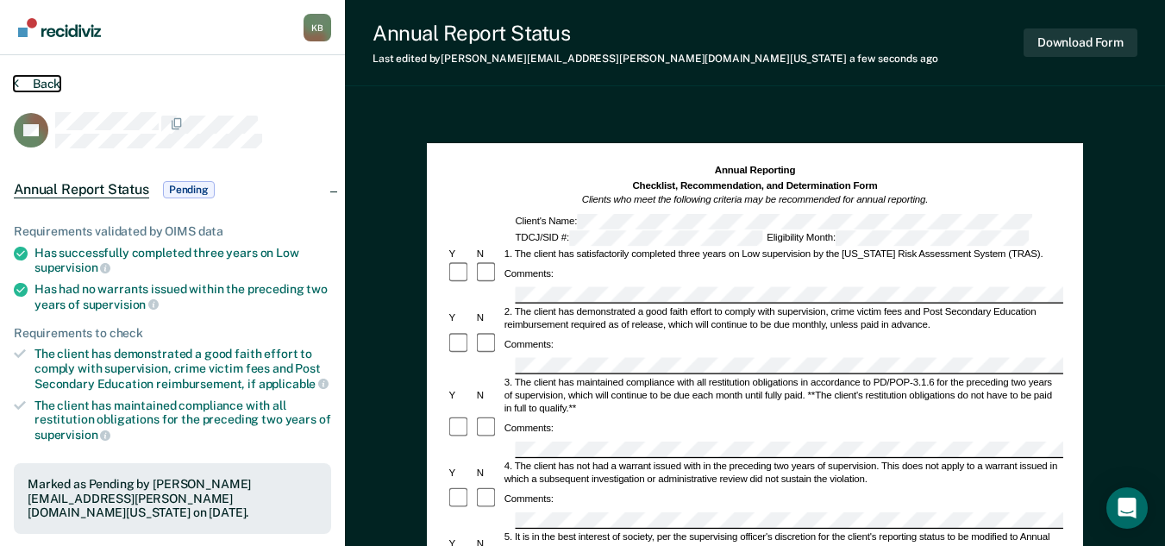
click at [46, 79] on button "Back" at bounding box center [37, 84] width 47 height 16
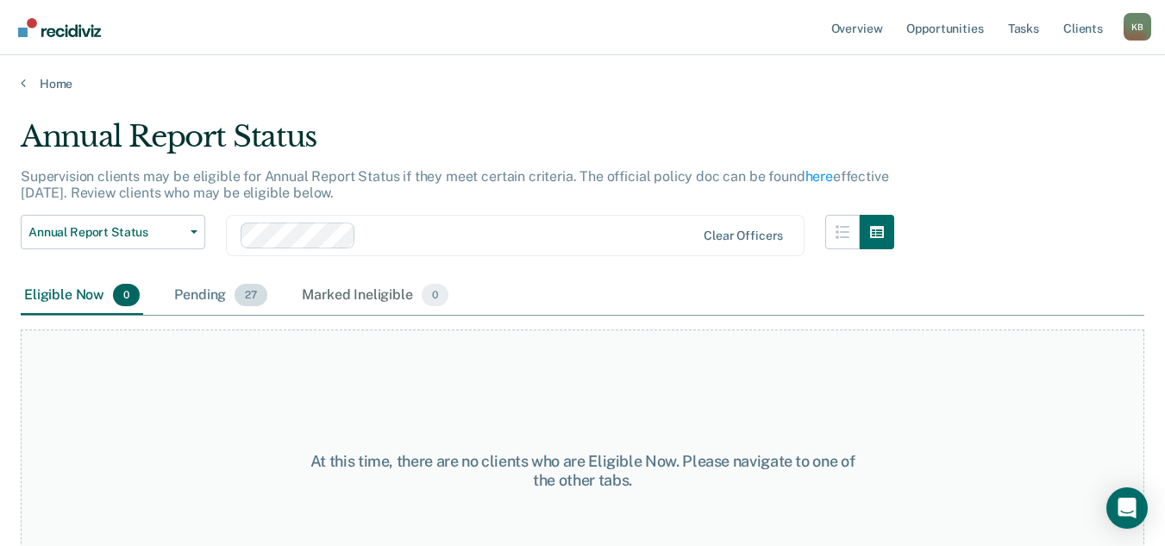
click at [209, 299] on div "Pending 27" at bounding box center [221, 296] width 100 height 38
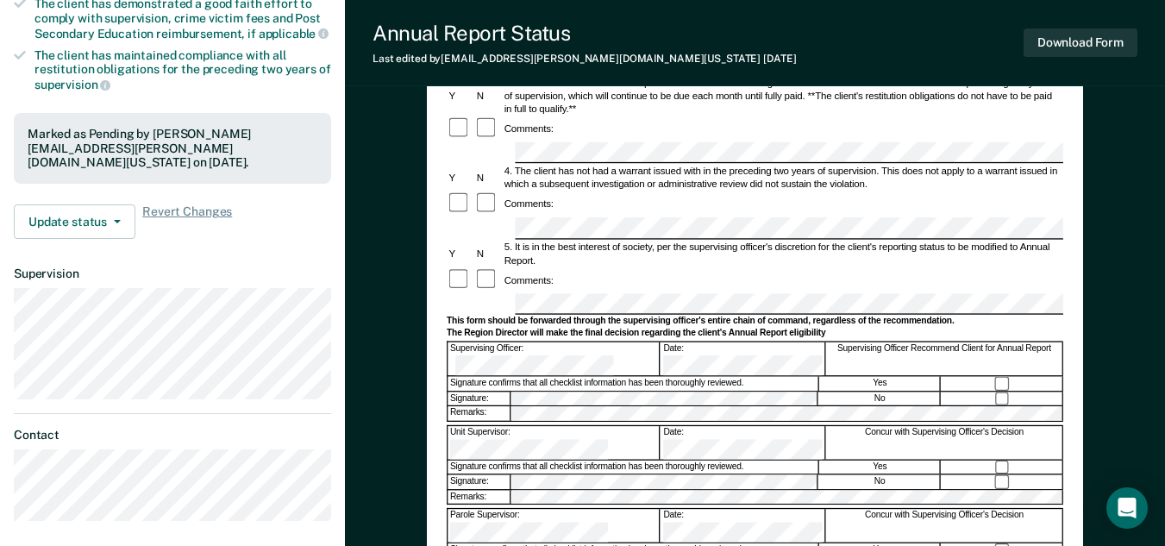
scroll to position [431, 0]
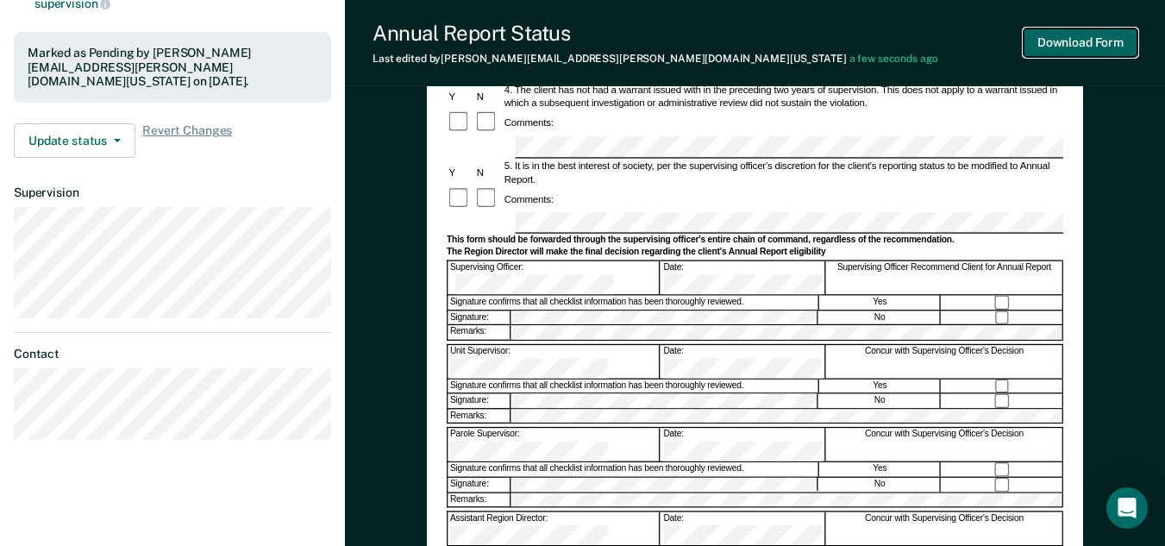
click at [1106, 48] on button "Download Form" at bounding box center [1080, 42] width 114 height 28
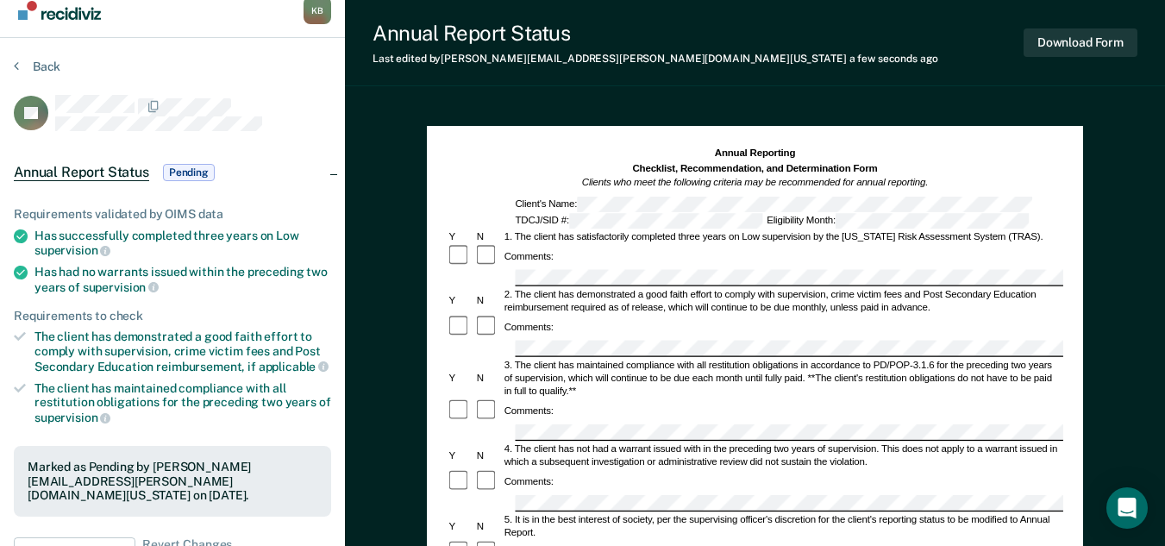
scroll to position [0, 0]
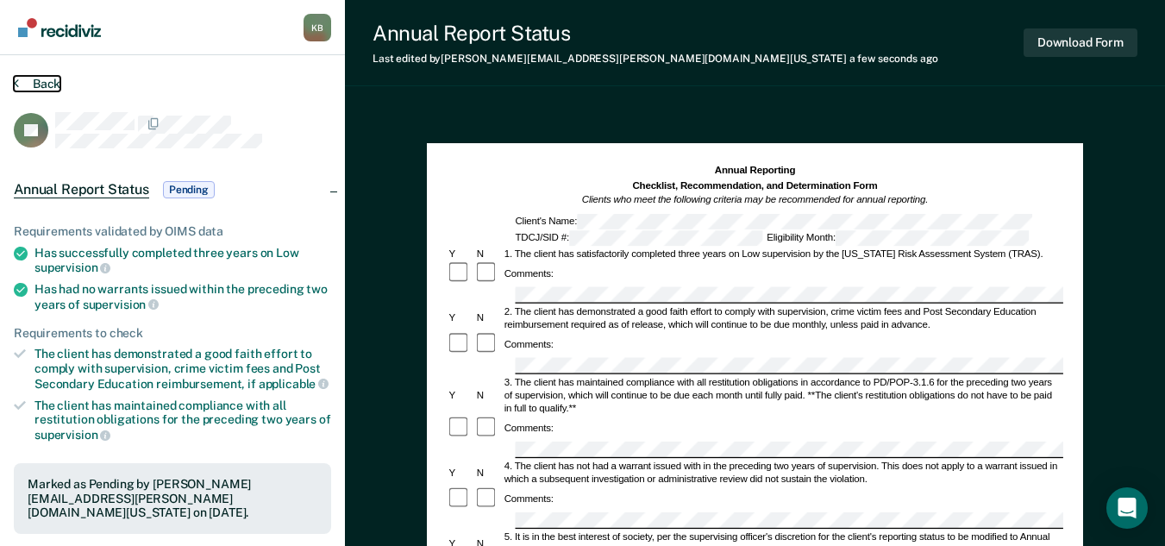
click at [50, 83] on button "Back" at bounding box center [37, 84] width 47 height 16
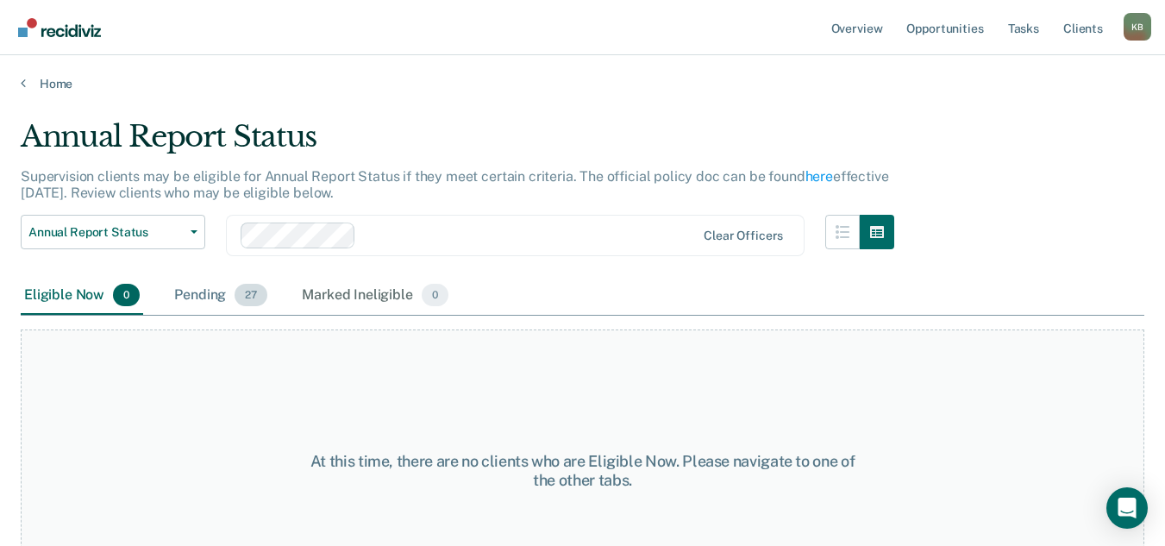
drag, startPoint x: 197, startPoint y: 300, endPoint x: 221, endPoint y: 296, distance: 24.5
click at [197, 300] on div "Pending 27" at bounding box center [221, 296] width 100 height 38
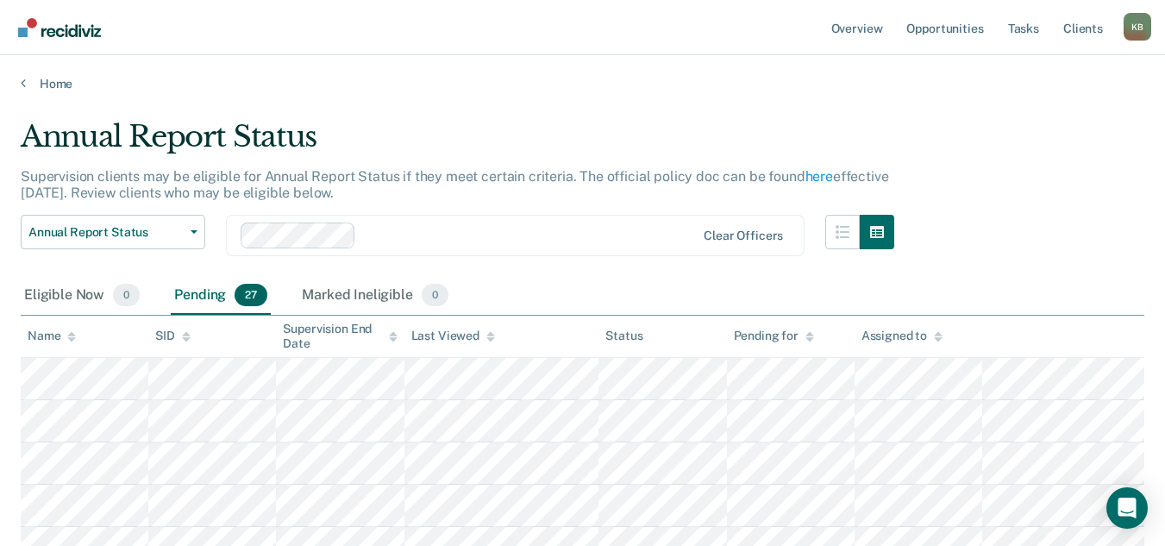
scroll to position [86, 0]
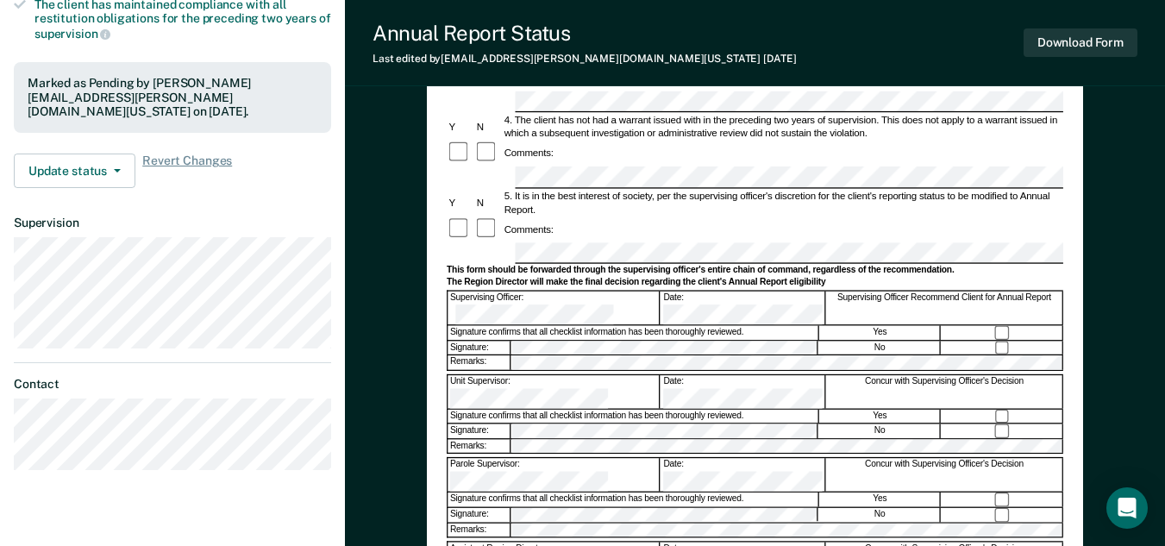
scroll to position [431, 0]
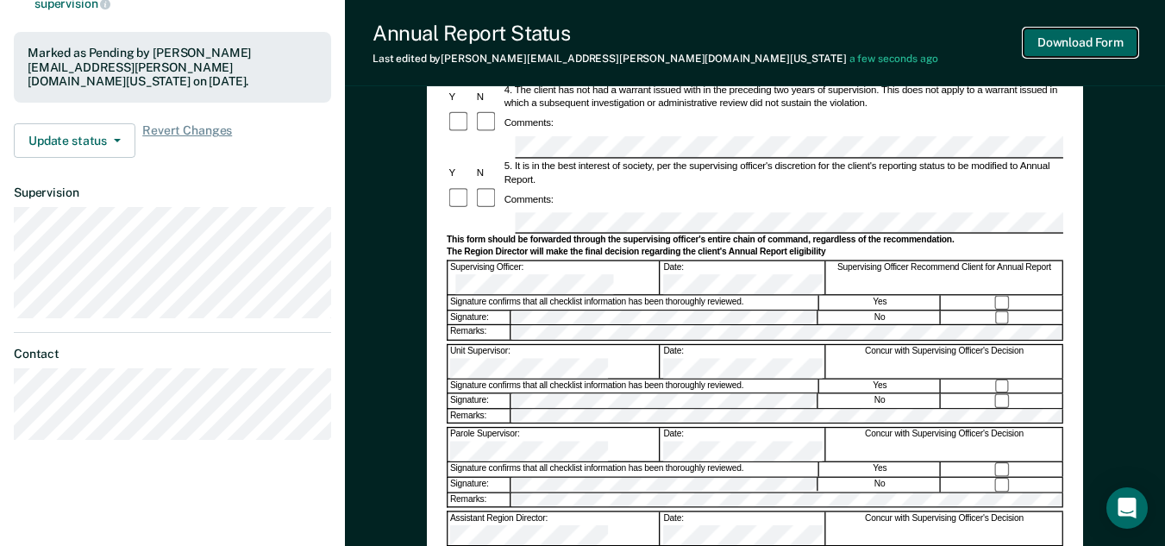
click at [1059, 50] on button "Download Form" at bounding box center [1080, 42] width 114 height 28
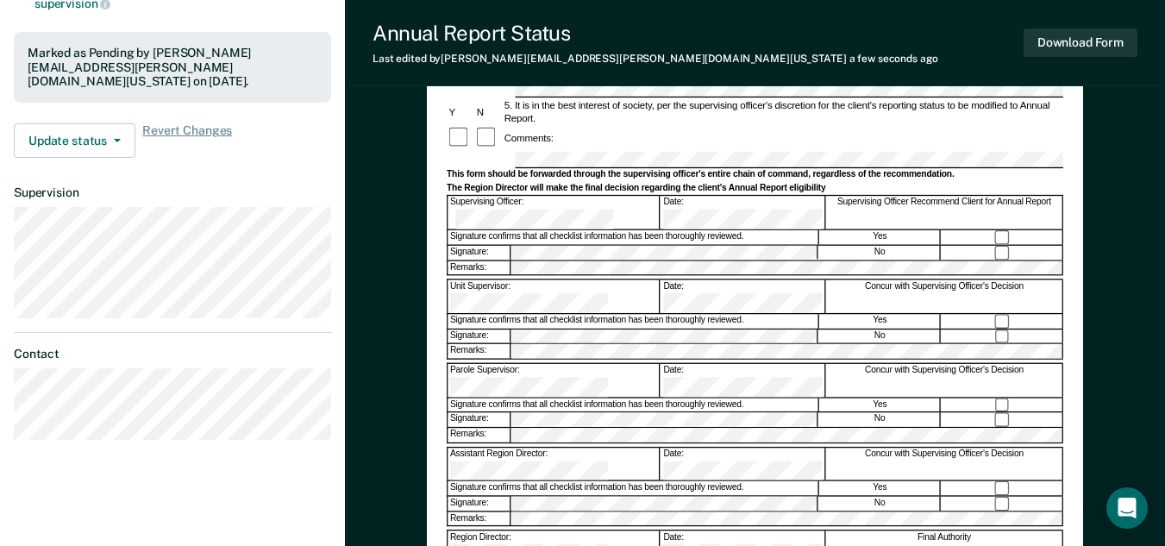
scroll to position [0, 0]
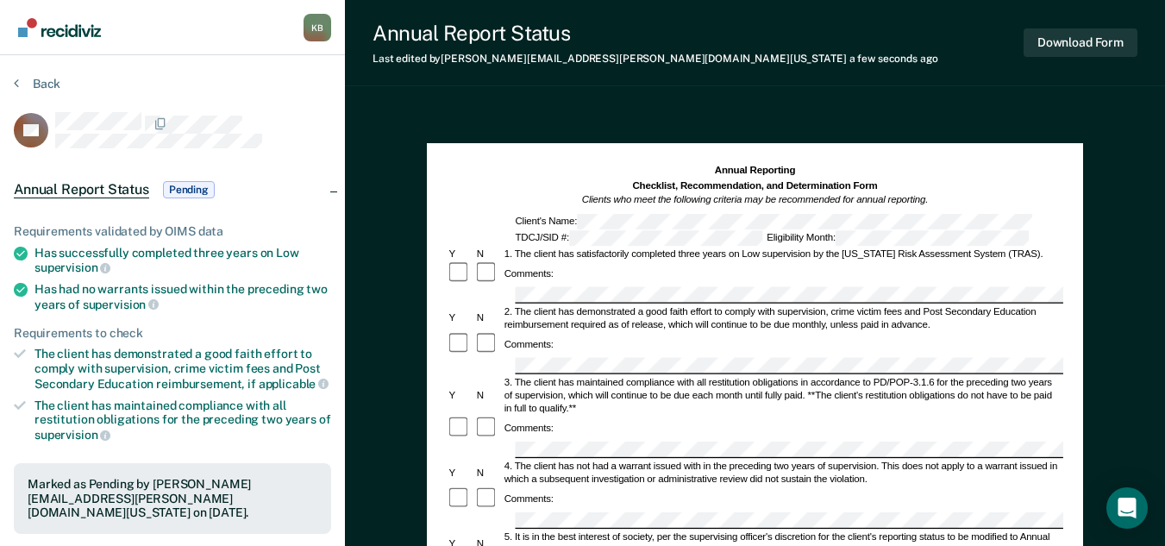
click at [38, 75] on section "Back BY Annual Report Status Pending Requirements validated by OIMS data Has su…" at bounding box center [172, 480] width 345 height 850
click at [38, 80] on button "Back" at bounding box center [37, 84] width 47 height 16
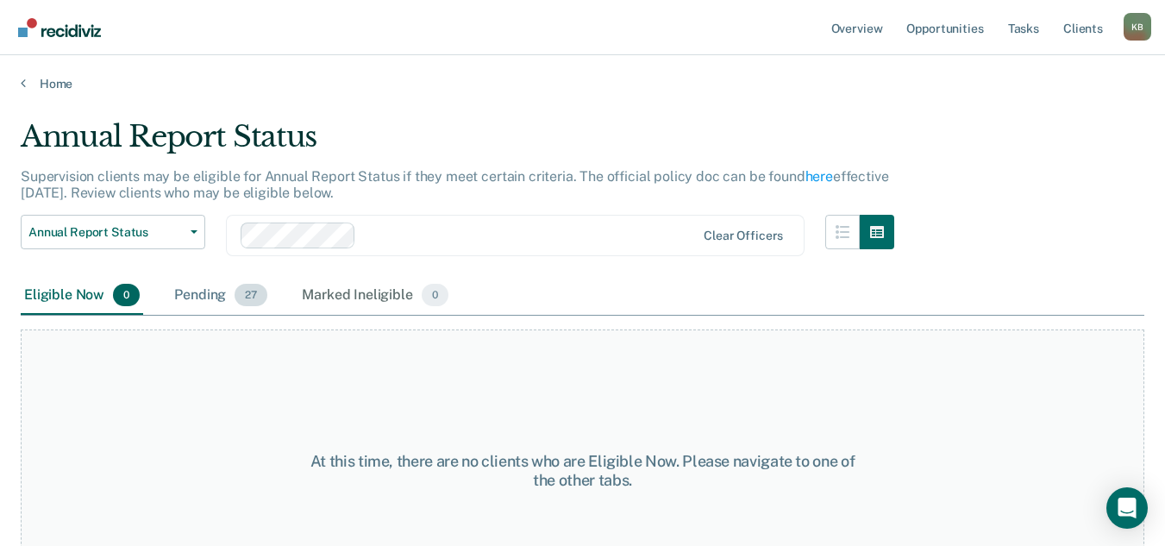
click at [190, 297] on div "Pending 27" at bounding box center [221, 296] width 100 height 38
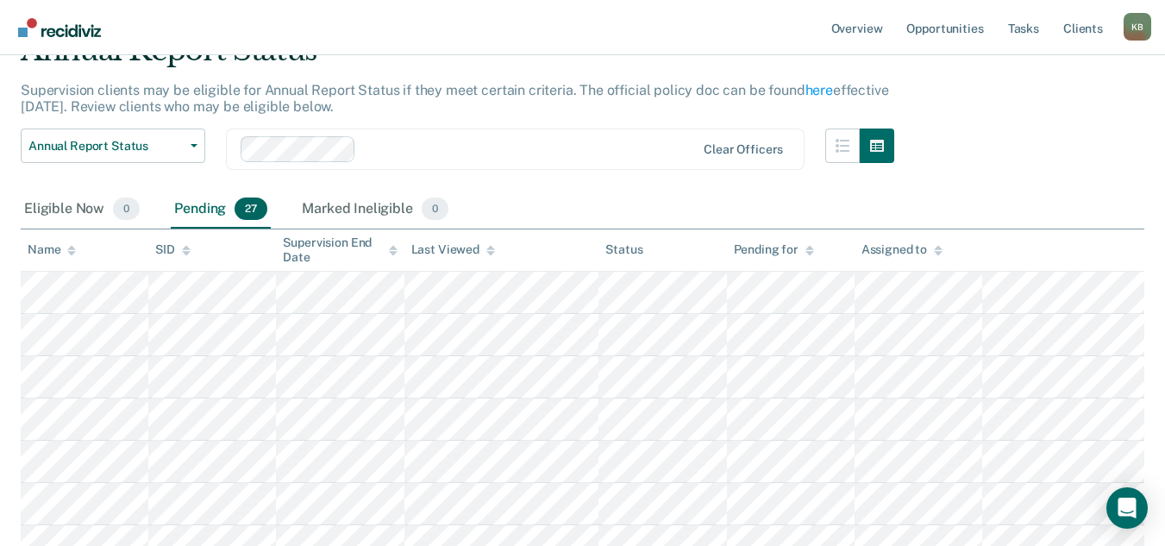
scroll to position [172, 0]
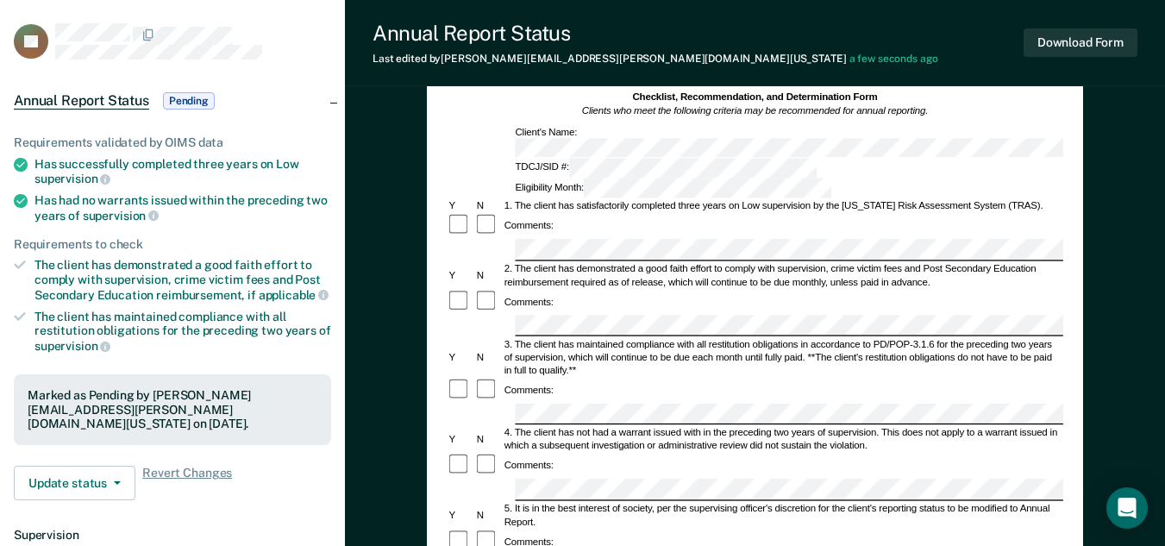
scroll to position [86, 0]
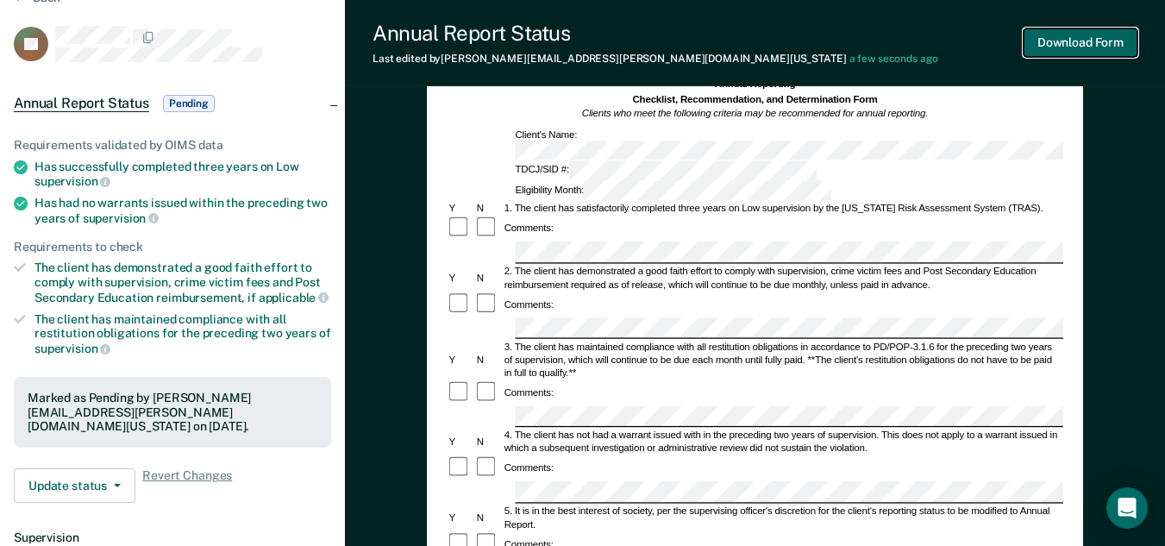
click at [1090, 42] on button "Download Form" at bounding box center [1080, 42] width 114 height 28
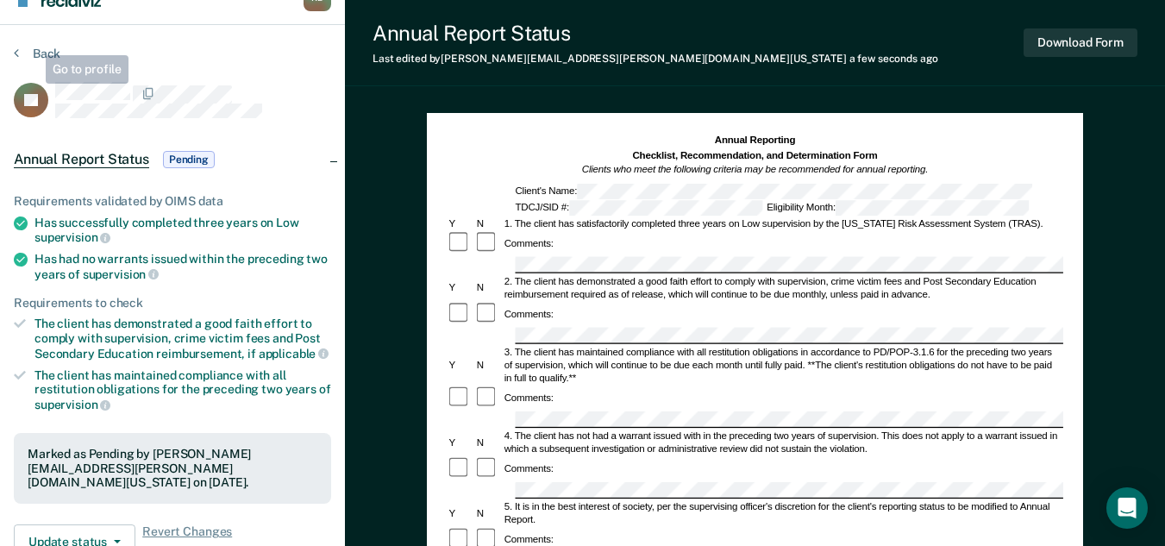
scroll to position [0, 0]
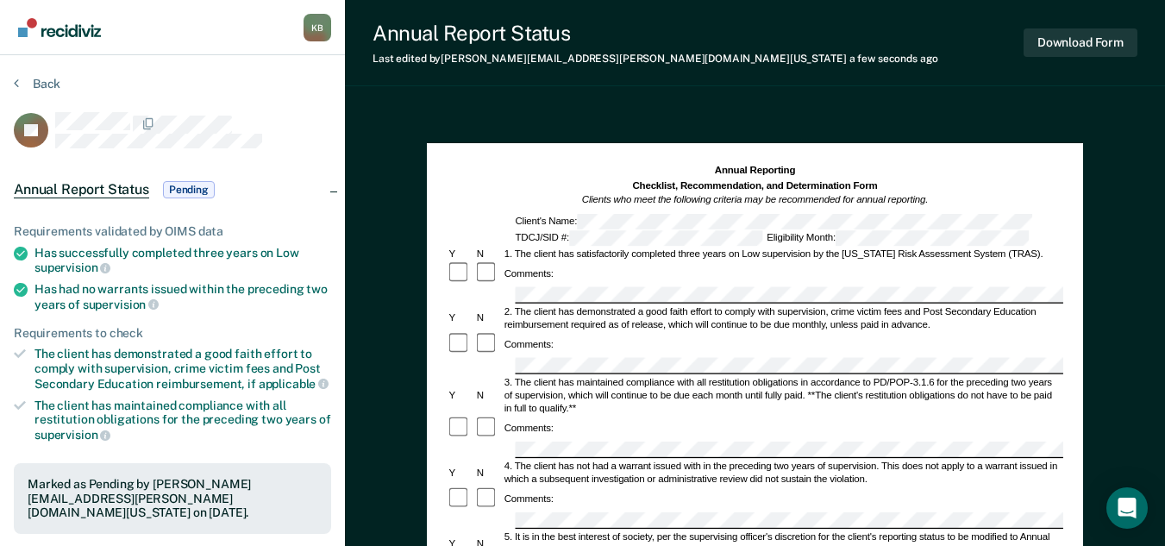
click at [42, 73] on section "Back SL Annual Report Status Pending Requirements validated by OIMS data Has su…" at bounding box center [172, 460] width 345 height 810
click at [41, 83] on button "Back" at bounding box center [37, 84] width 47 height 16
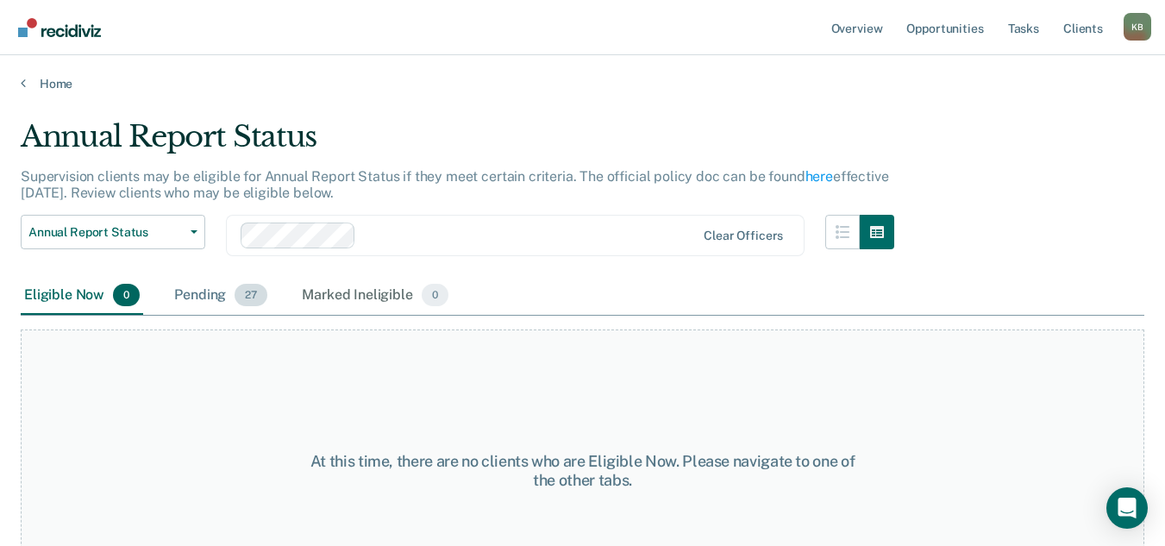
click at [211, 297] on div "Pending 27" at bounding box center [221, 296] width 100 height 38
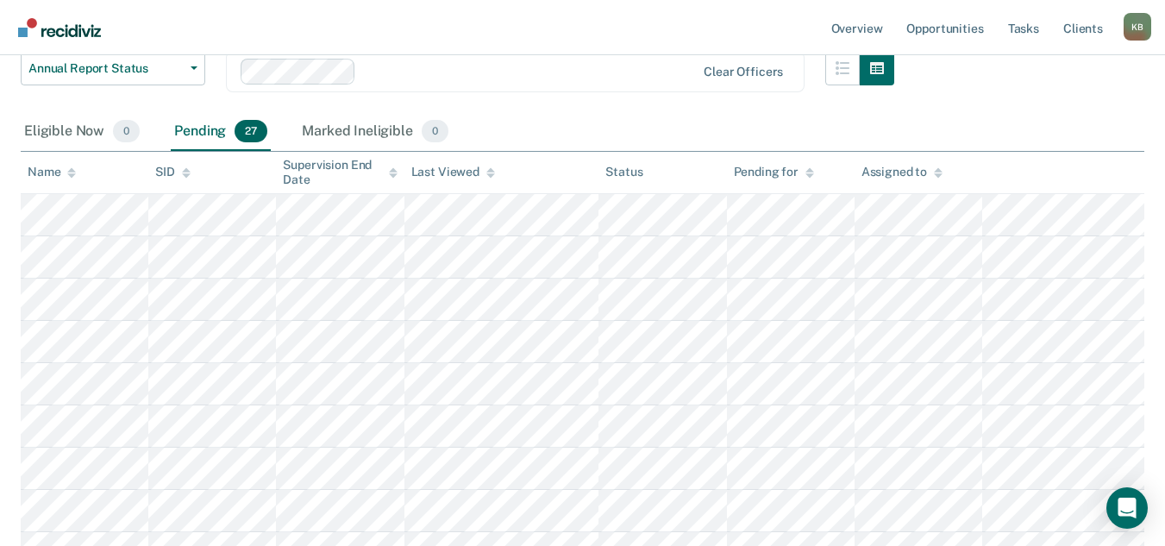
scroll to position [172, 0]
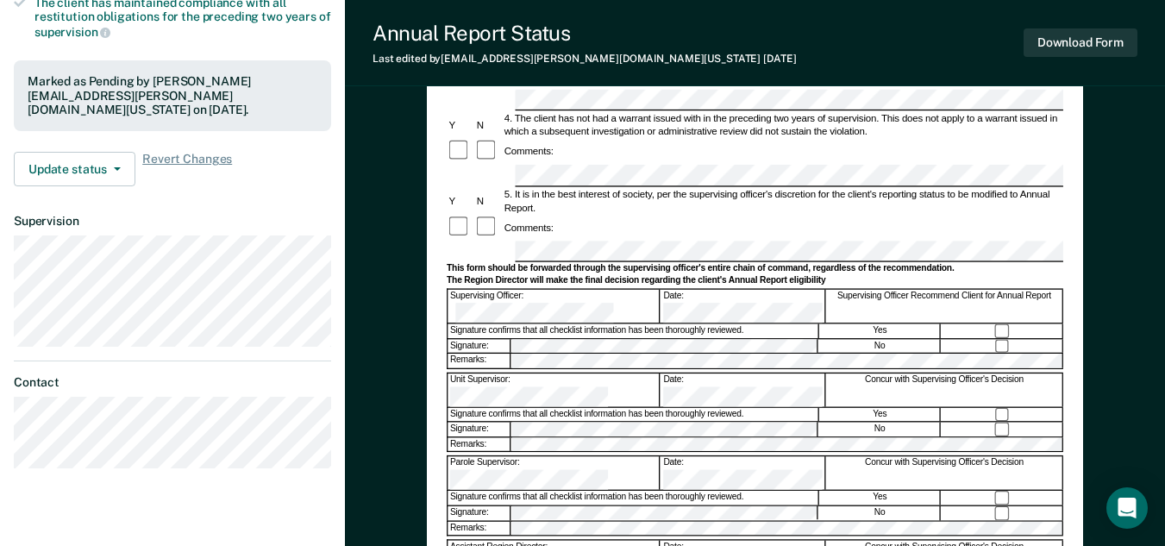
scroll to position [431, 0]
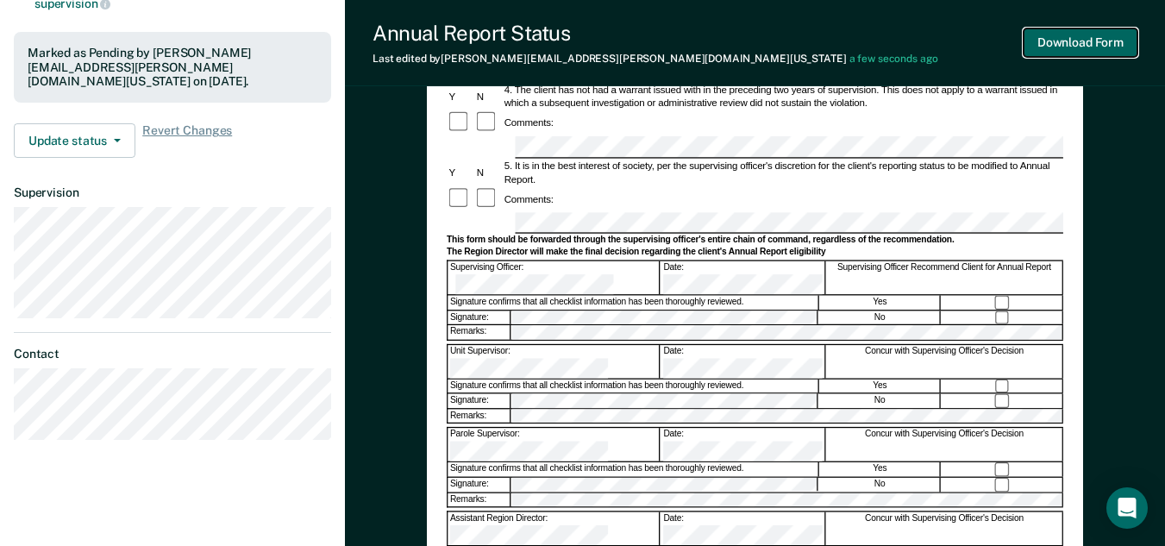
click at [1092, 51] on button "Download Form" at bounding box center [1080, 42] width 114 height 28
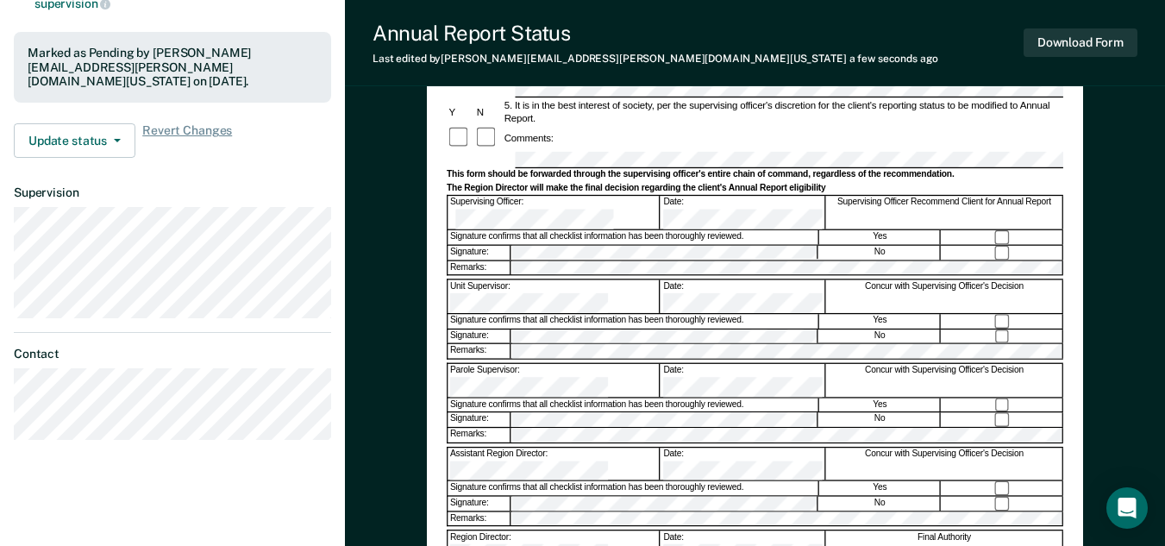
scroll to position [0, 0]
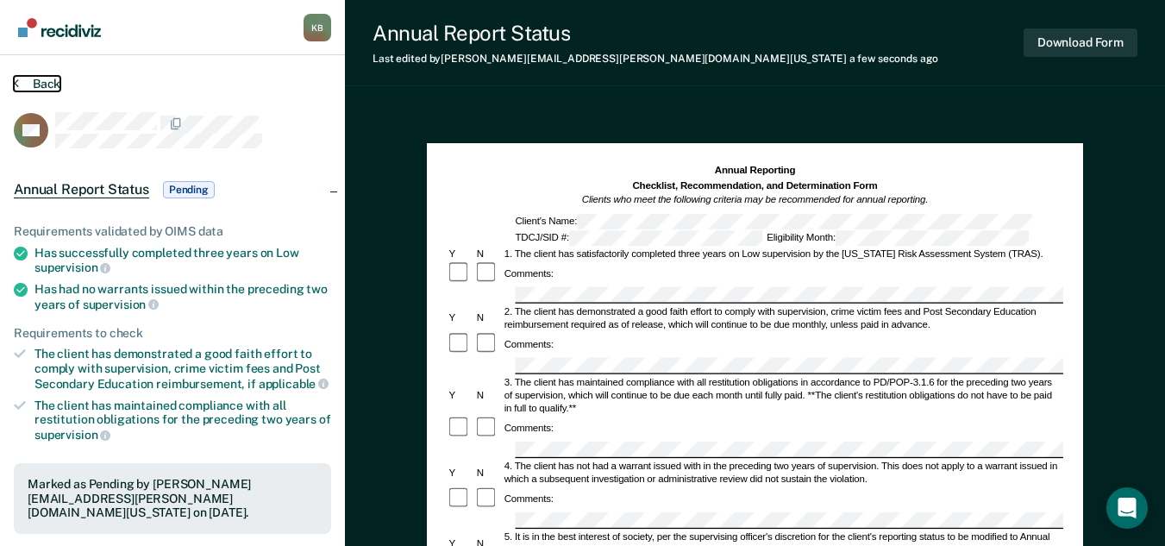
click at [44, 80] on button "Back" at bounding box center [37, 84] width 47 height 16
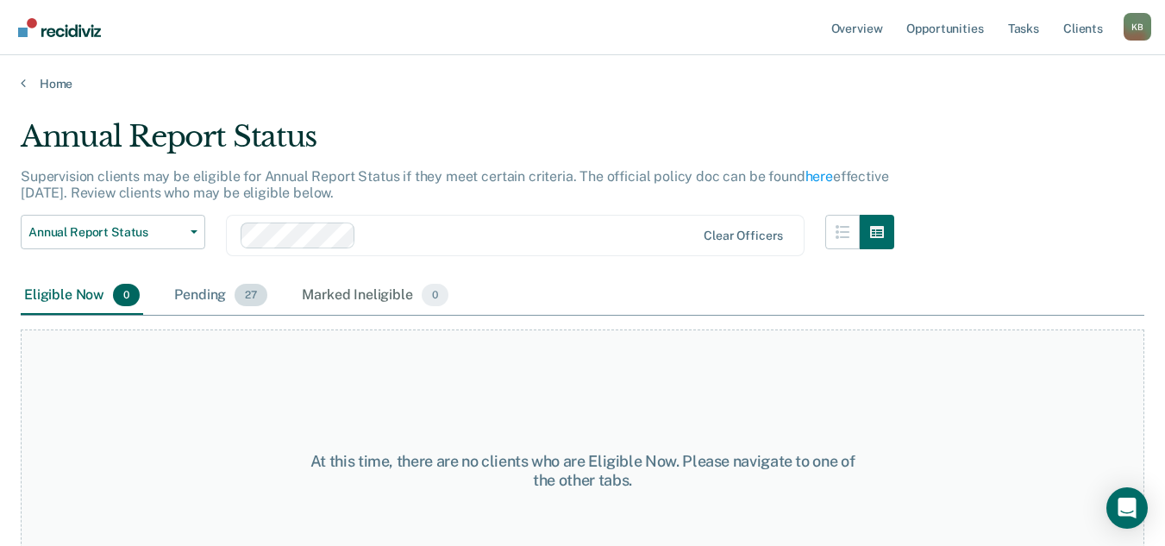
click at [203, 287] on div "Pending 27" at bounding box center [221, 296] width 100 height 38
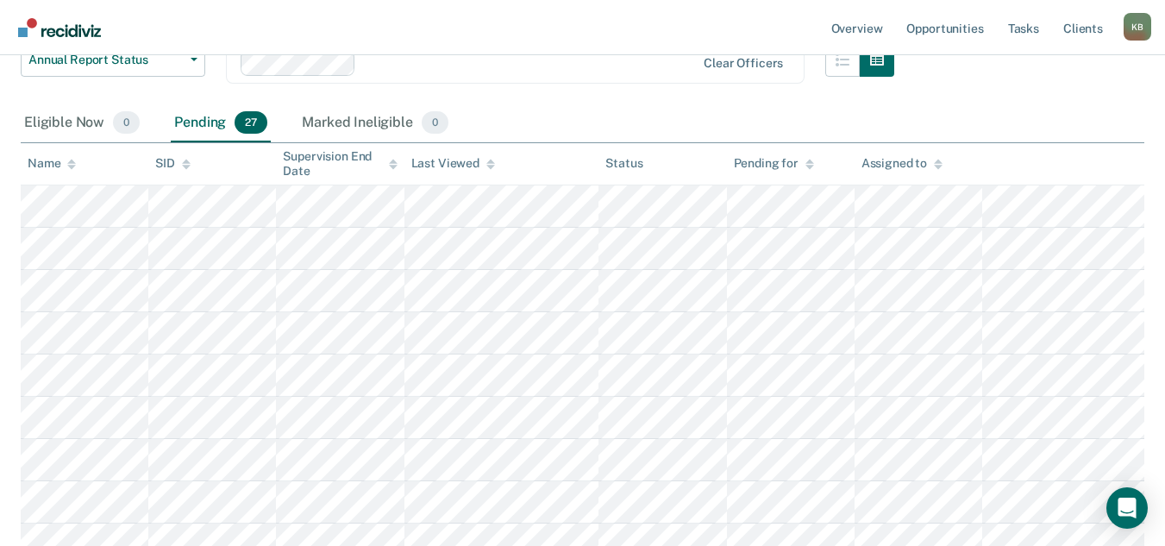
scroll to position [259, 0]
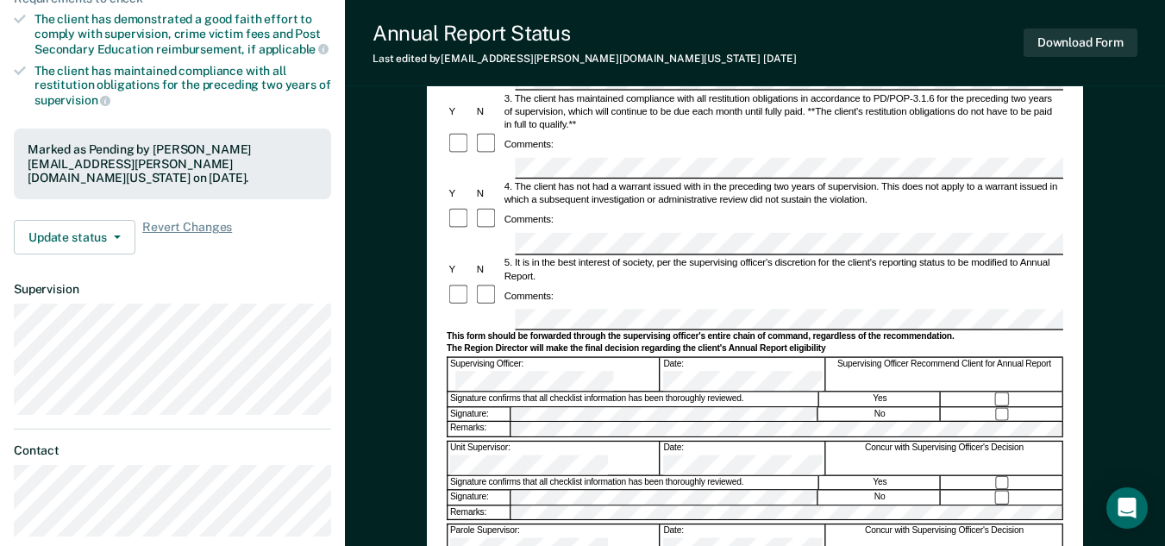
scroll to position [345, 0]
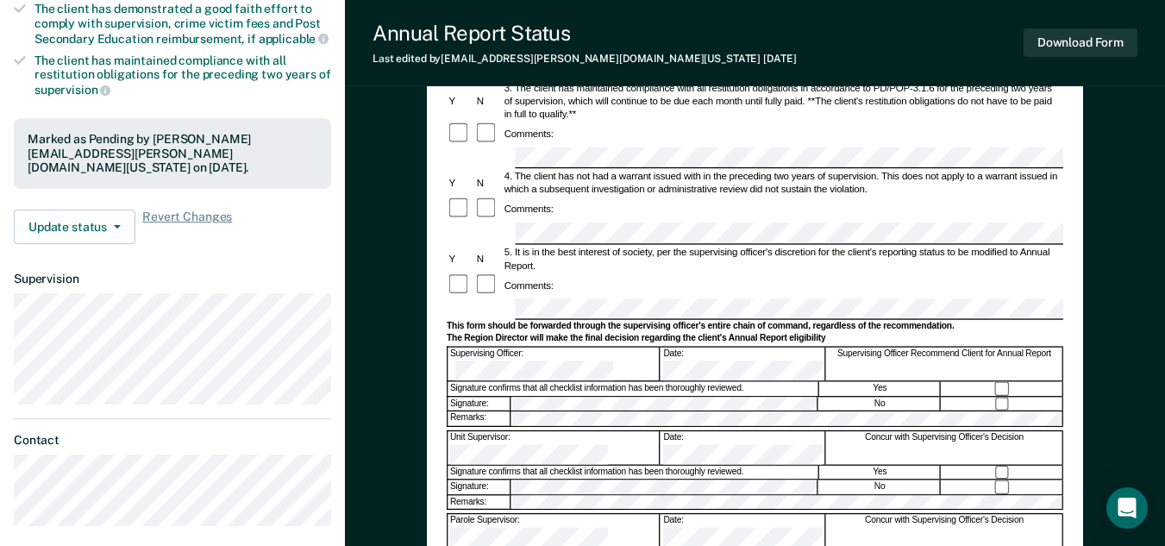
click at [507, 298] on div at bounding box center [755, 309] width 616 height 22
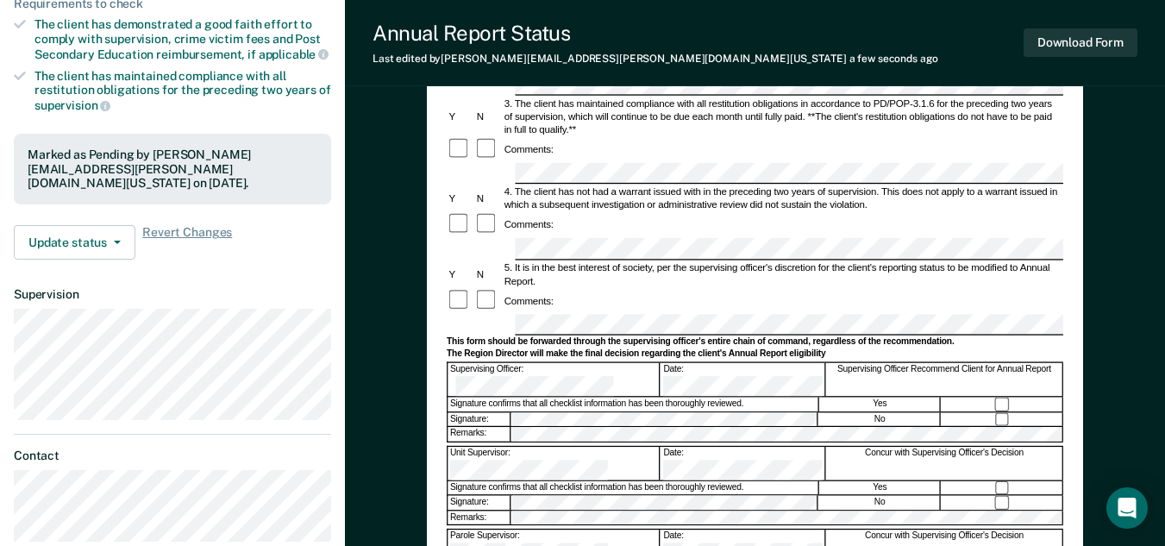
scroll to position [328, 0]
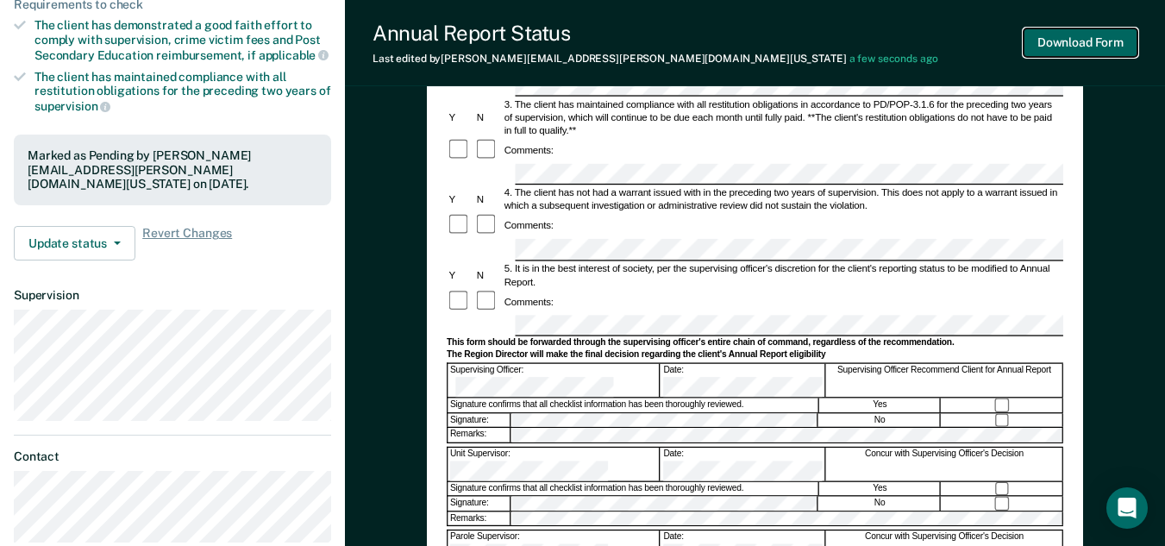
click at [1096, 47] on button "Download Form" at bounding box center [1080, 42] width 114 height 28
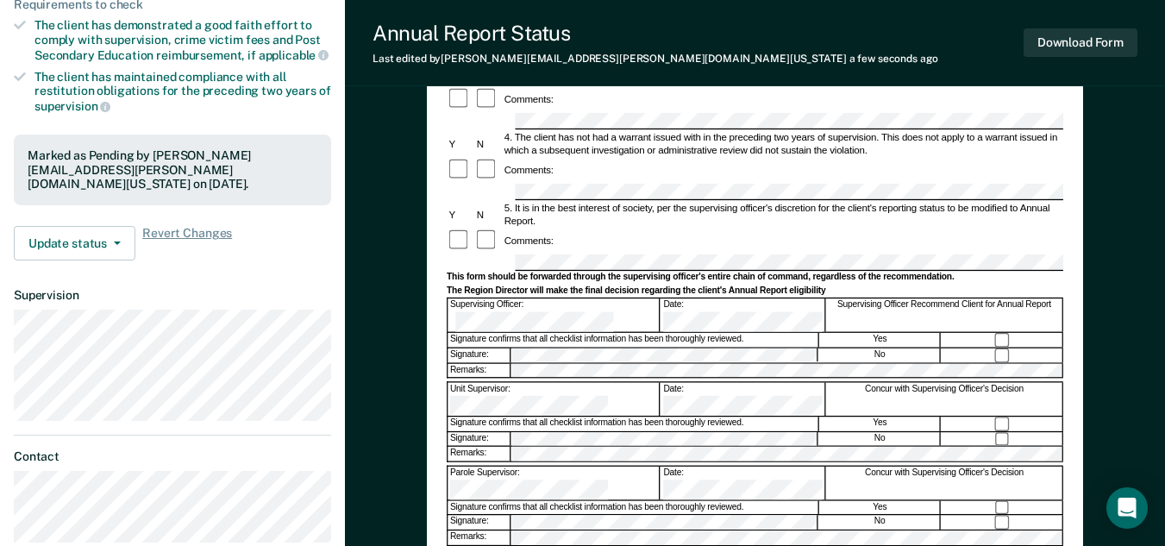
scroll to position [0, 0]
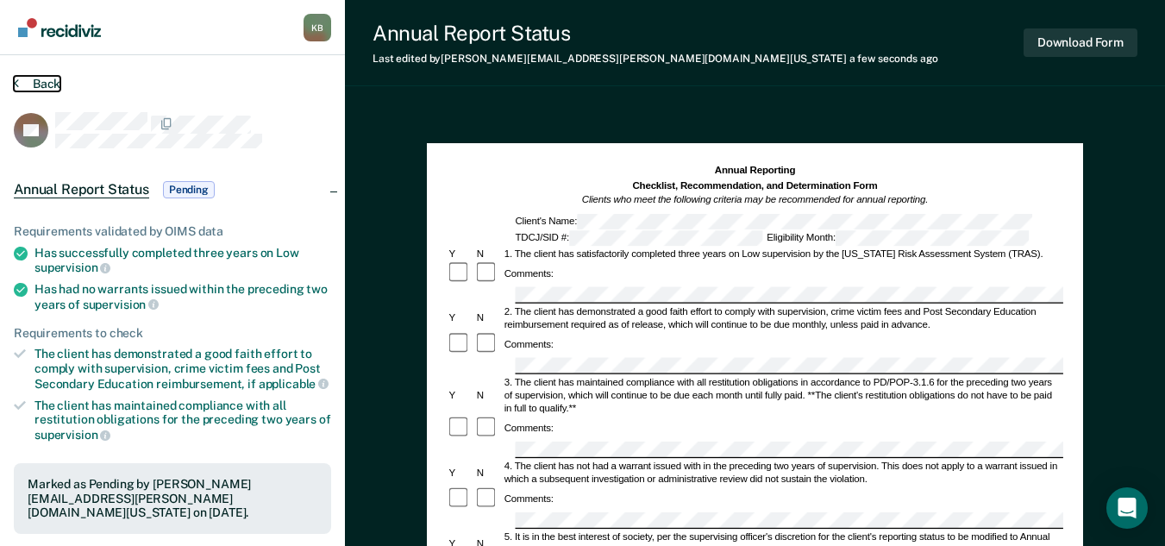
click at [41, 83] on button "Back" at bounding box center [37, 84] width 47 height 16
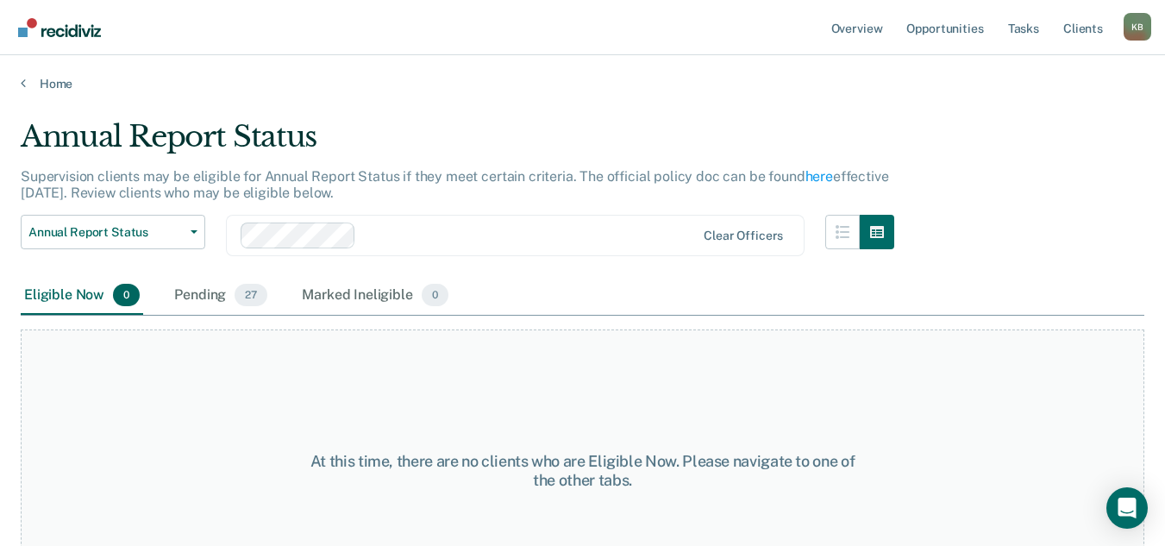
drag, startPoint x: 194, startPoint y: 299, endPoint x: 272, endPoint y: 285, distance: 78.8
click at [197, 299] on div "Pending 27" at bounding box center [221, 296] width 100 height 38
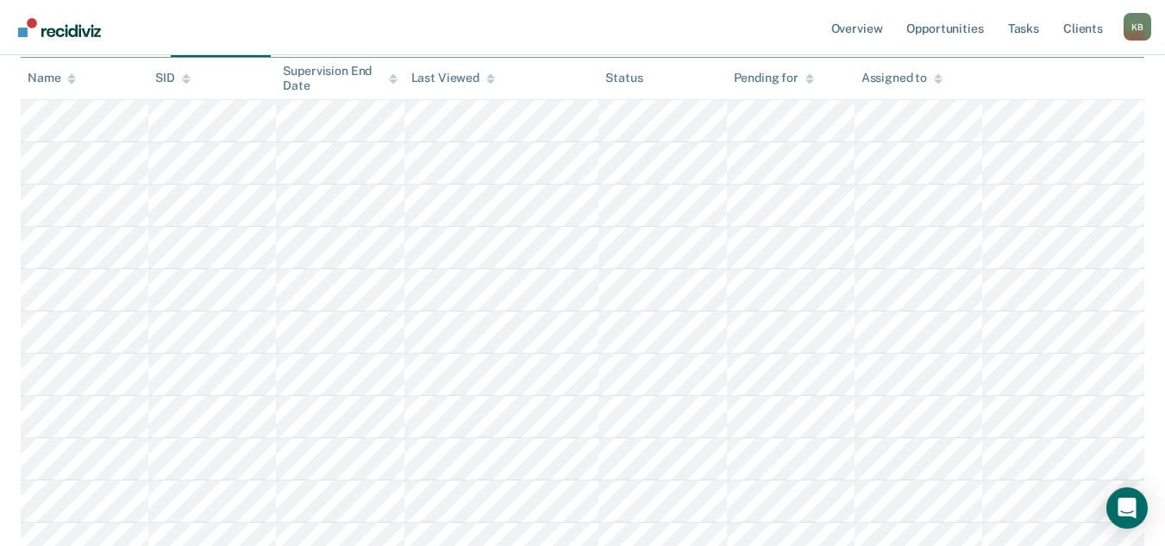
scroll to position [259, 0]
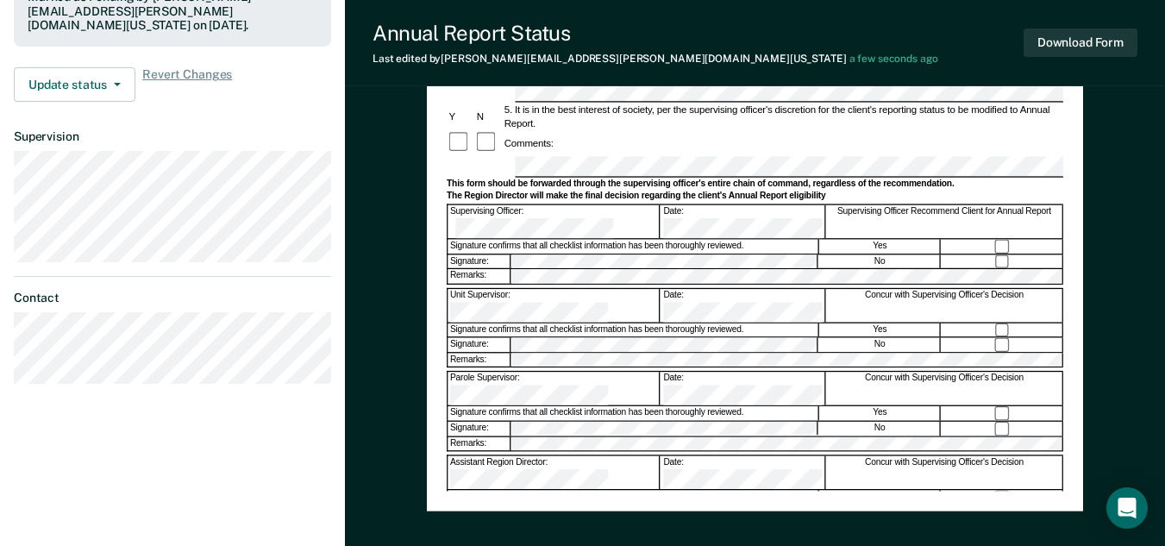
scroll to position [328, 0]
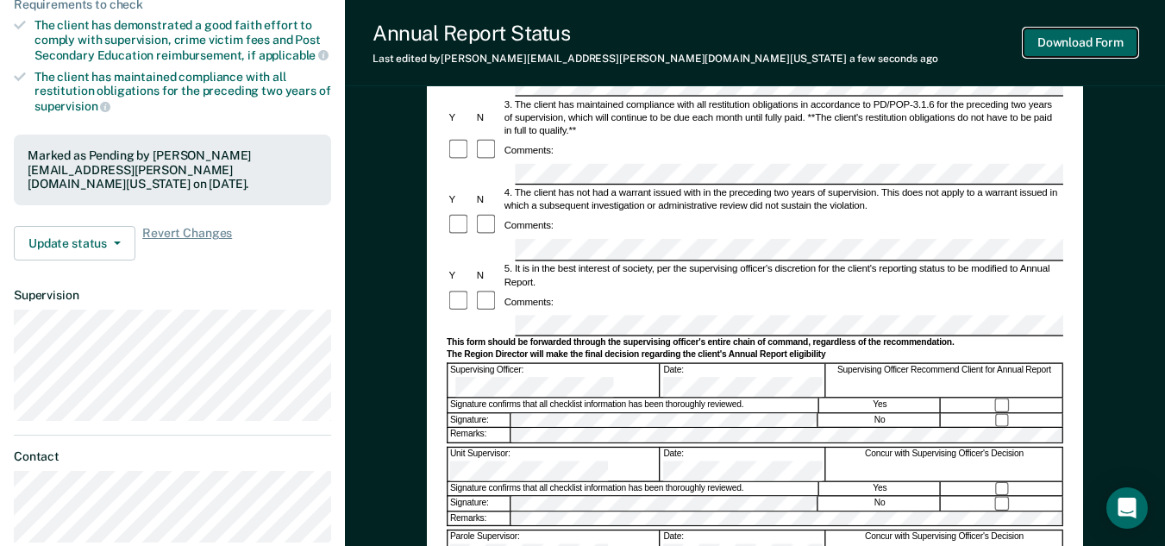
click at [1108, 53] on button "Download Form" at bounding box center [1080, 42] width 114 height 28
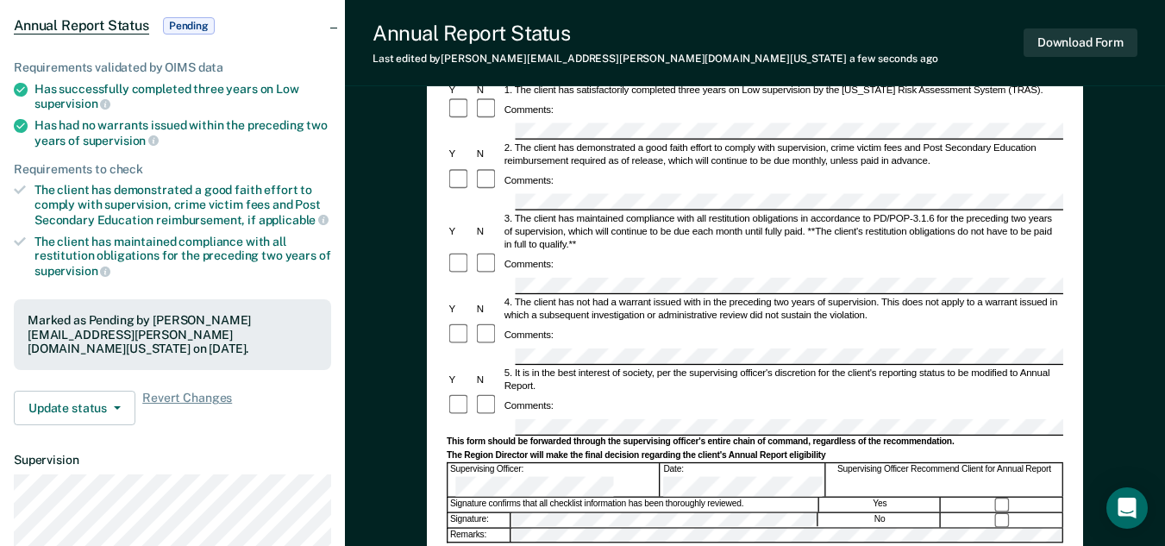
scroll to position [0, 0]
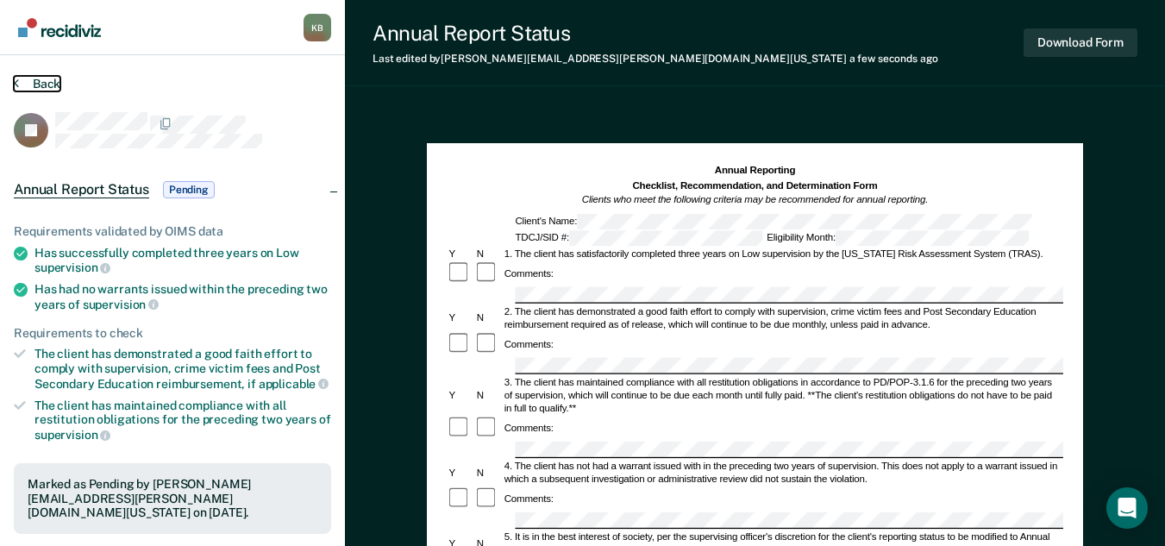
click at [51, 80] on button "Back" at bounding box center [37, 84] width 47 height 16
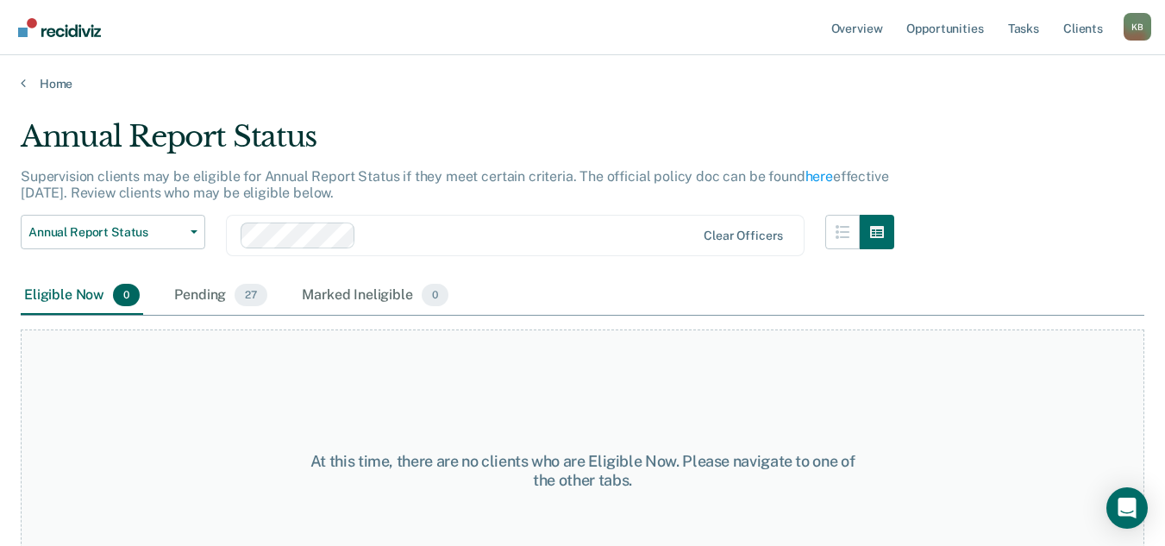
drag, startPoint x: 197, startPoint y: 301, endPoint x: 289, endPoint y: 264, distance: 98.6
click at [199, 302] on div "Pending 27" at bounding box center [221, 296] width 100 height 38
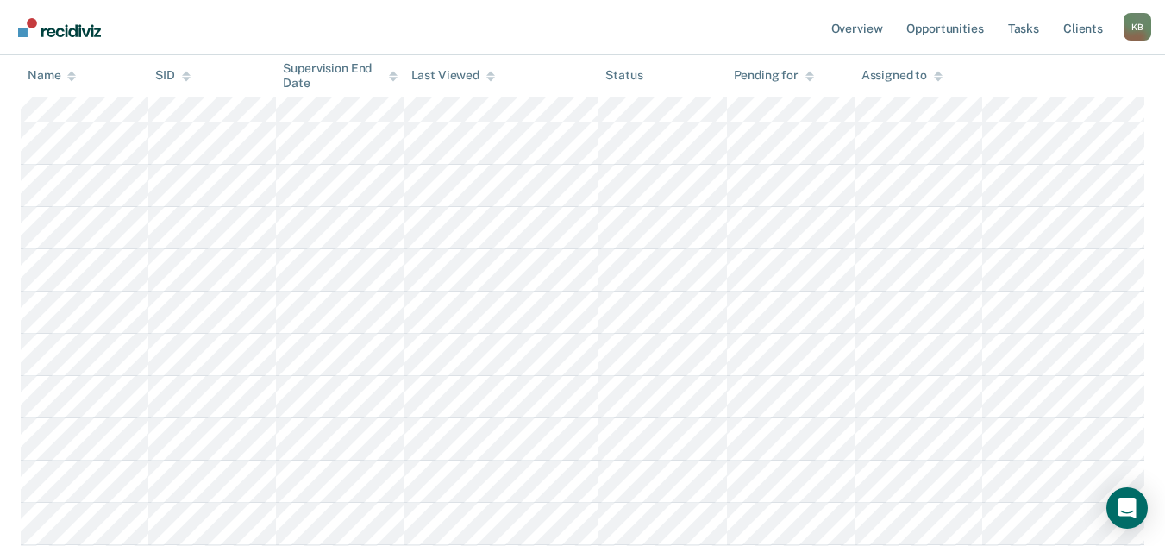
scroll to position [431, 0]
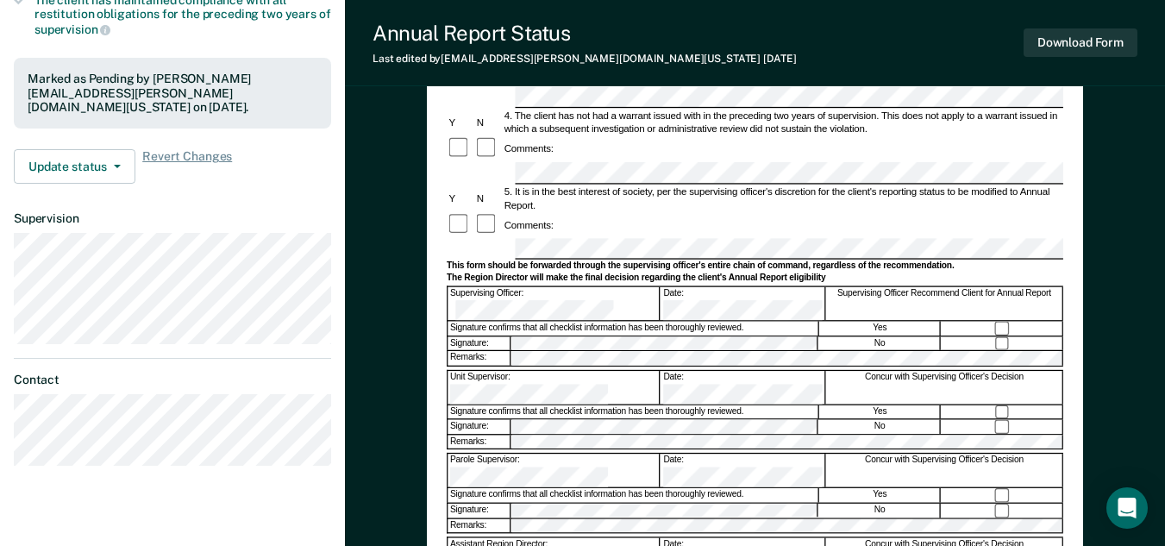
scroll to position [431, 0]
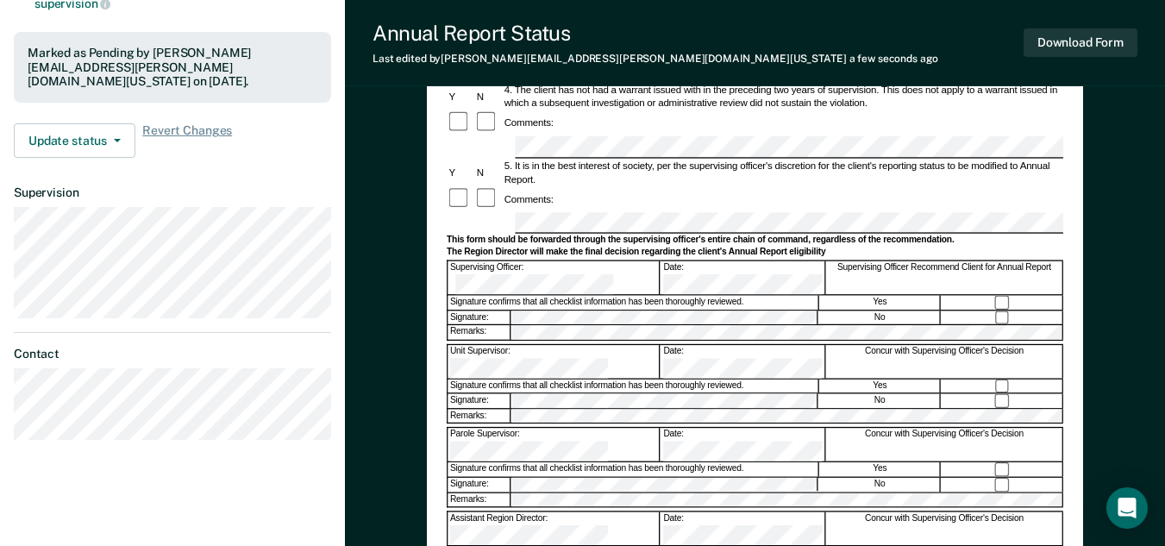
click at [552, 428] on div "Parole Supervisor: Date: Concur with Supervising Officer's Decision" at bounding box center [755, 445] width 616 height 34
click at [1125, 40] on button "Download Form" at bounding box center [1080, 42] width 114 height 28
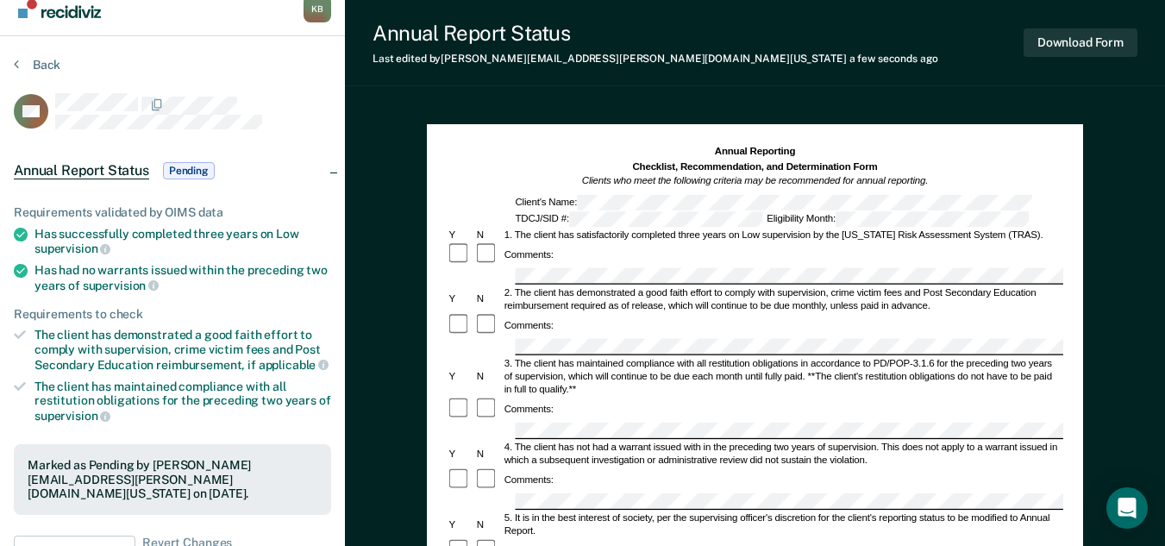
scroll to position [0, 0]
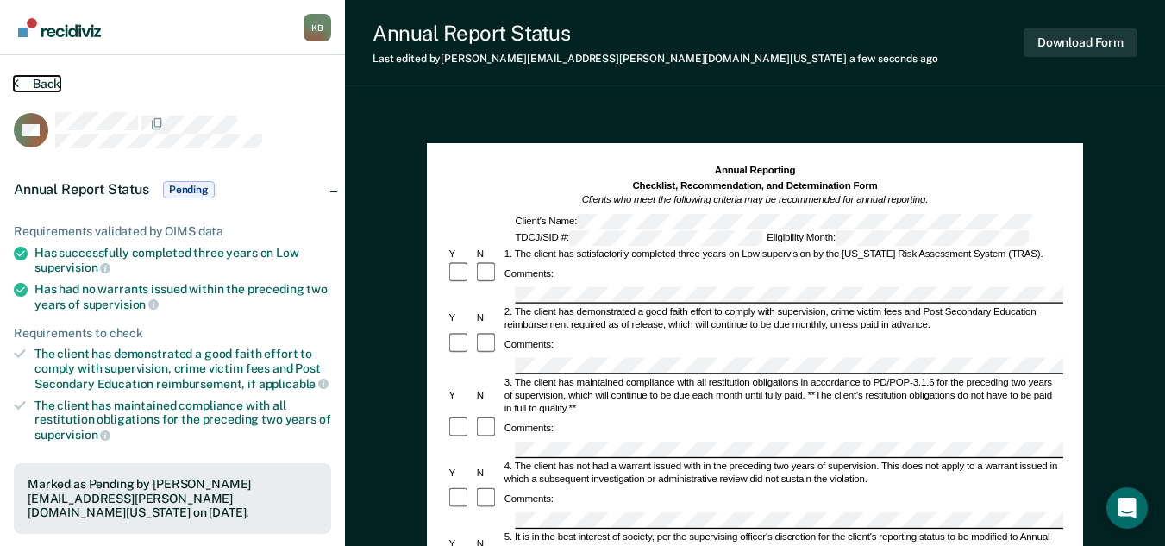
click at [47, 80] on button "Back" at bounding box center [37, 84] width 47 height 16
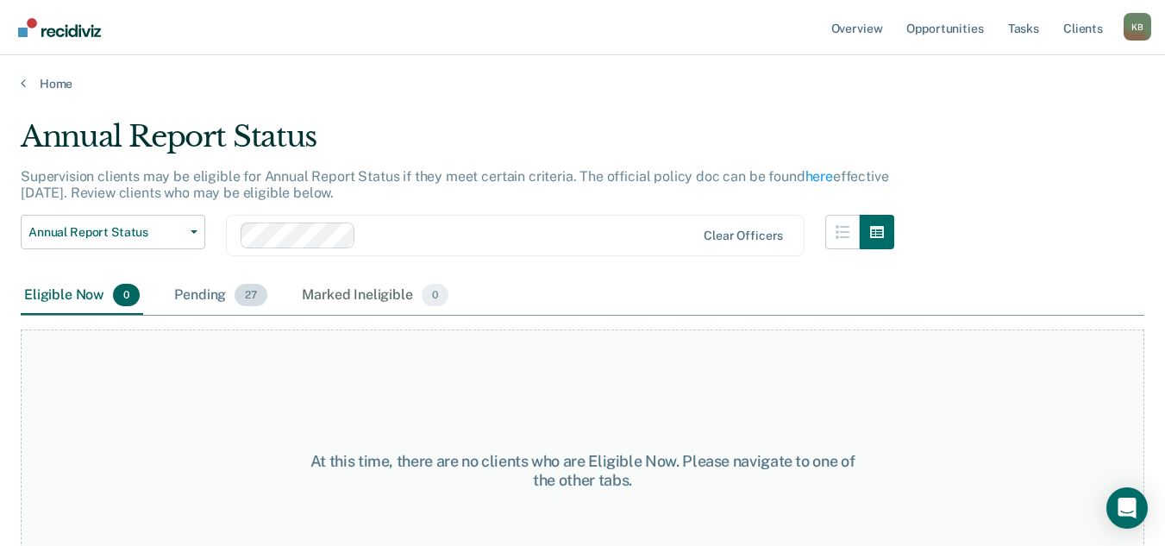
click at [211, 301] on div "Pending 27" at bounding box center [221, 296] width 100 height 38
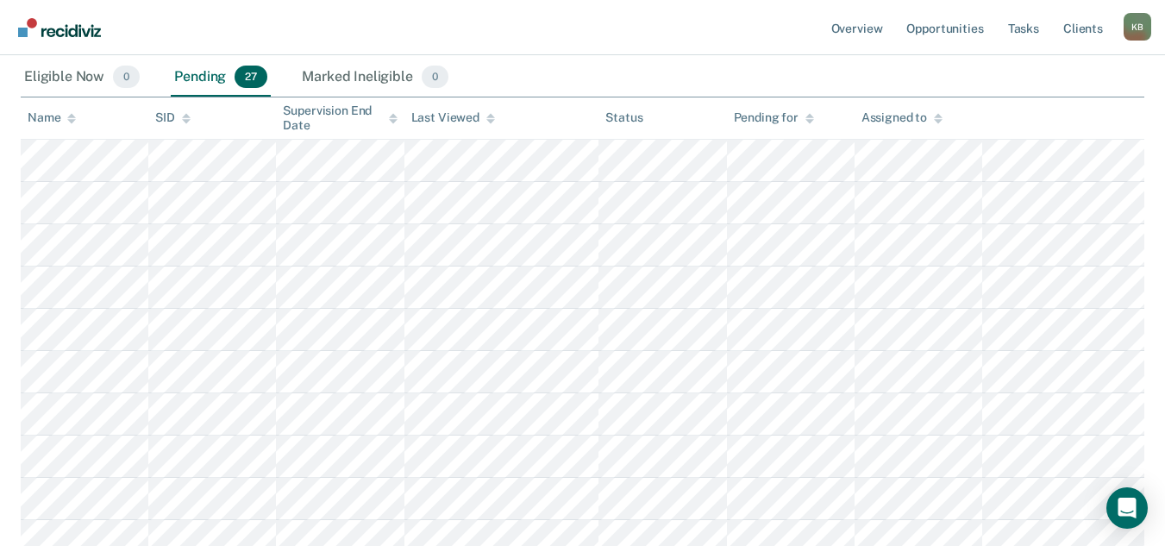
scroll to position [259, 0]
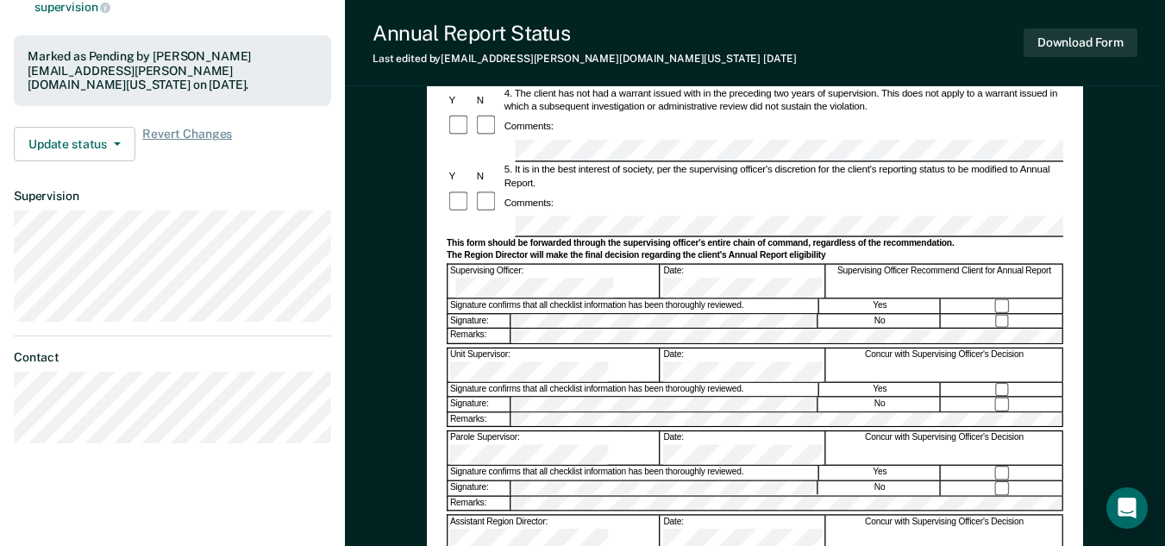
scroll to position [431, 0]
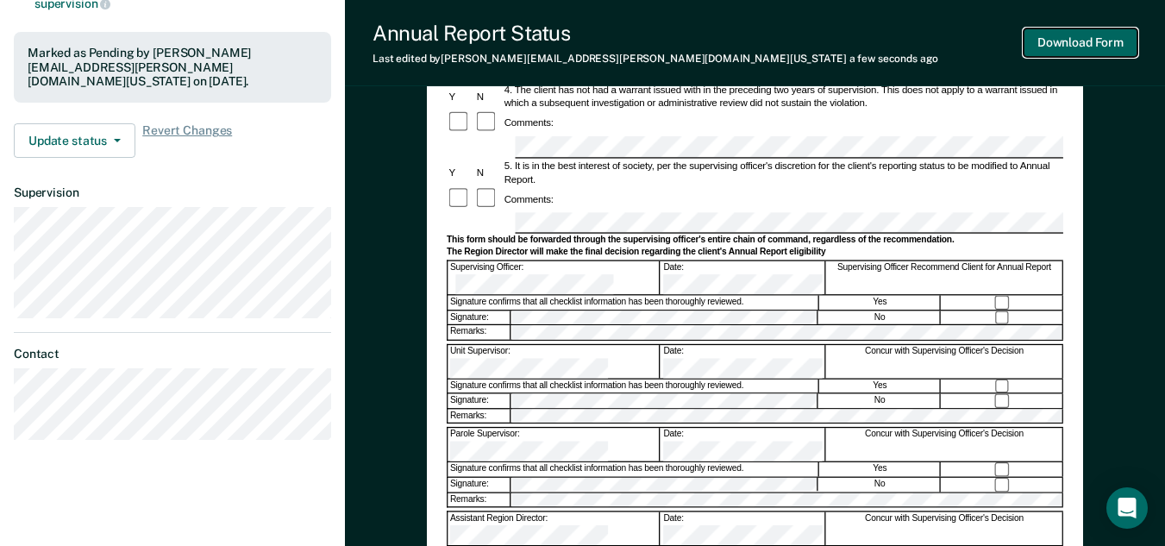
click at [1110, 50] on button "Download Form" at bounding box center [1080, 42] width 114 height 28
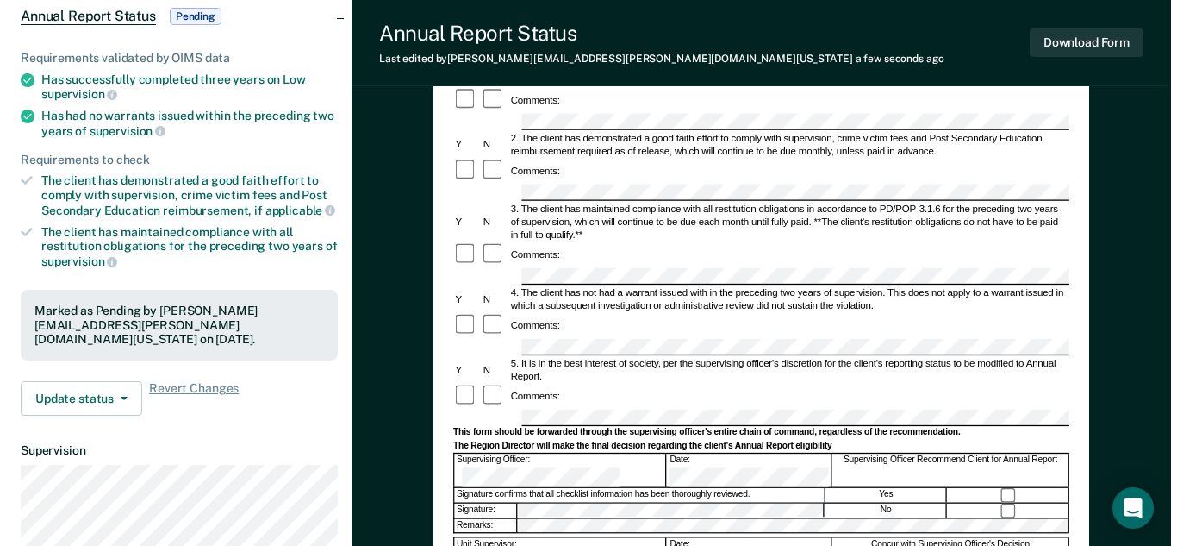
scroll to position [0, 0]
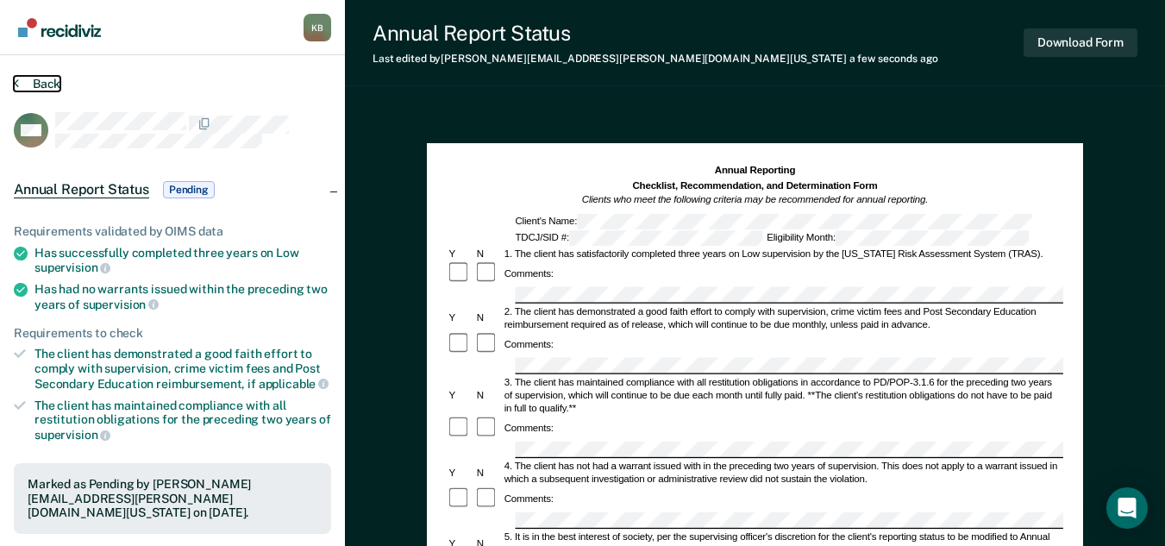
click at [53, 84] on button "Back" at bounding box center [37, 84] width 47 height 16
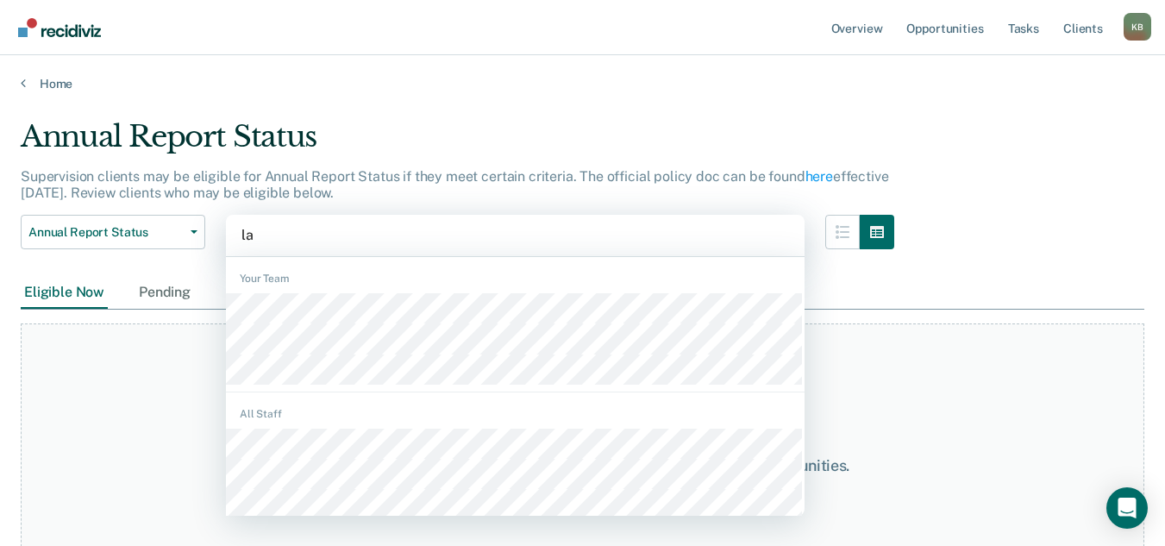
type input "[PERSON_NAME]"
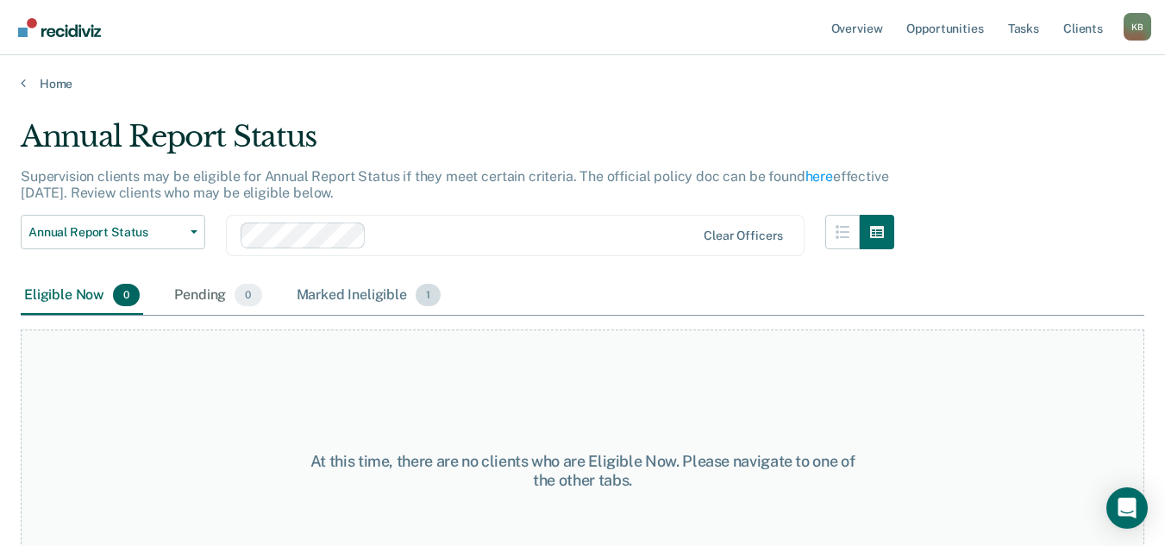
click at [341, 299] on div "Marked Ineligible 1" at bounding box center [369, 296] width 152 height 38
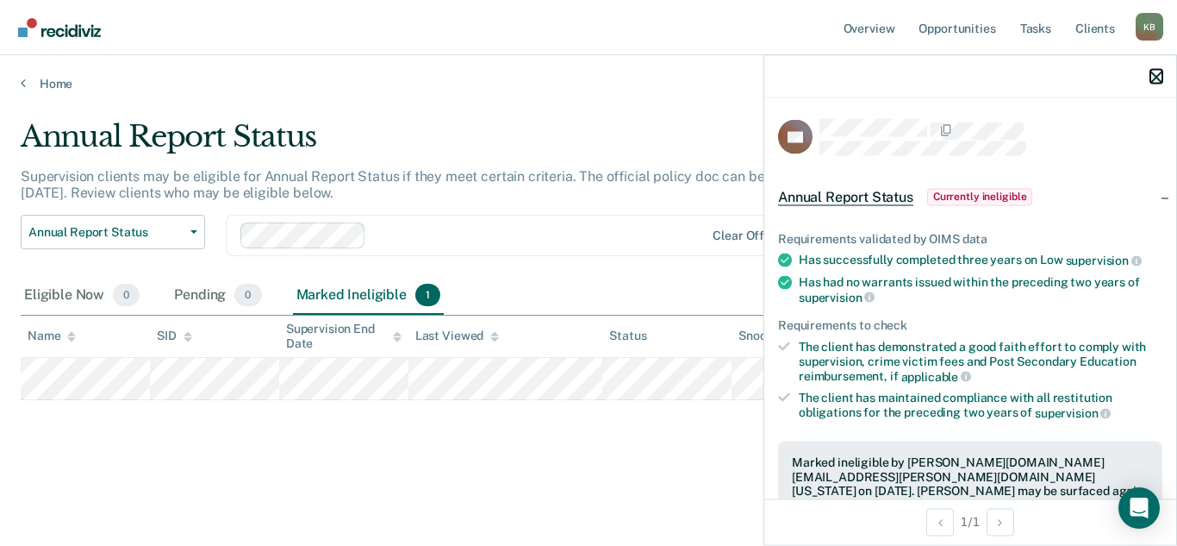
click at [1158, 78] on icon "button" at bounding box center [1157, 77] width 12 height 12
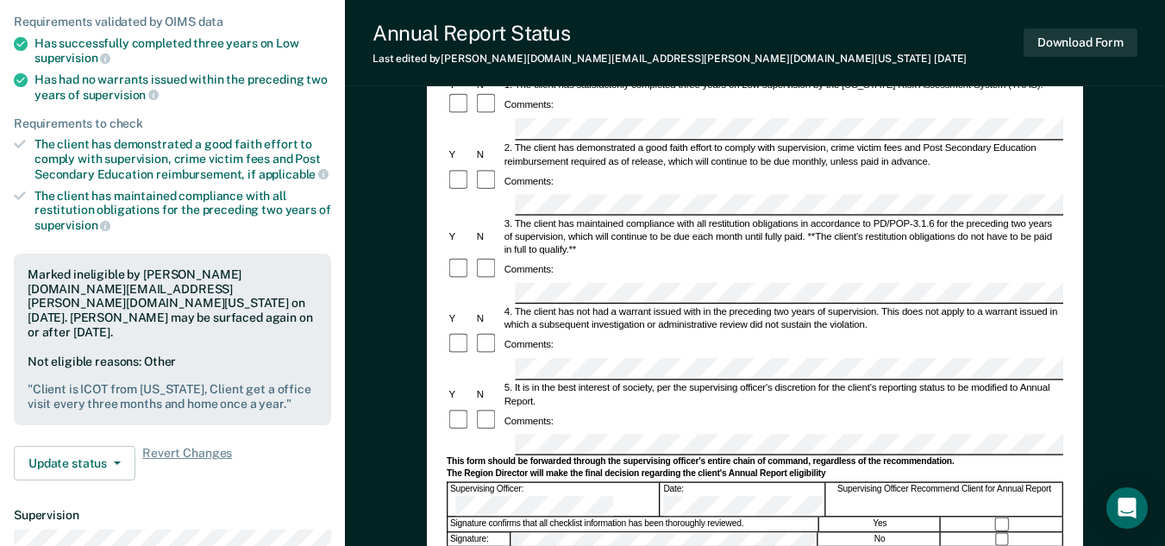
scroll to position [259, 0]
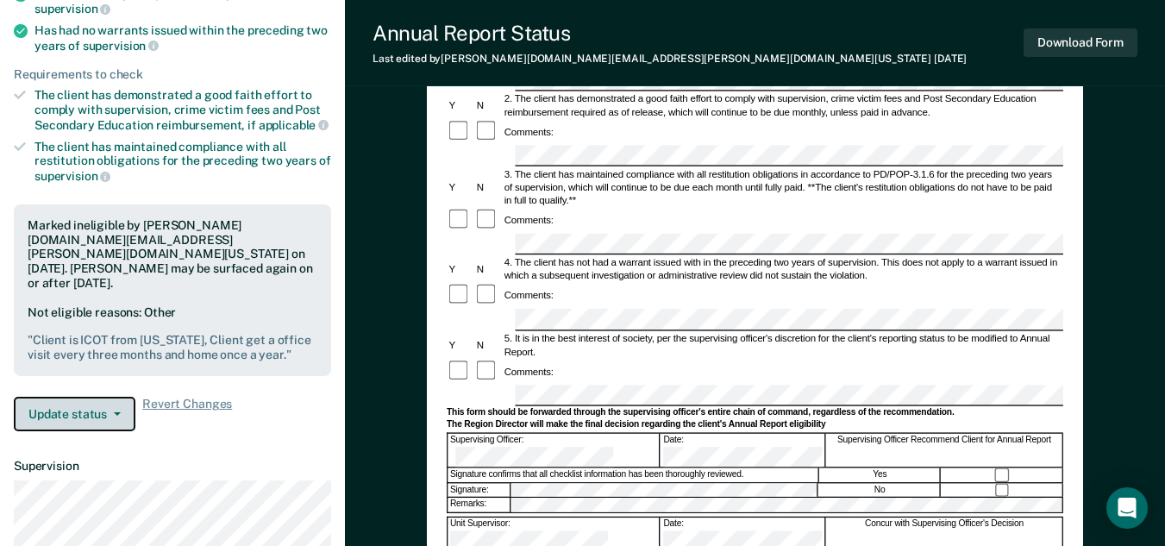
click at [111, 397] on button "Update status" at bounding box center [75, 414] width 122 height 34
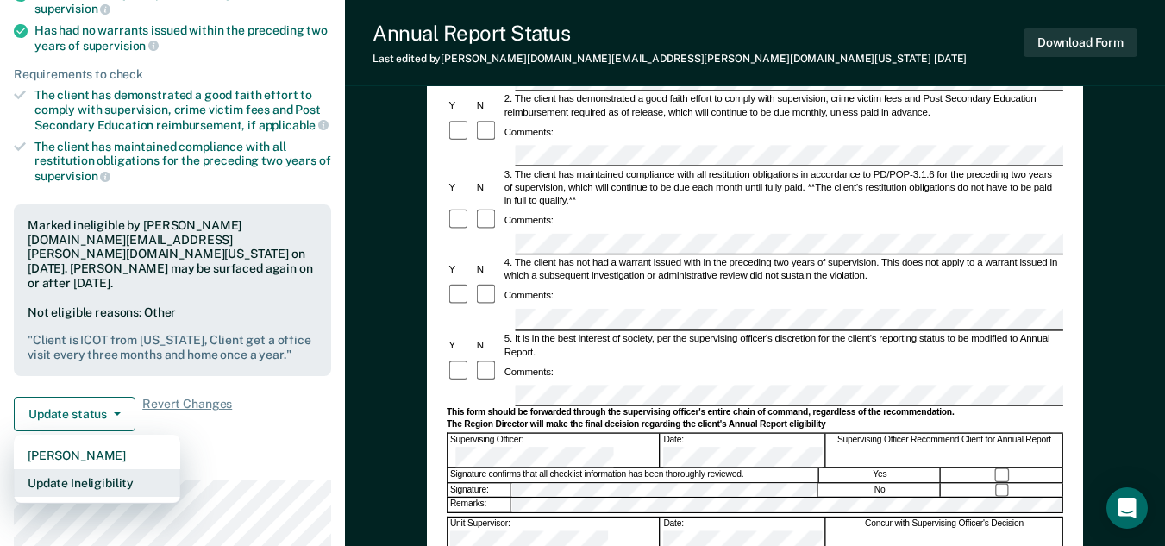
click at [107, 469] on button "Update Ineligibility" at bounding box center [97, 483] width 166 height 28
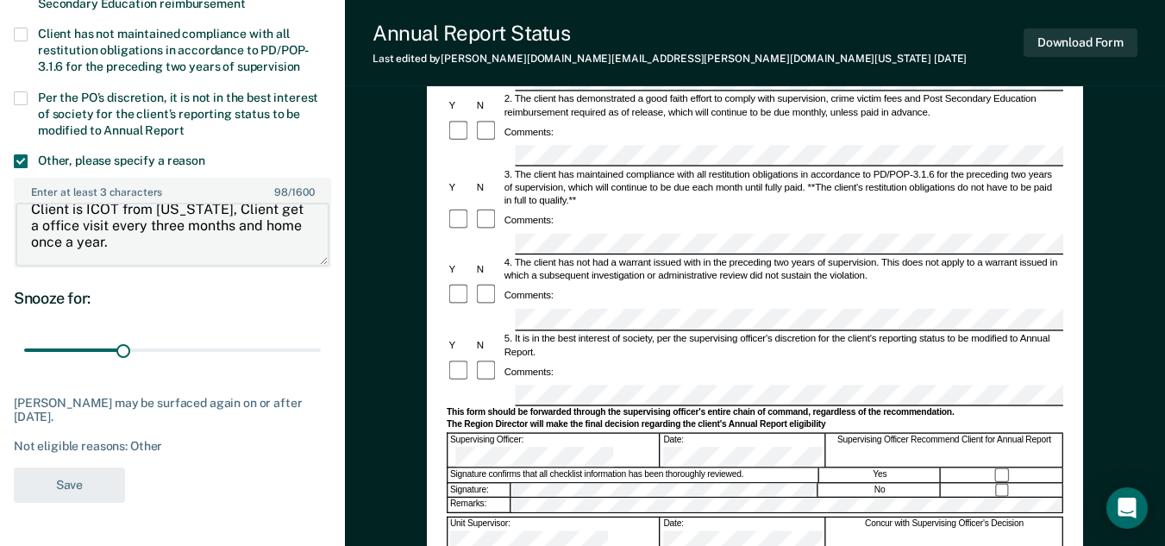
scroll to position [0, 0]
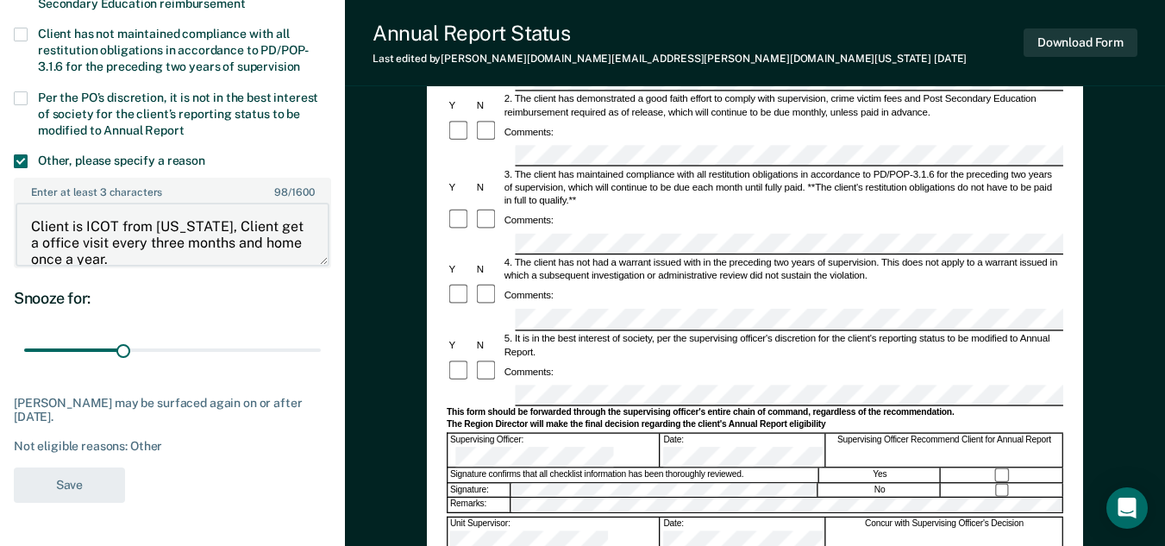
drag, startPoint x: 124, startPoint y: 259, endPoint x: 25, endPoint y: 209, distance: 110.6
click at [25, 209] on textarea "Client is ICOT from [US_STATE], Client get a office visit every three months an…" at bounding box center [173, 235] width 314 height 64
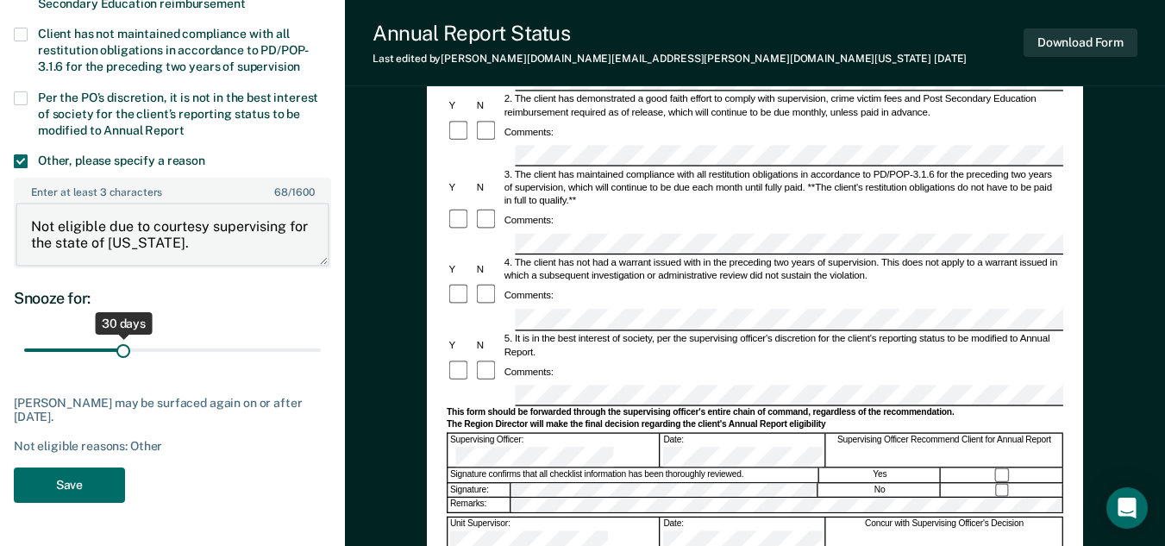
type textarea "Not eligible due to courtesy supervising for the state of [US_STATE]."
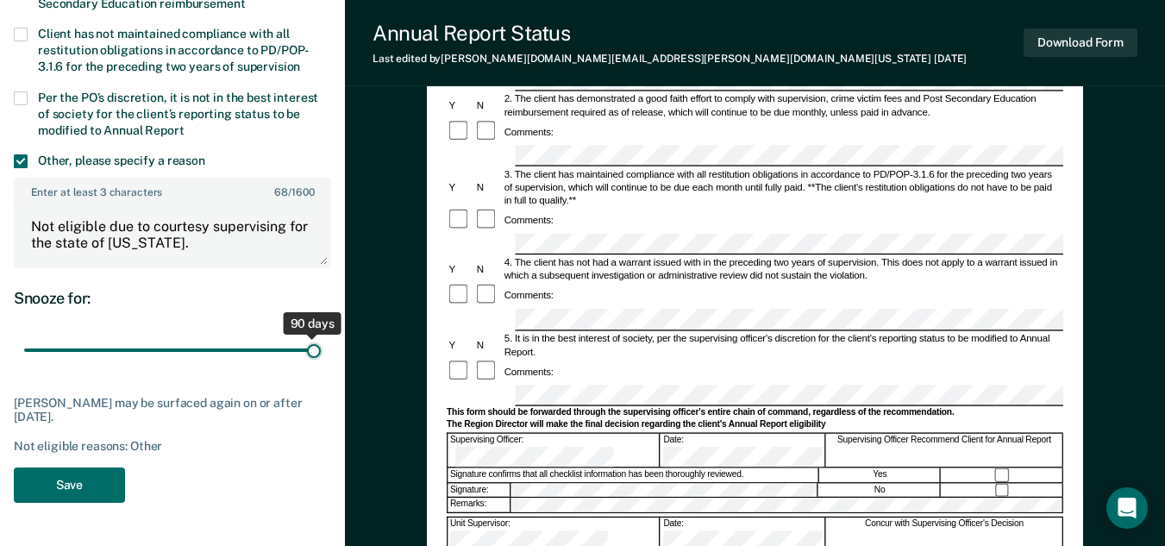
drag, startPoint x: 124, startPoint y: 353, endPoint x: 326, endPoint y: 353, distance: 201.7
type input "90"
click at [321, 353] on input "range" at bounding box center [172, 350] width 297 height 30
click at [83, 485] on button "Save" at bounding box center [69, 484] width 111 height 35
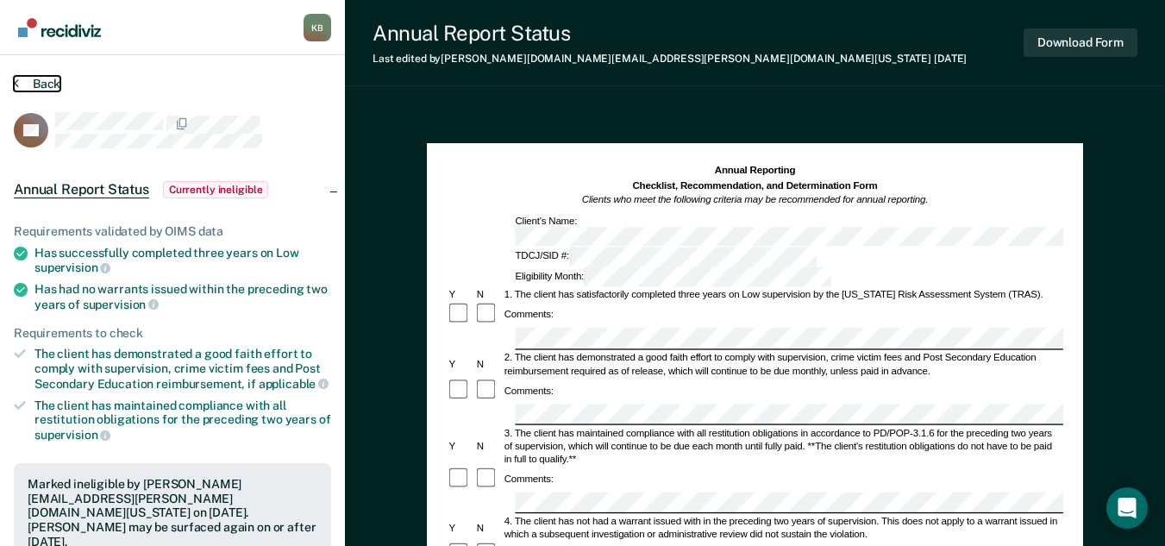
click at [38, 81] on button "Back" at bounding box center [37, 84] width 47 height 16
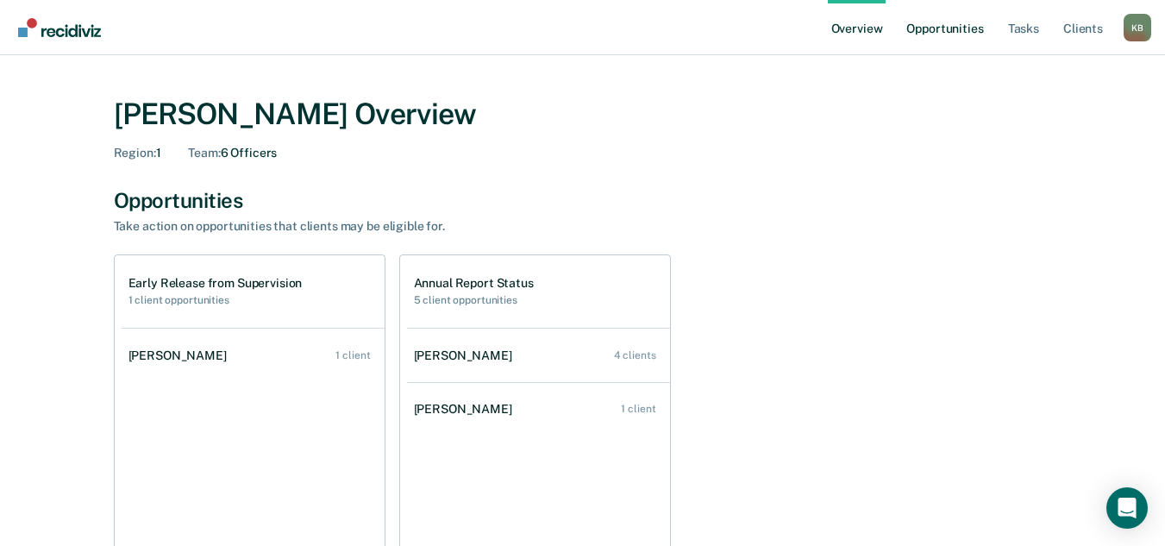
click at [965, 32] on link "Opportunities" at bounding box center [944, 27] width 84 height 55
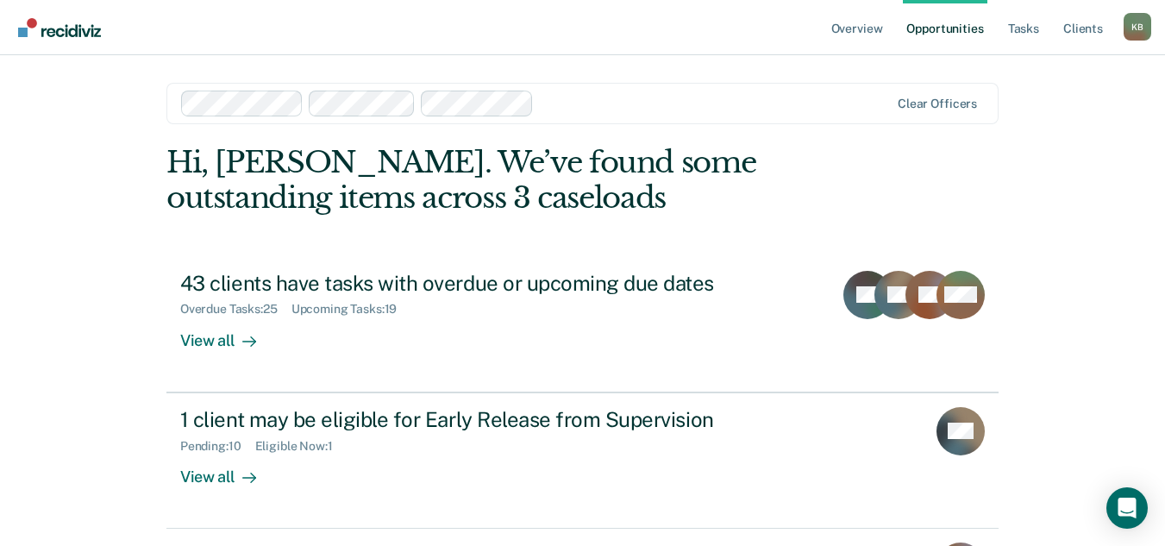
click at [410, 100] on div at bounding box center [535, 104] width 709 height 26
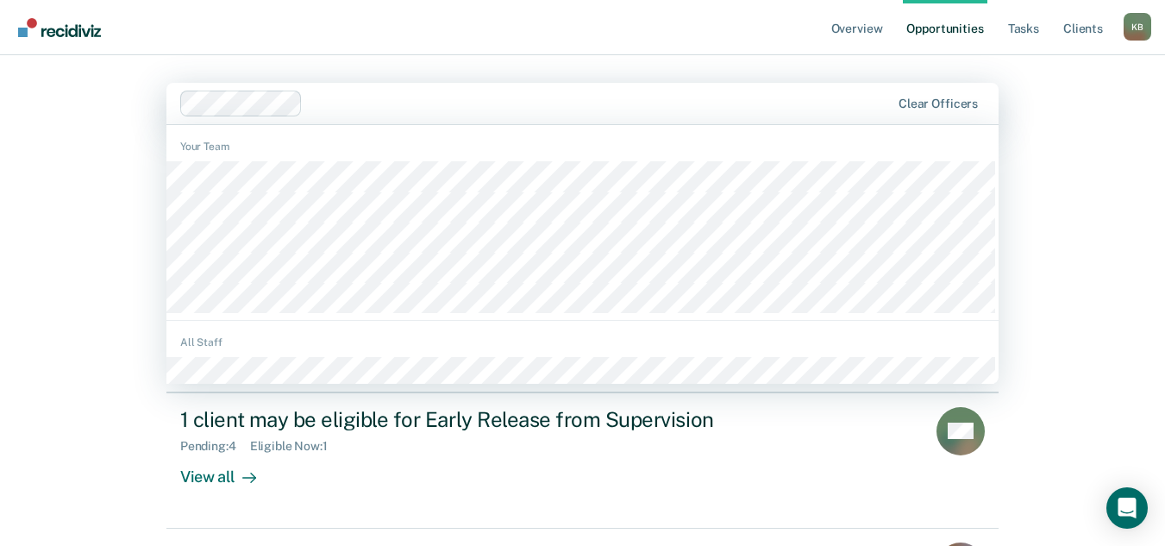
click at [106, 214] on div "Overview Opportunities Tasks Client s Kathleen Briones K B Profile How it works…" at bounding box center [582, 366] width 1165 height 733
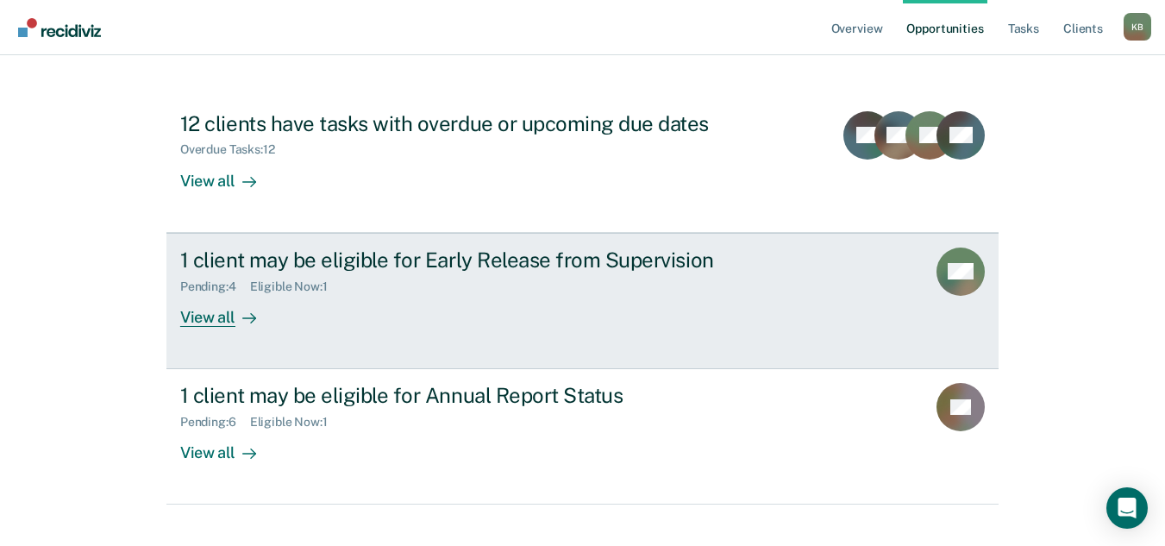
scroll to position [187, 0]
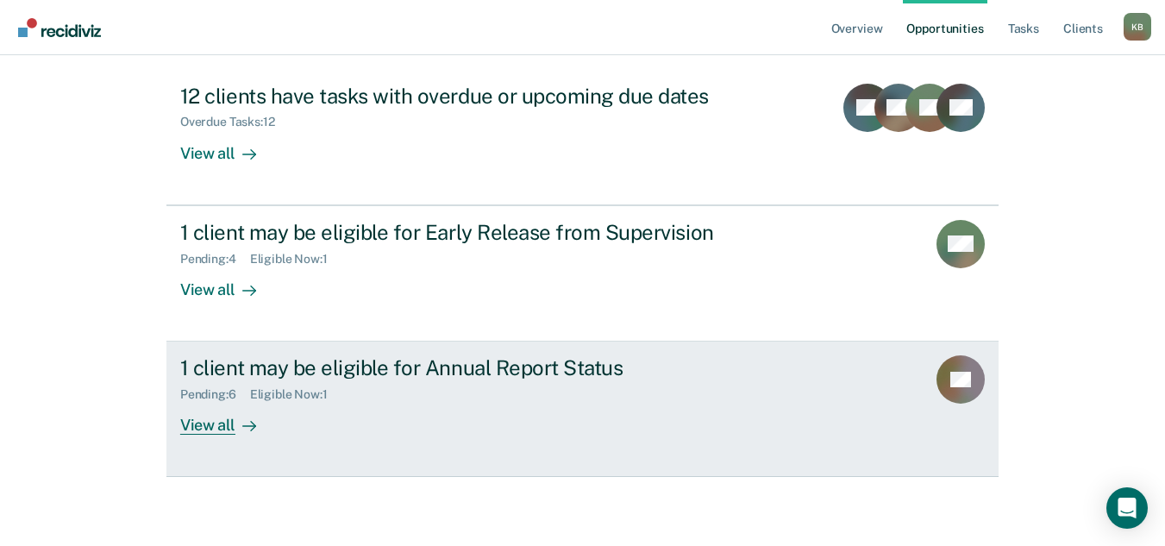
click at [214, 426] on div "View all" at bounding box center [228, 419] width 97 height 34
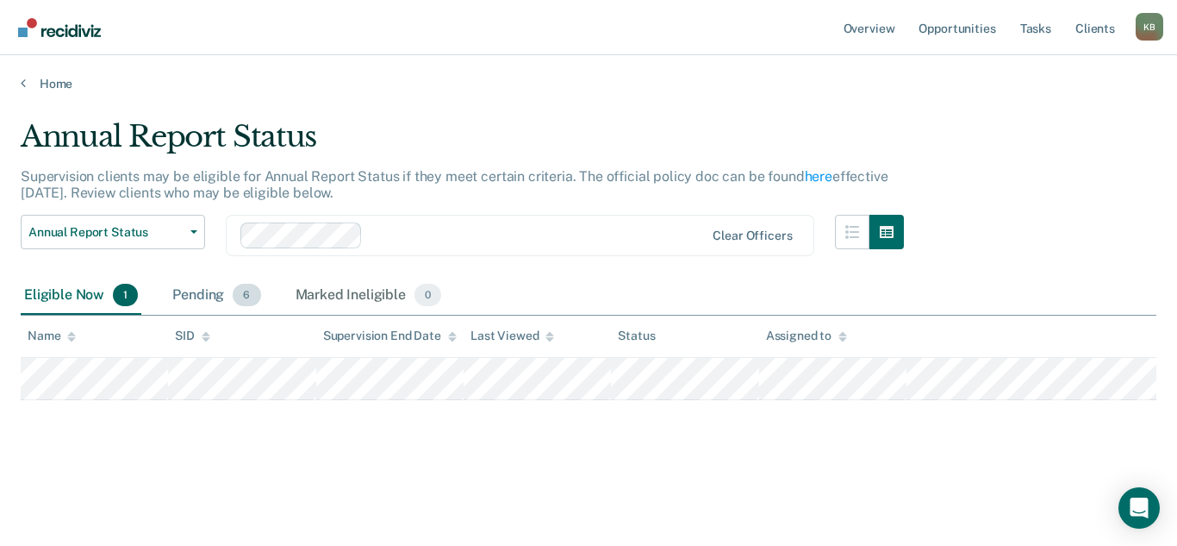
click at [209, 297] on div "Pending 6" at bounding box center [216, 296] width 95 height 38
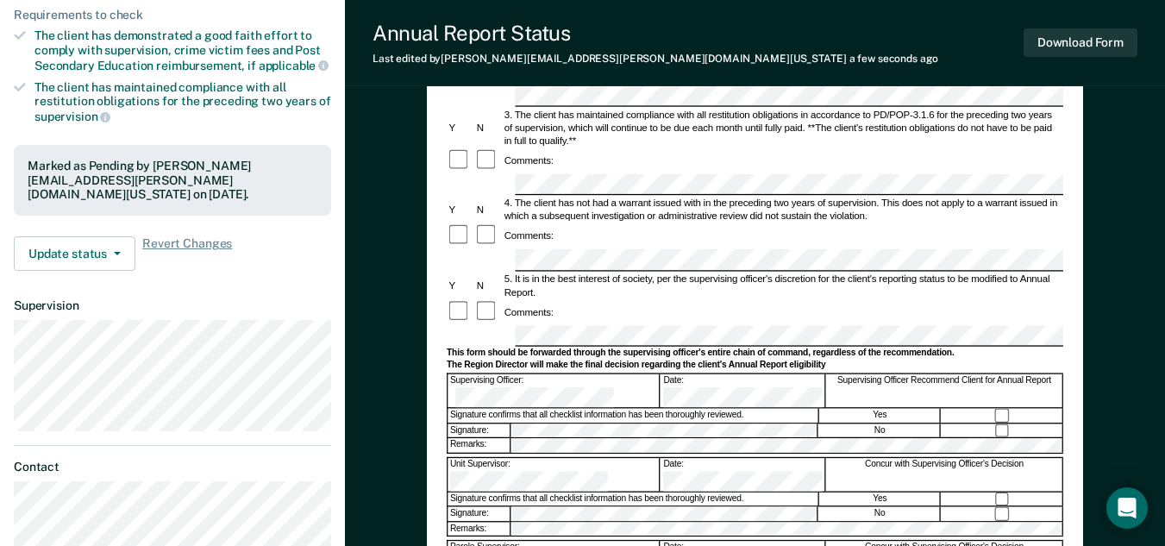
scroll to position [345, 0]
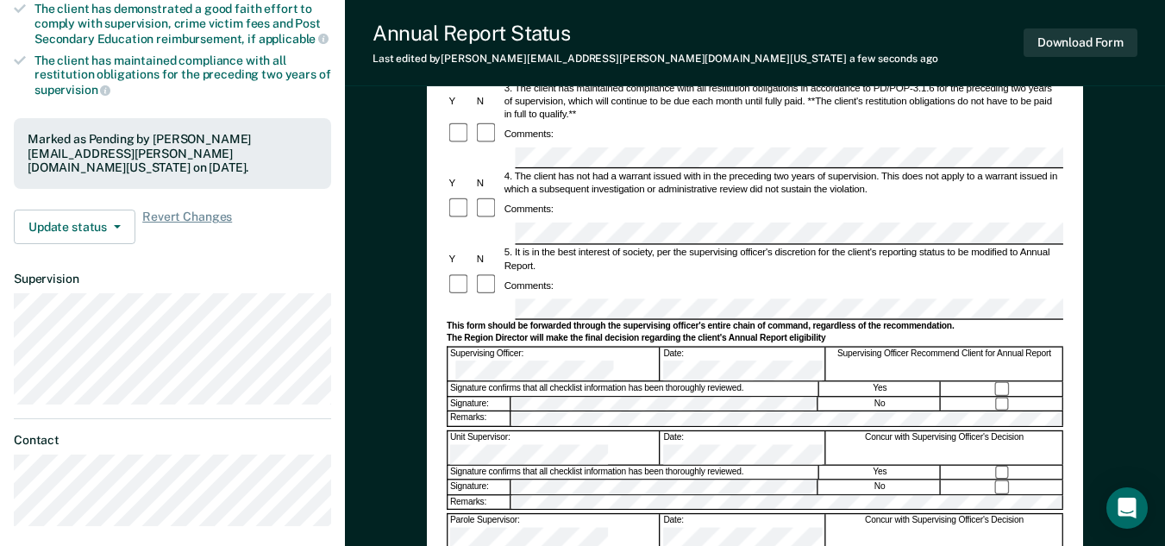
click at [1105, 264] on div "Annual Reporting Checklist, Recommendation, and Determination Form Clients who …" at bounding box center [755, 275] width 820 height 1026
click at [1112, 52] on button "Download Form" at bounding box center [1080, 42] width 114 height 28
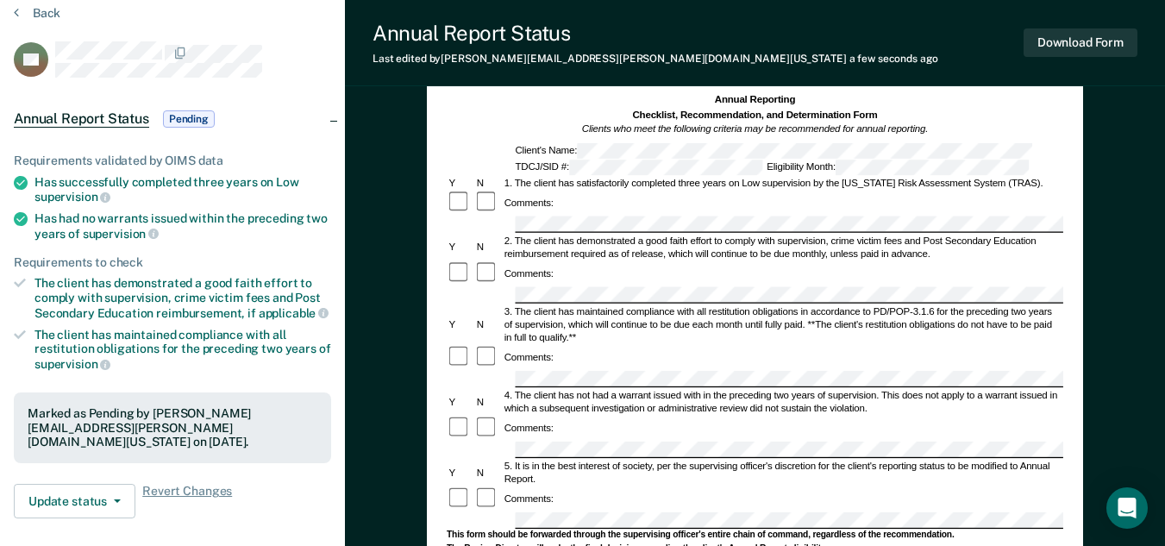
scroll to position [0, 0]
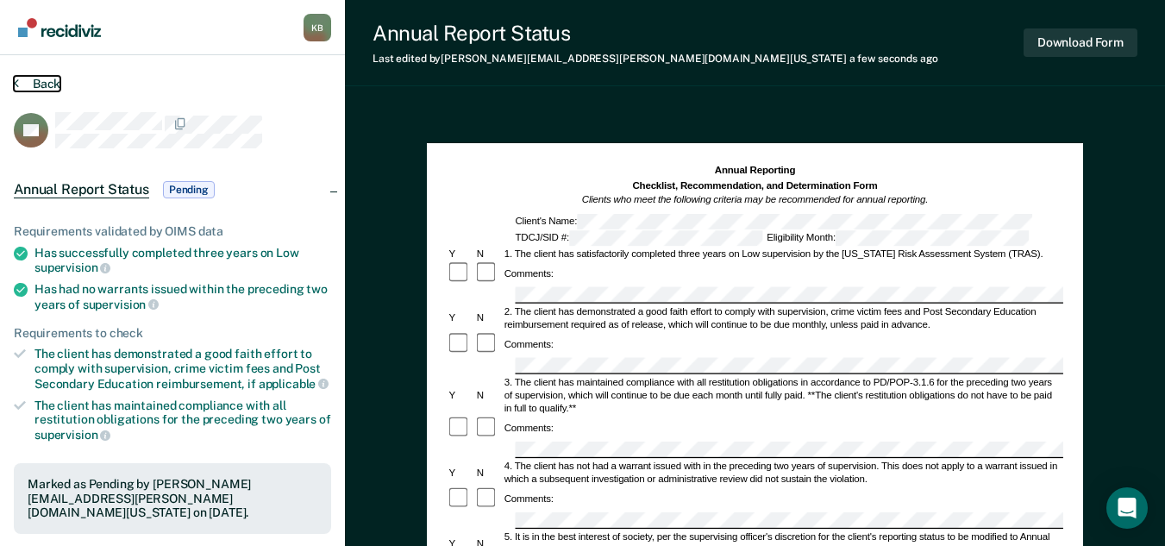
click at [50, 82] on button "Back" at bounding box center [37, 84] width 47 height 16
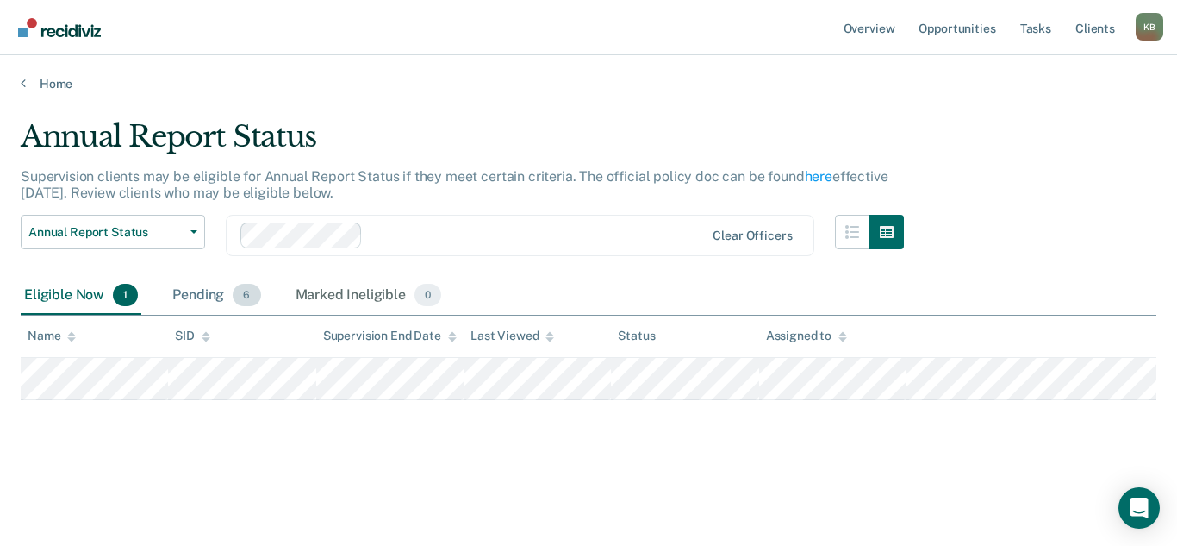
click at [206, 297] on div "Pending 6" at bounding box center [216, 296] width 95 height 38
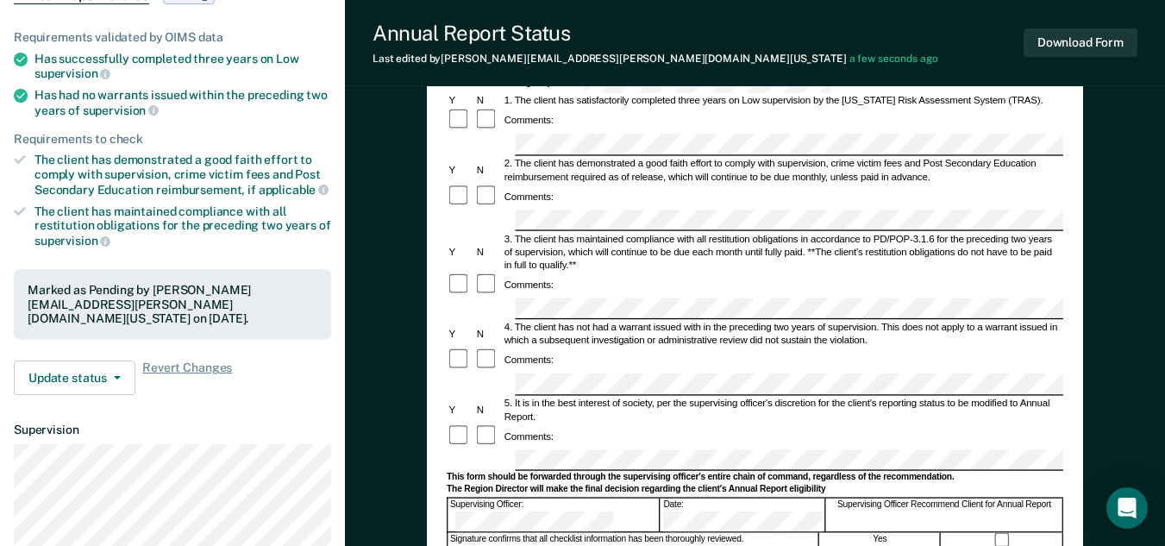
scroll to position [259, 0]
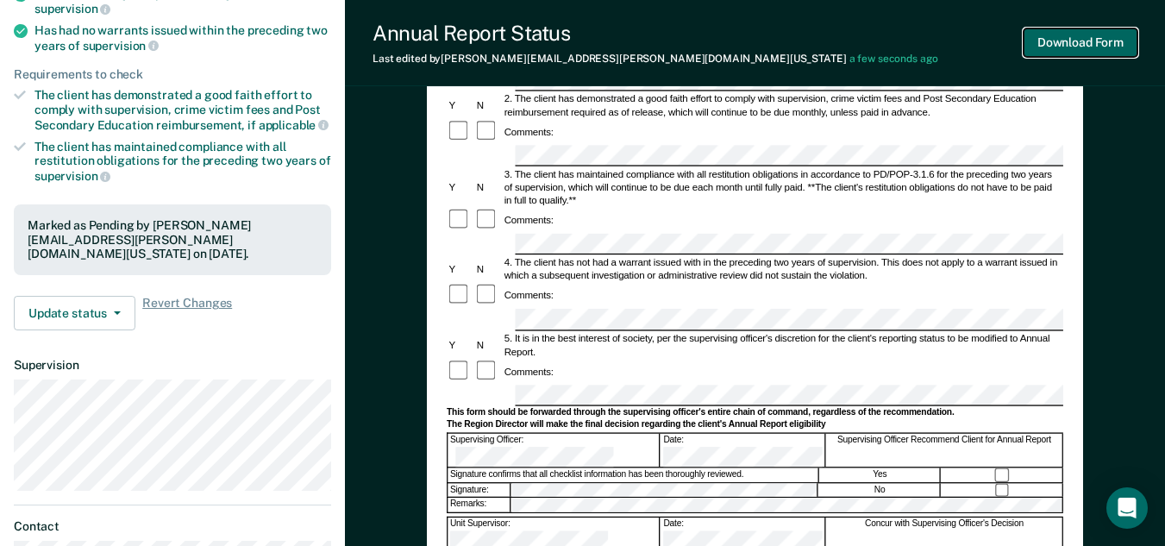
click at [1090, 47] on button "Download Form" at bounding box center [1080, 42] width 114 height 28
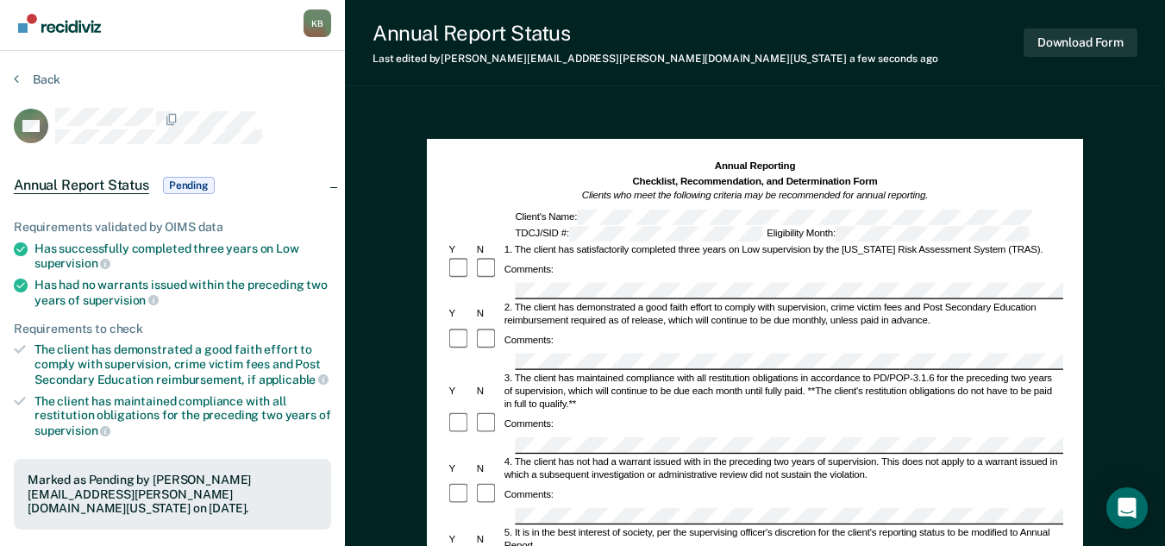
scroll to position [0, 0]
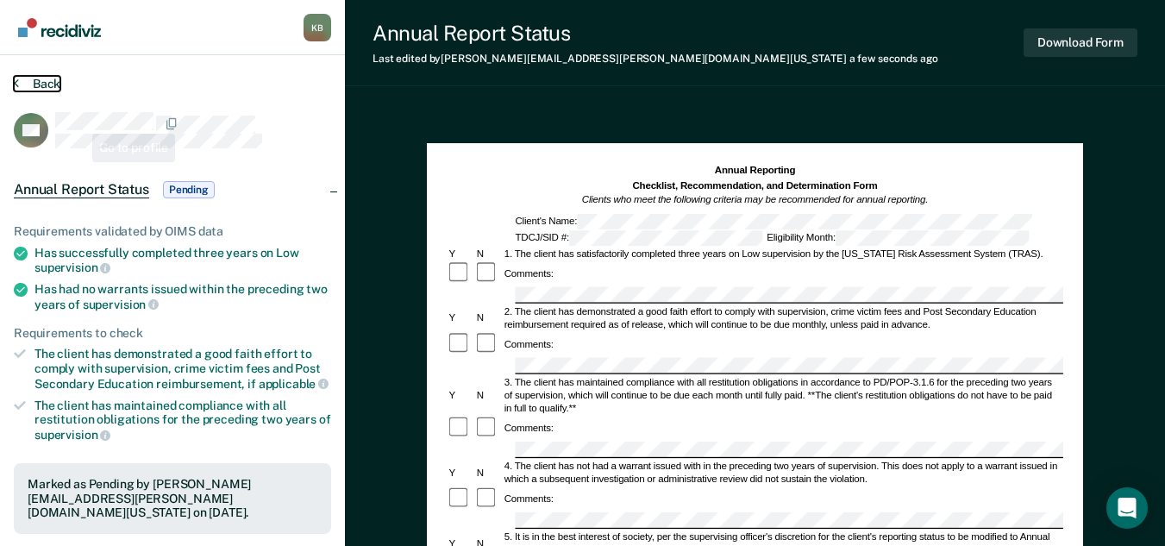
click at [50, 84] on button "Back" at bounding box center [37, 84] width 47 height 16
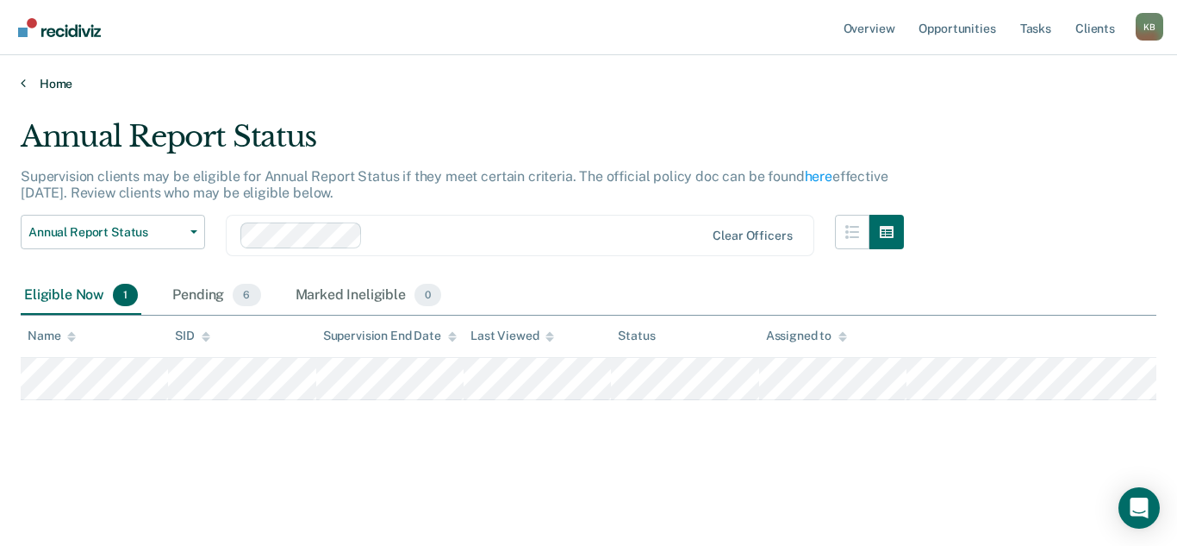
click at [51, 82] on link "Home" at bounding box center [589, 84] width 1136 height 16
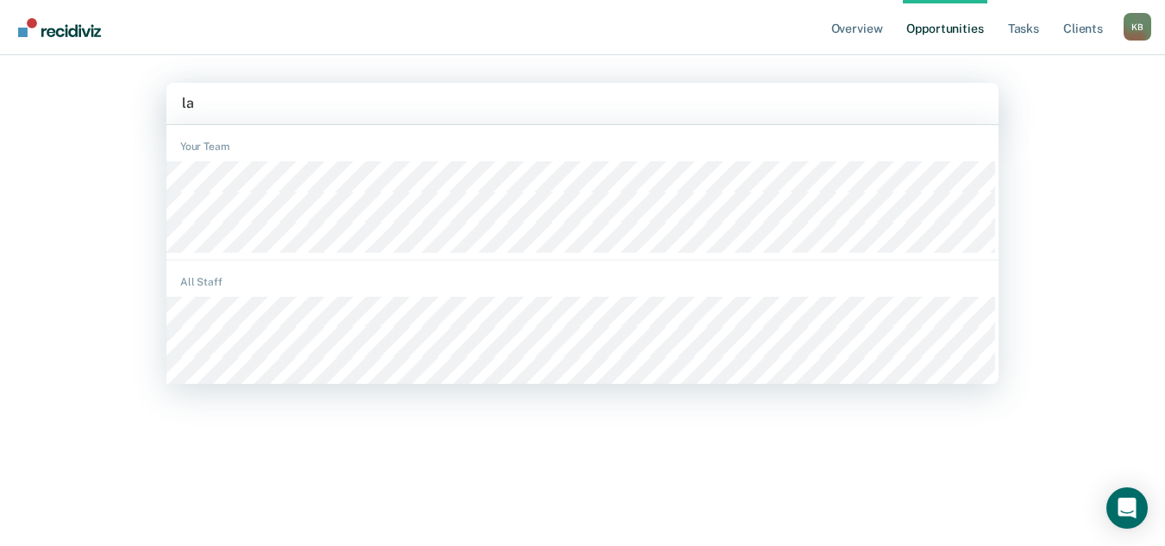
type input "[PERSON_NAME]"
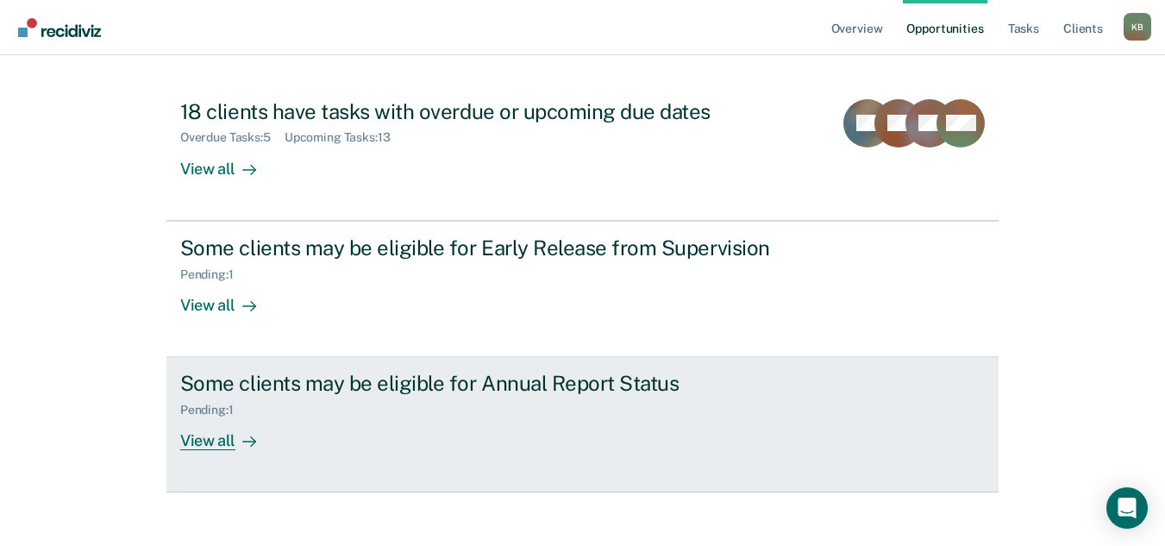
scroll to position [172, 0]
click at [227, 432] on div "View all" at bounding box center [228, 433] width 97 height 34
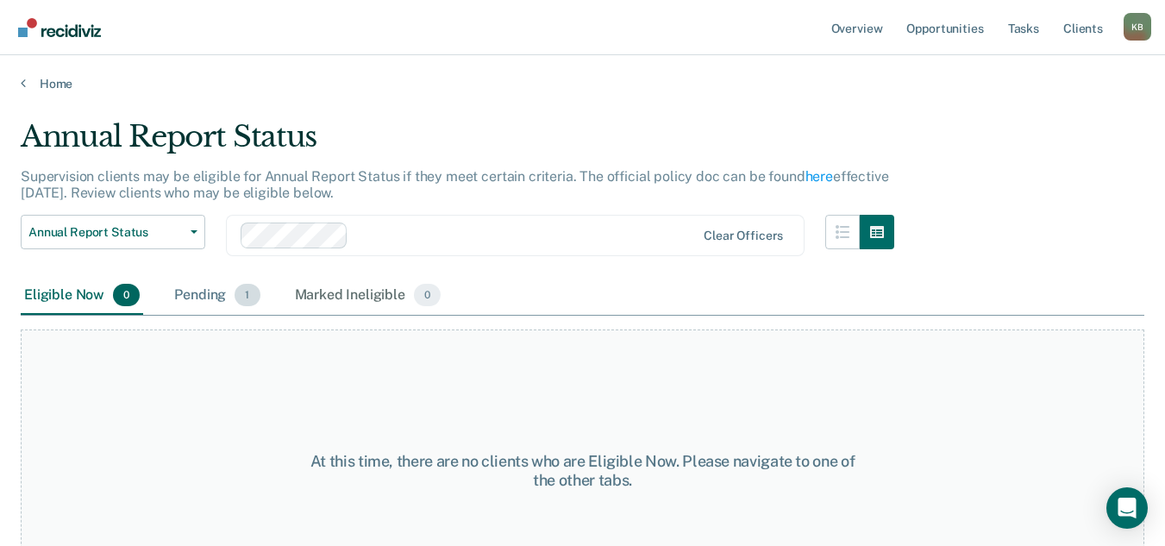
click at [207, 290] on div "Pending 1" at bounding box center [217, 296] width 92 height 38
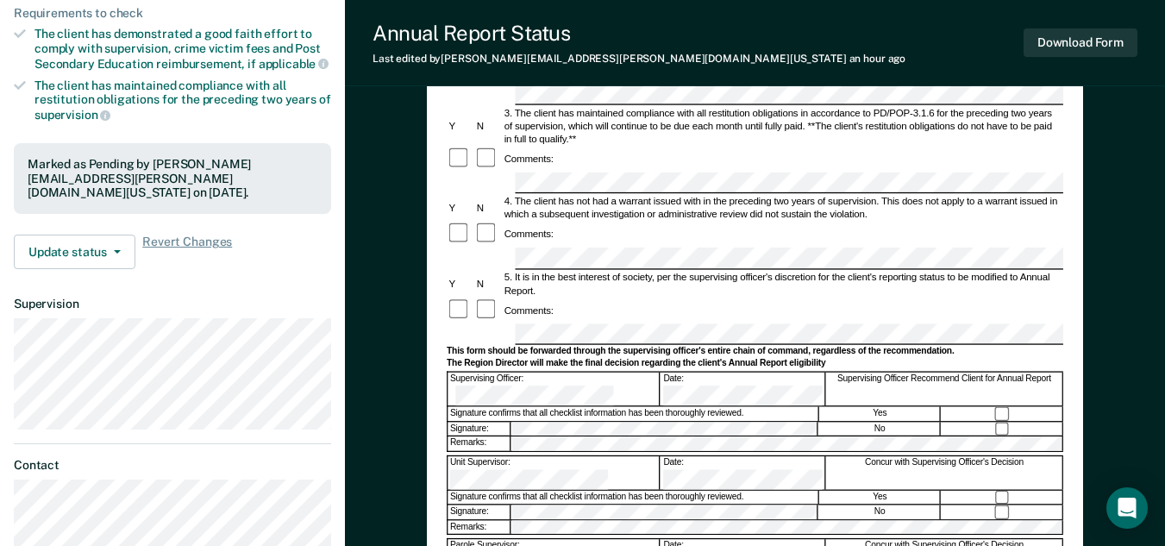
scroll to position [345, 0]
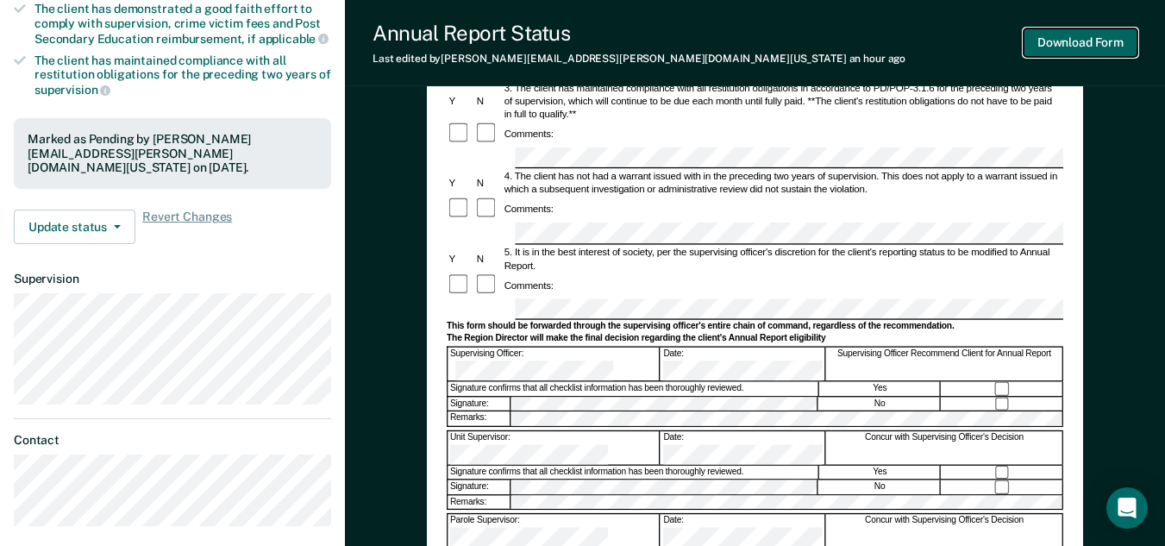
click at [1063, 46] on button "Download Form" at bounding box center [1080, 42] width 114 height 28
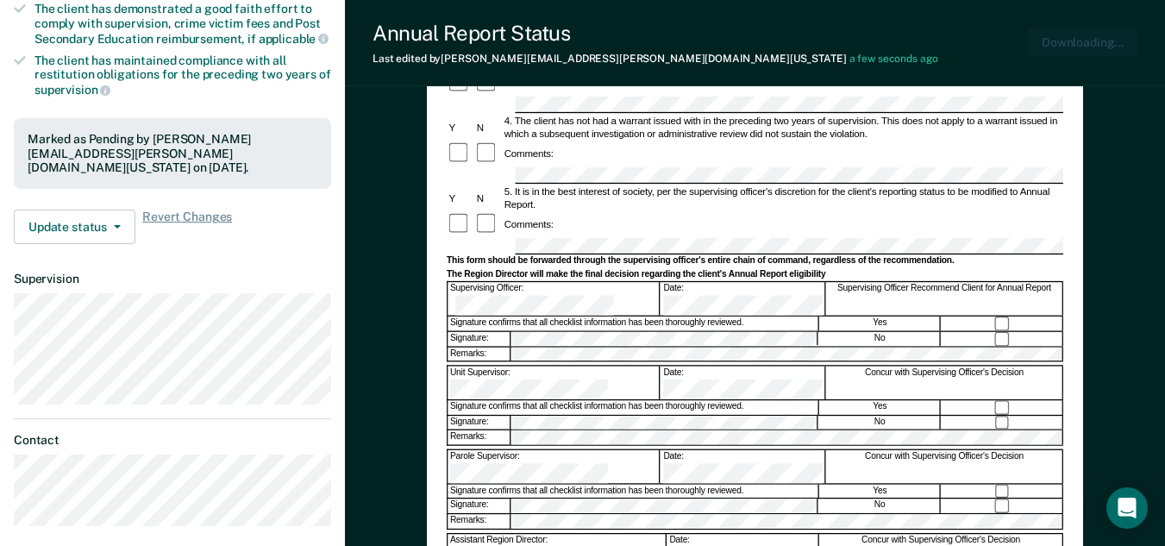
scroll to position [0, 0]
